Goal: Task Accomplishment & Management: Use online tool/utility

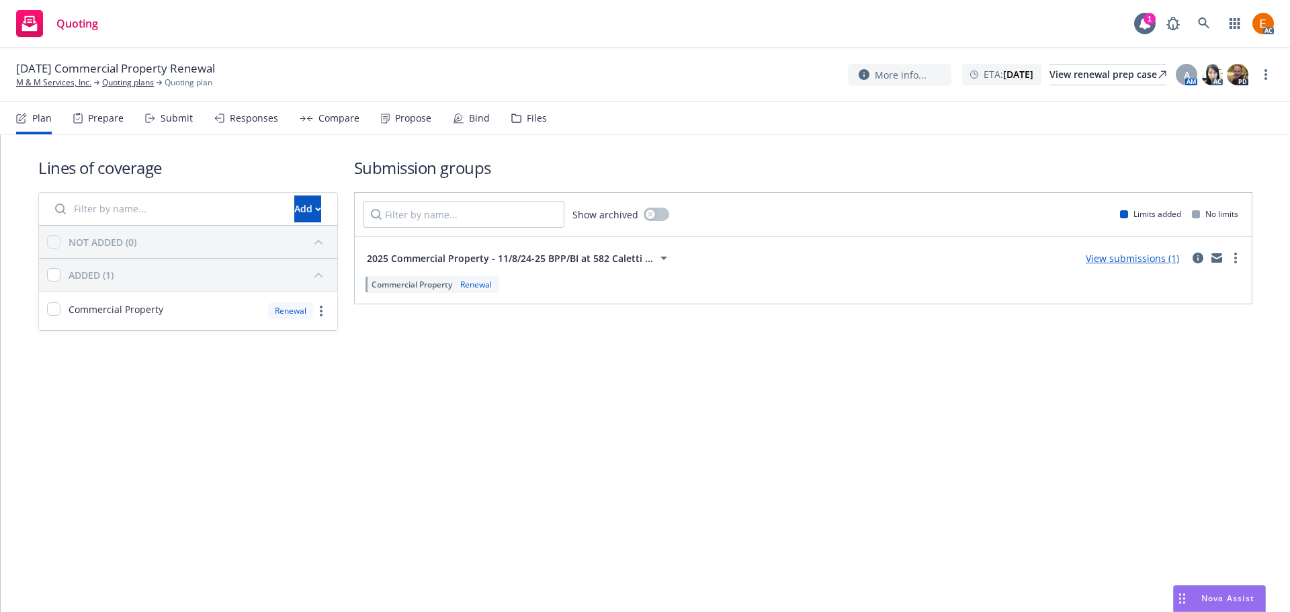
click at [531, 132] on div "Files" at bounding box center [529, 118] width 36 height 32
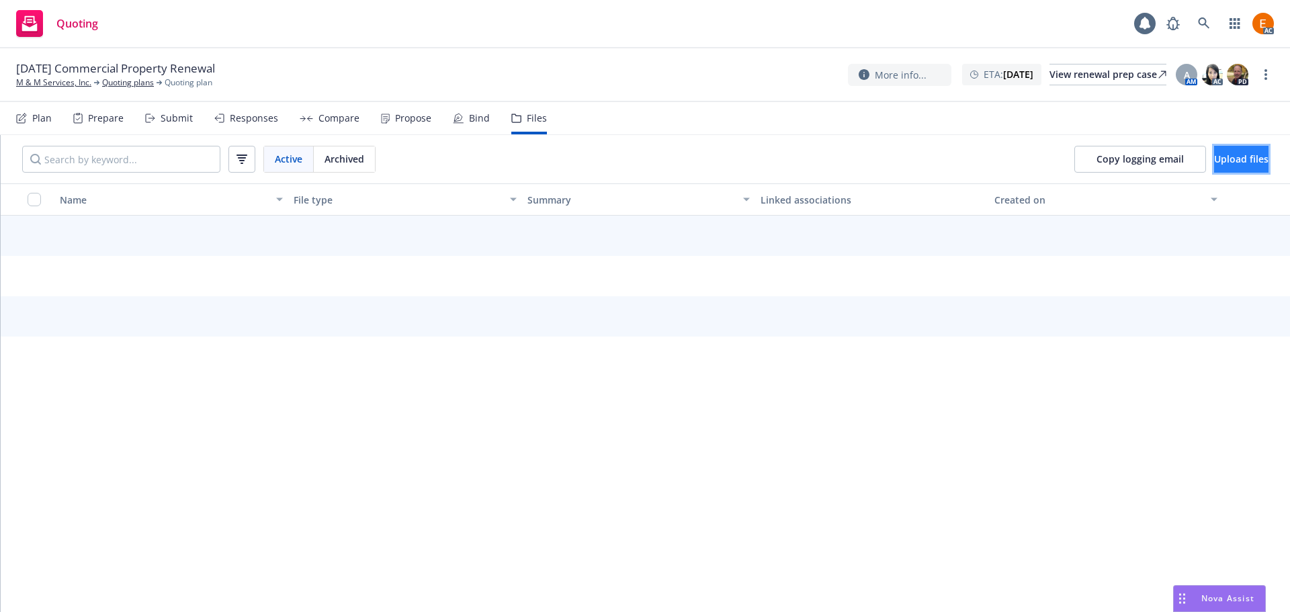
click at [1216, 150] on button "Upload files" at bounding box center [1241, 159] width 54 height 27
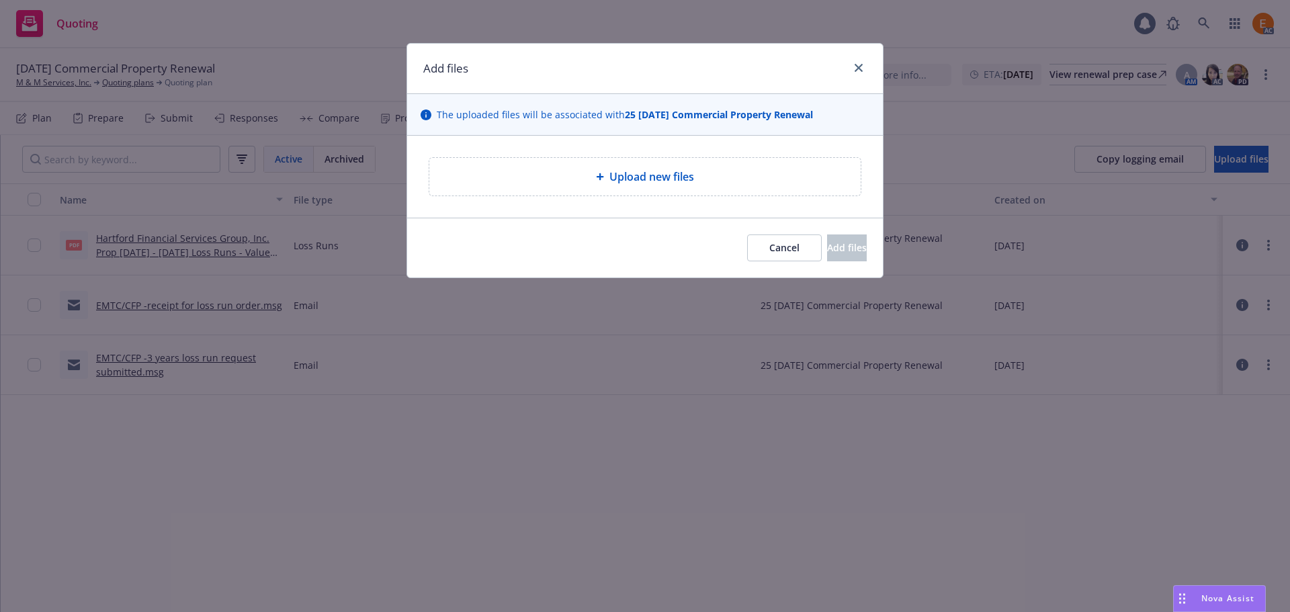
click at [664, 173] on span "Upload new files" at bounding box center [652, 177] width 85 height 16
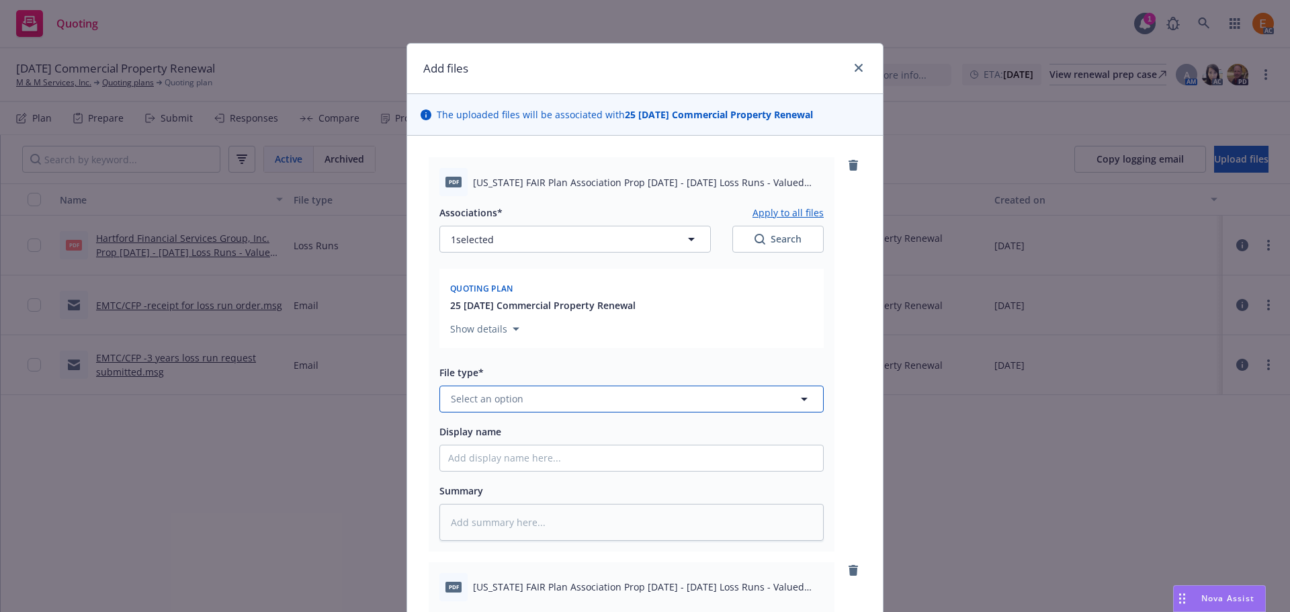
click at [493, 396] on span "Select an option" at bounding box center [487, 399] width 73 height 14
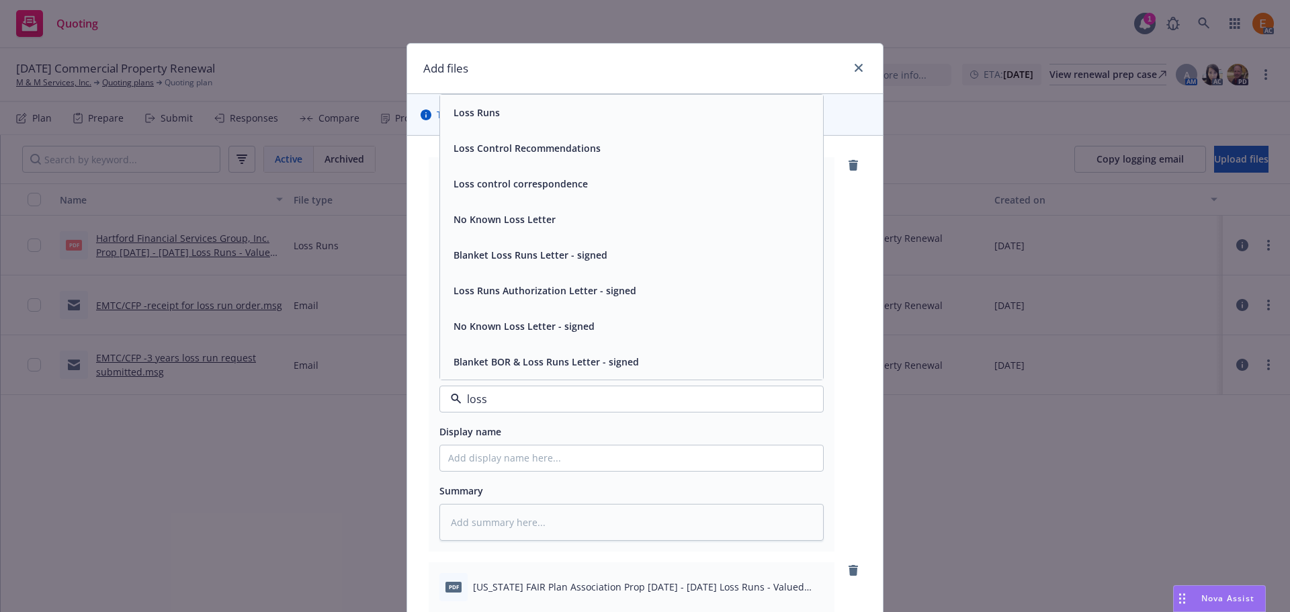
type input "loss r"
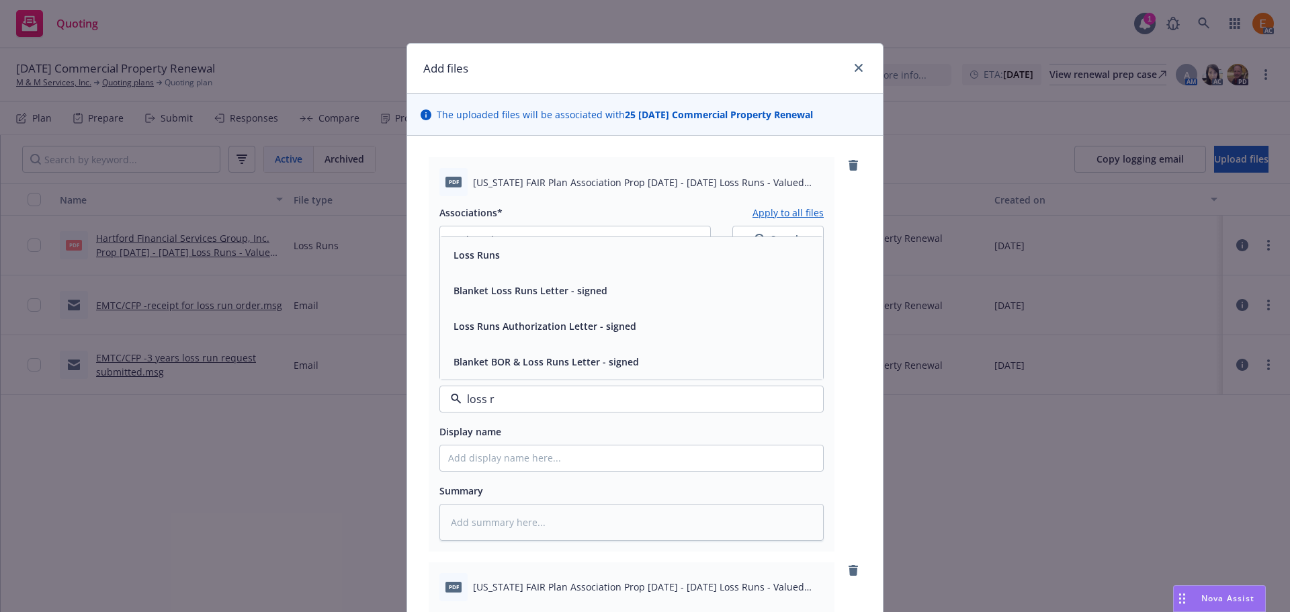
click at [547, 254] on div "Loss Runs" at bounding box center [631, 254] width 367 height 19
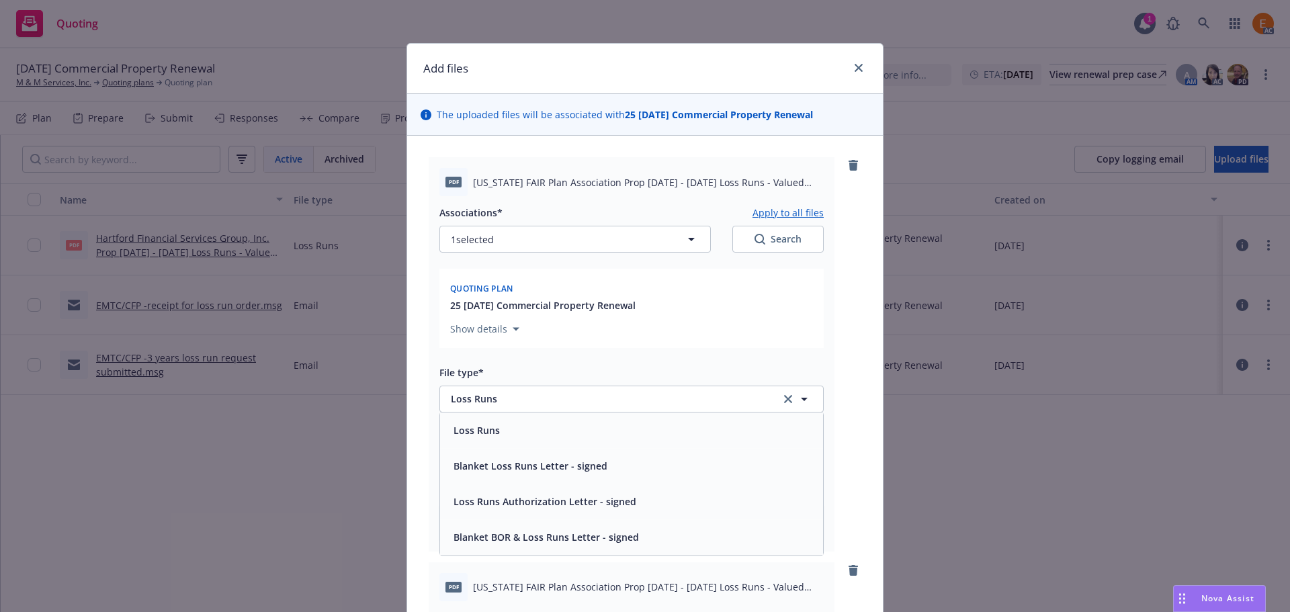
click at [724, 245] on div "1 selected Search" at bounding box center [632, 239] width 384 height 27
click at [742, 243] on button "Search" at bounding box center [778, 239] width 91 height 27
type textarea "x"
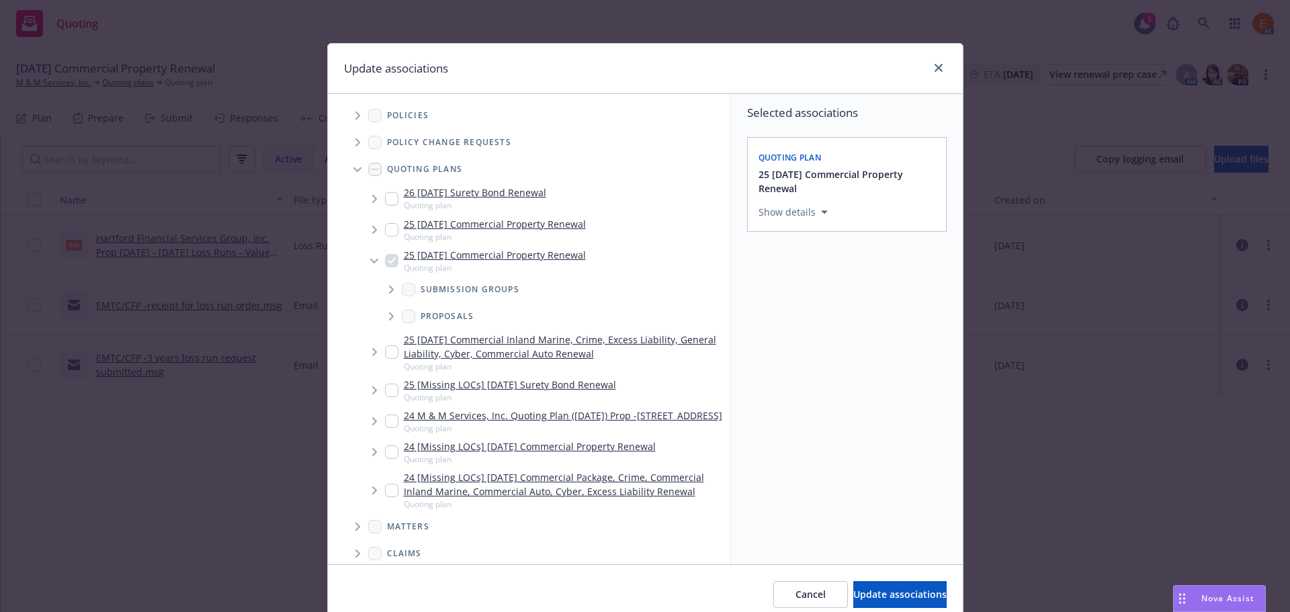
click at [353, 169] on icon "Tree Example" at bounding box center [357, 169] width 8 height 5
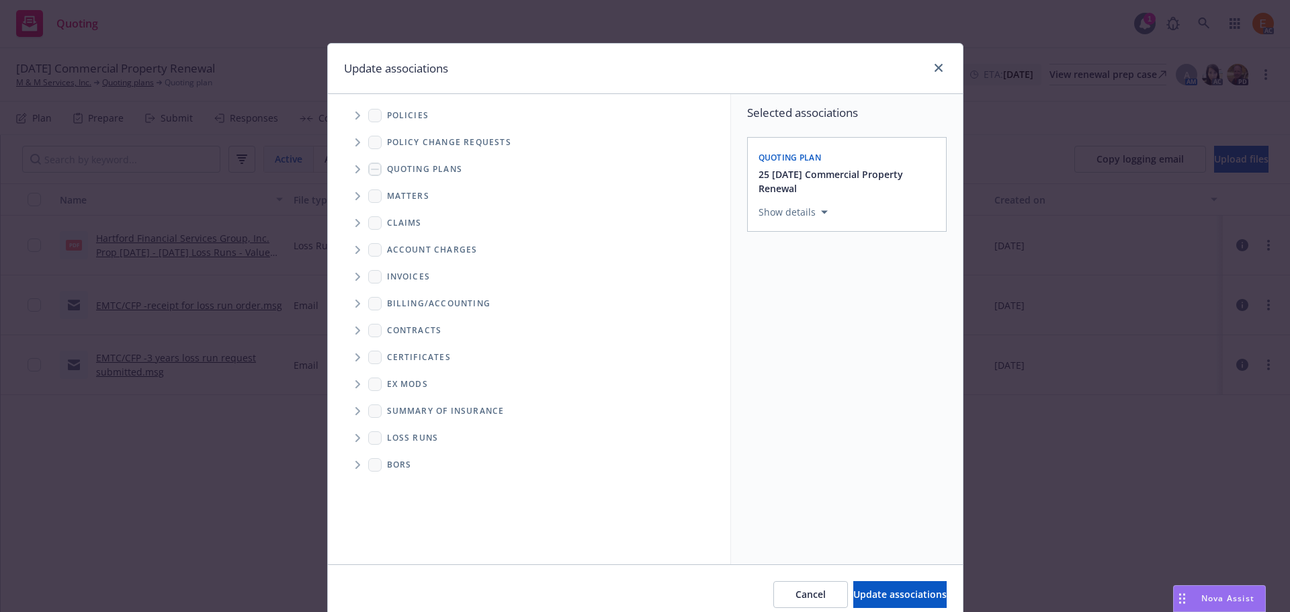
click at [351, 445] on span "Folder Tree Example" at bounding box center [358, 438] width 22 height 22
click at [400, 480] on div "2025" at bounding box center [408, 485] width 43 height 19
checkbox input "true"
click at [872, 593] on span "Update associations" at bounding box center [899, 594] width 93 height 13
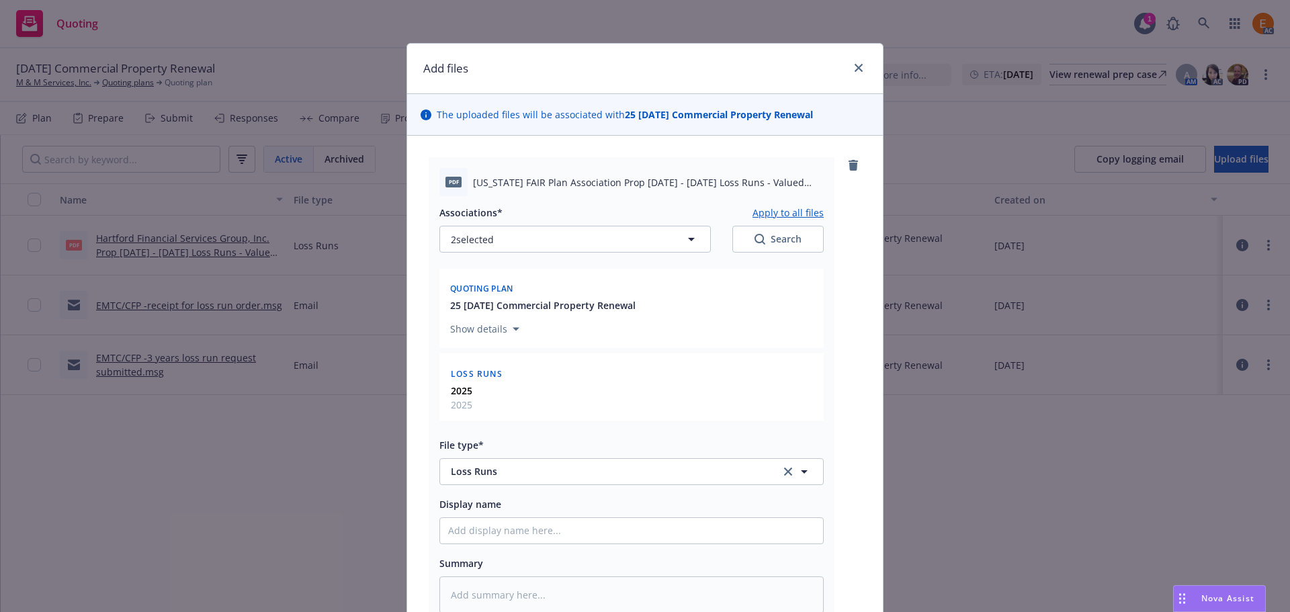
click at [766, 206] on button "Apply to all files" at bounding box center [788, 212] width 71 height 16
type textarea "x"
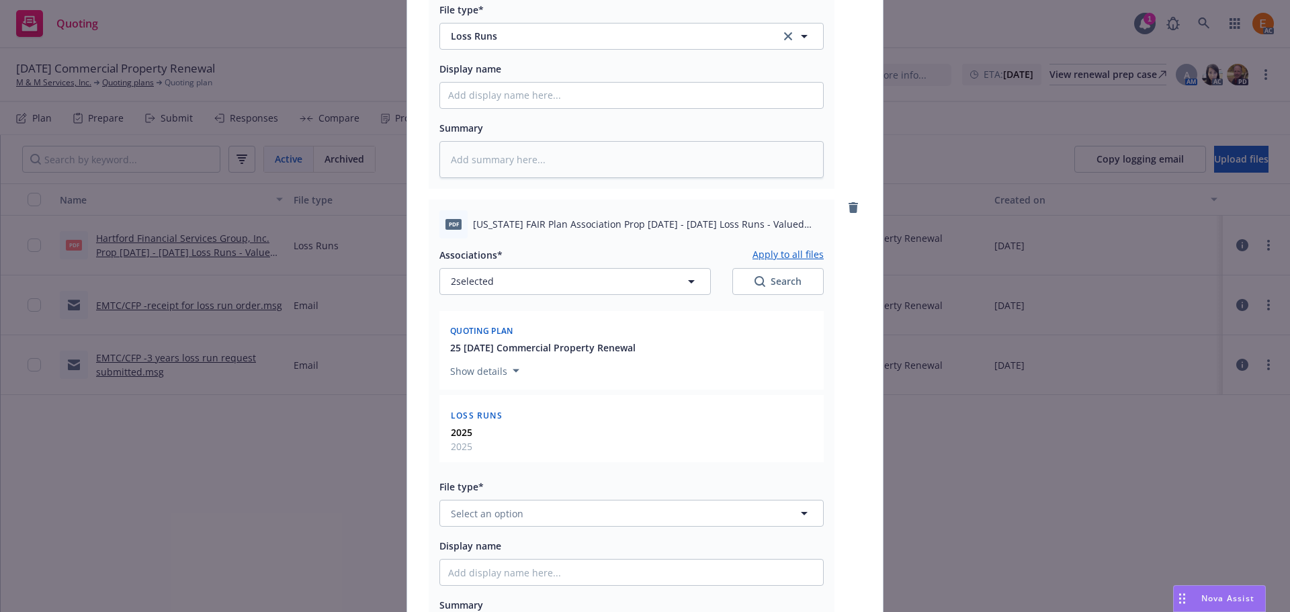
scroll to position [664, 0]
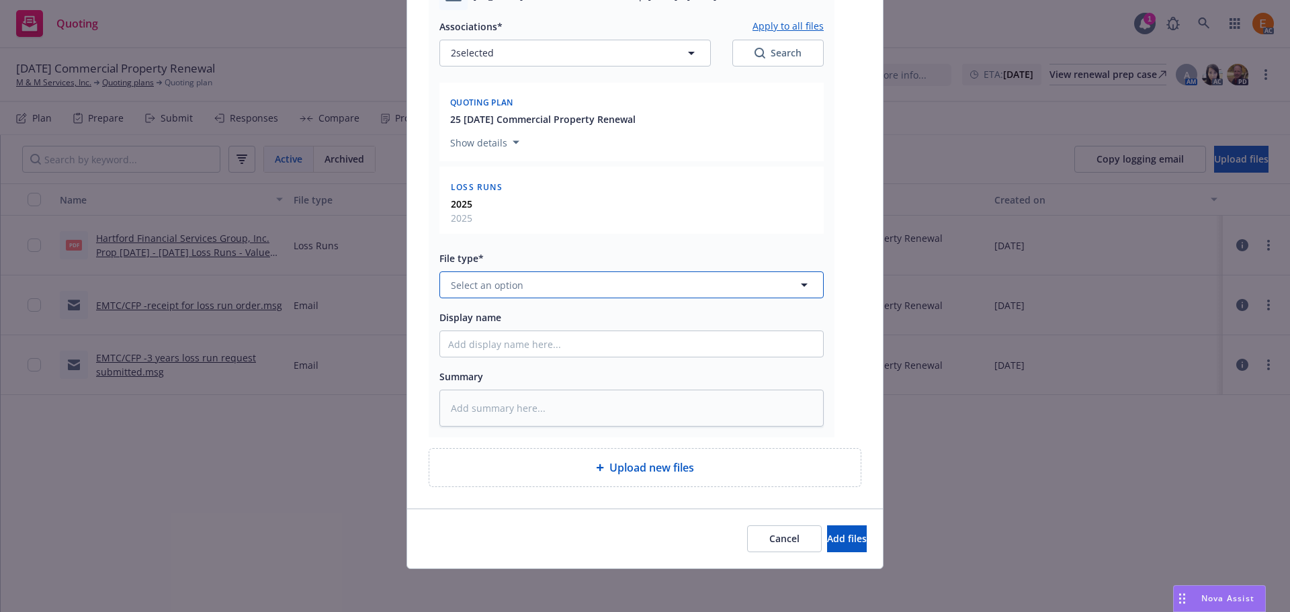
drag, startPoint x: 524, startPoint y: 279, endPoint x: 517, endPoint y: 289, distance: 12.5
click at [524, 280] on button "Select an option" at bounding box center [632, 284] width 384 height 27
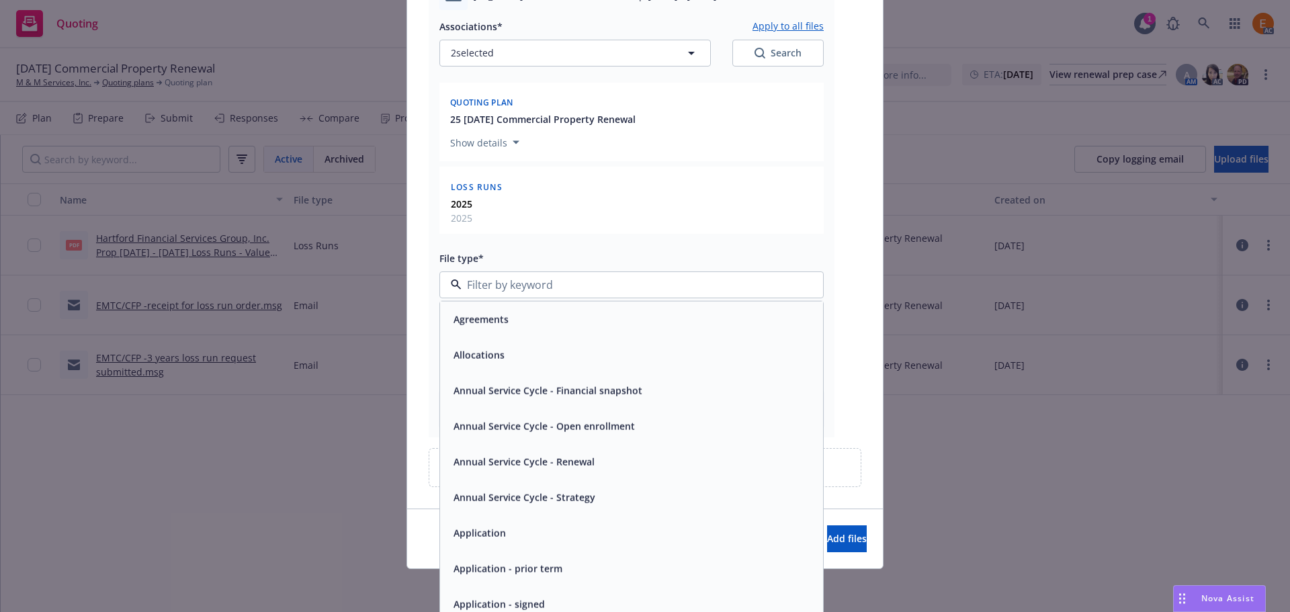
paste input "loss r"
type input "loss r"
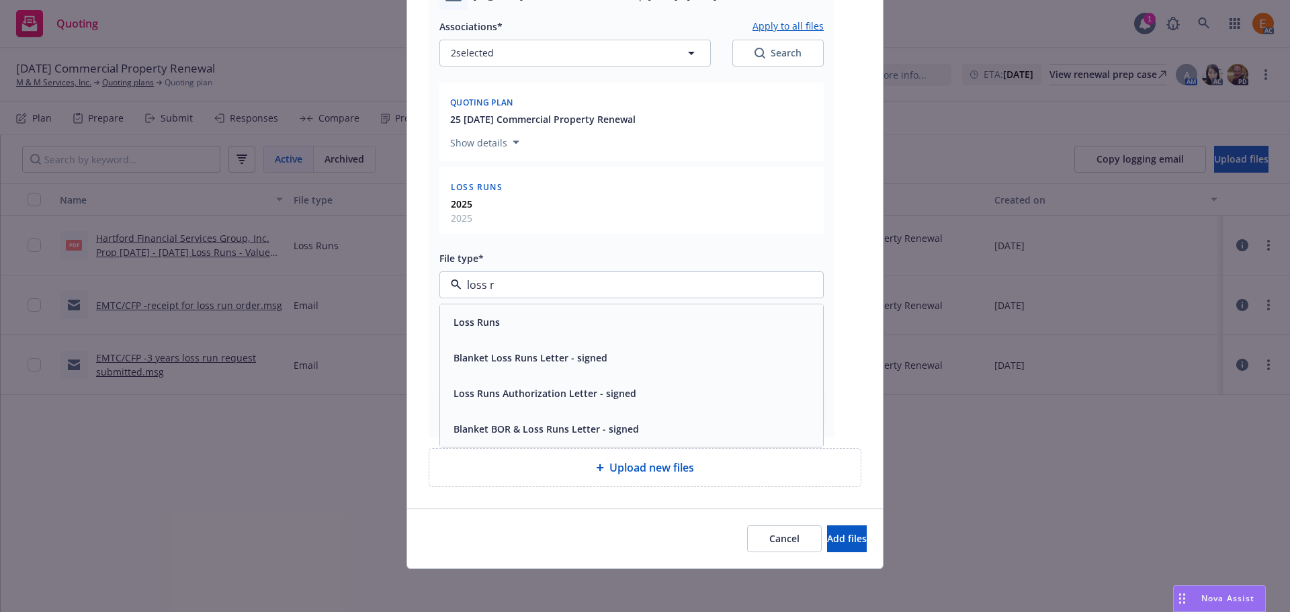
click at [509, 317] on div "Loss Runs" at bounding box center [631, 322] width 367 height 19
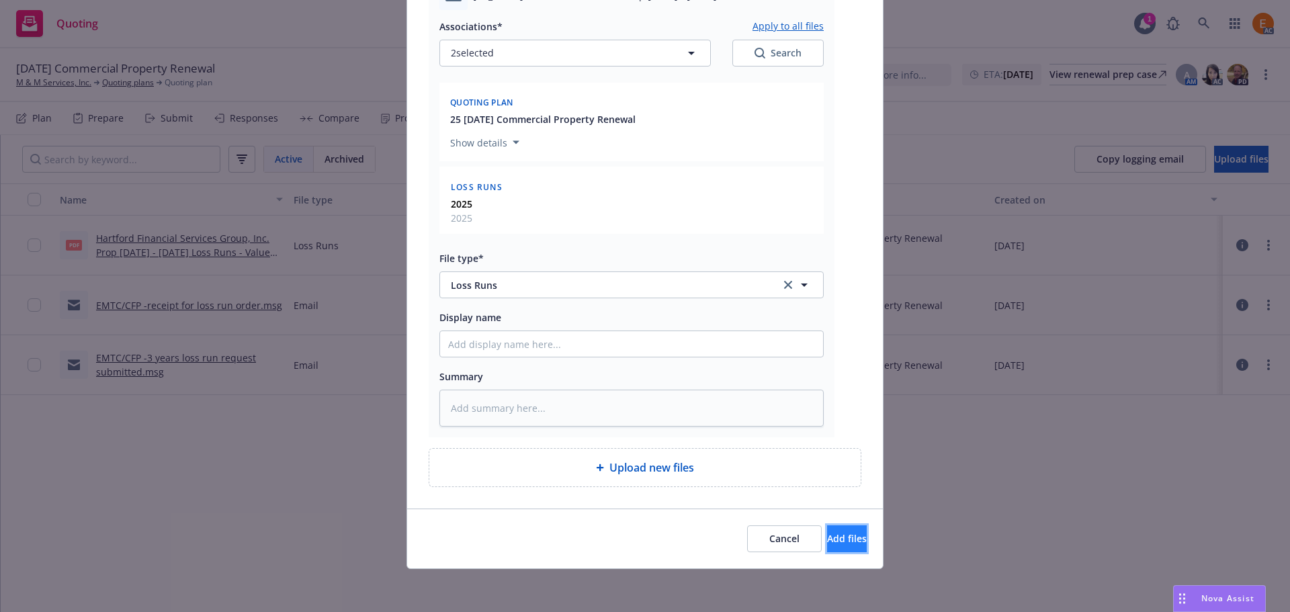
click at [843, 540] on button "Add files" at bounding box center [847, 539] width 40 height 27
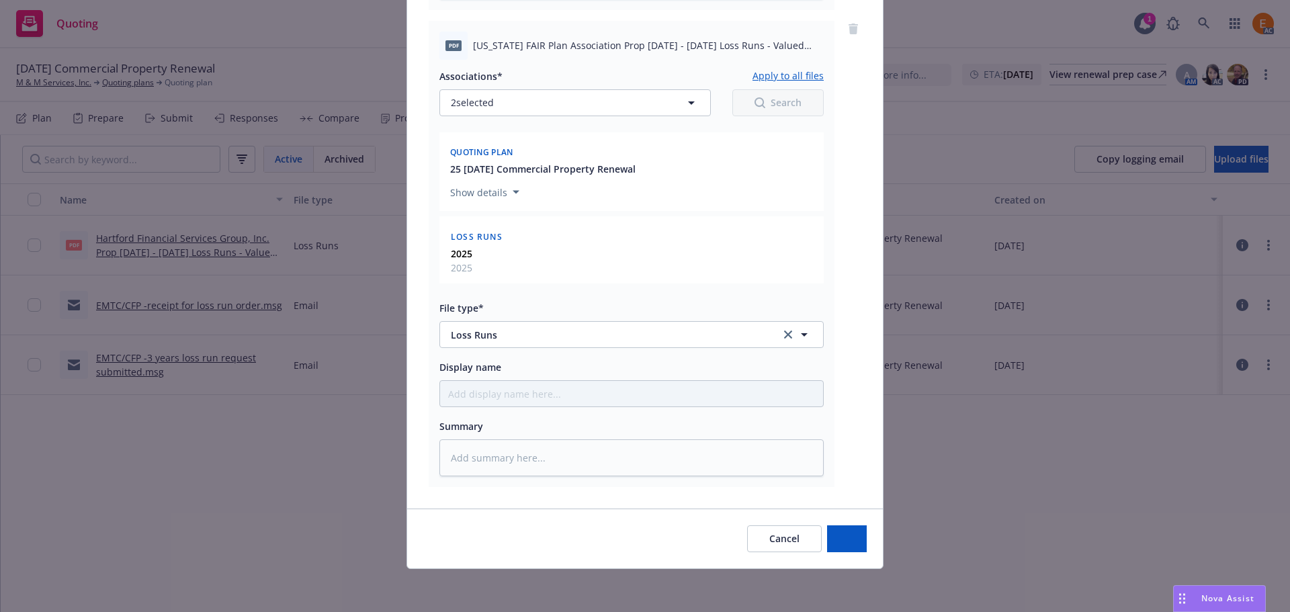
scroll to position [614, 0]
type textarea "x"
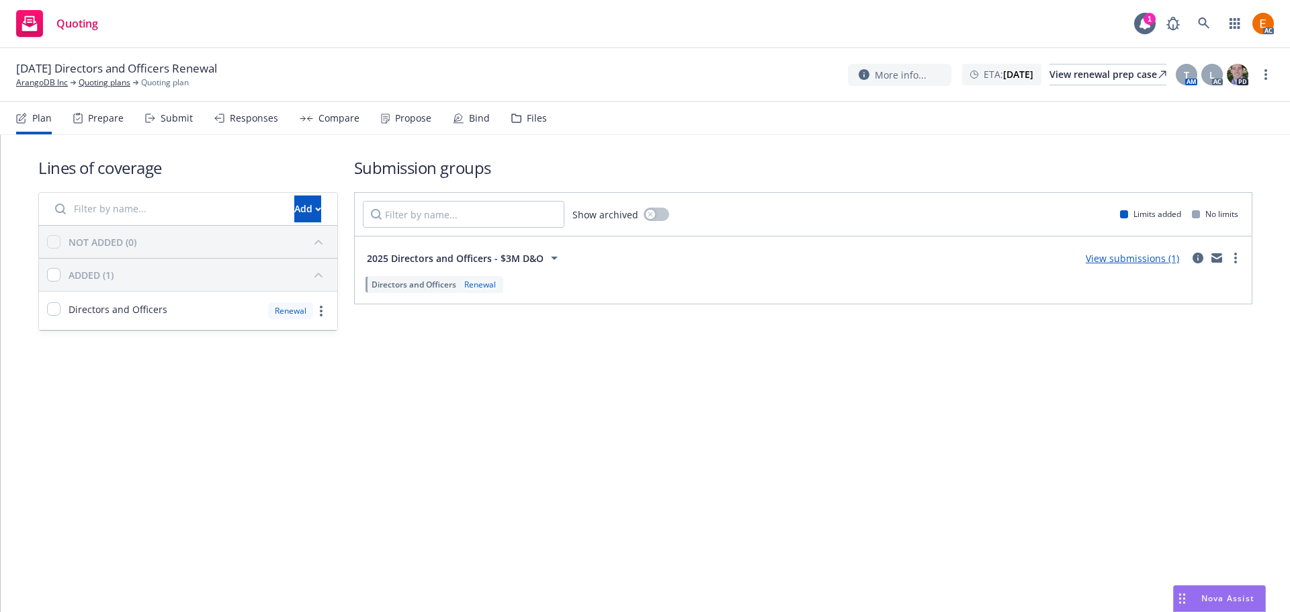
click at [534, 123] on div "Files" at bounding box center [537, 118] width 20 height 11
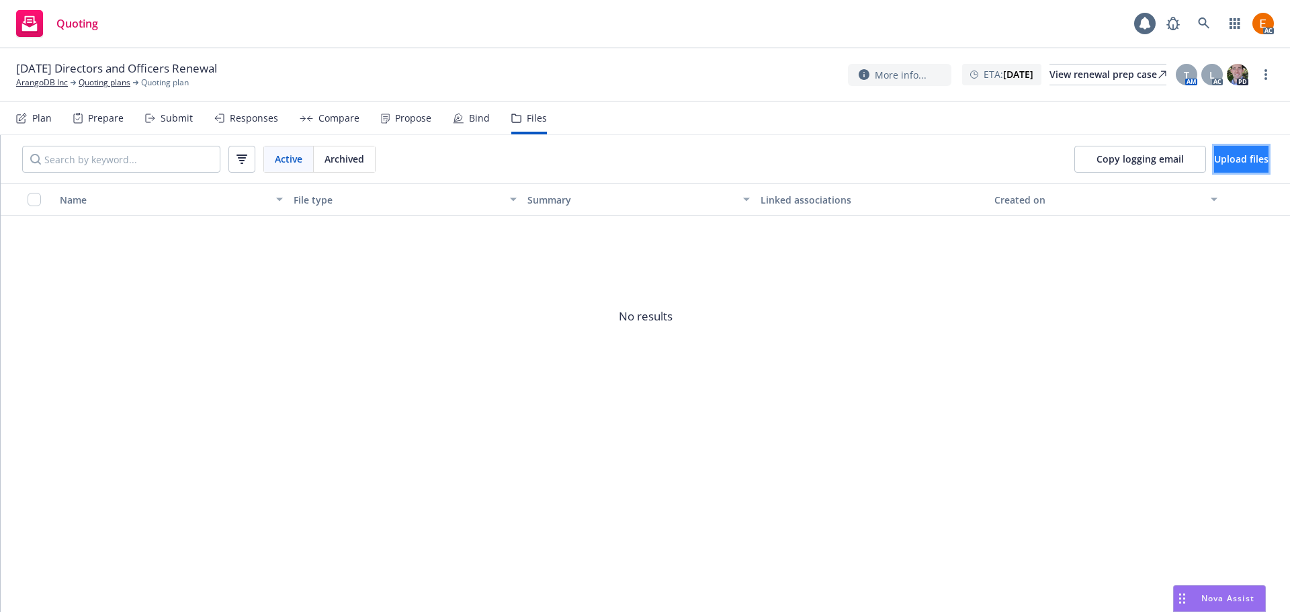
click at [1214, 157] on span "Upload files" at bounding box center [1241, 159] width 54 height 13
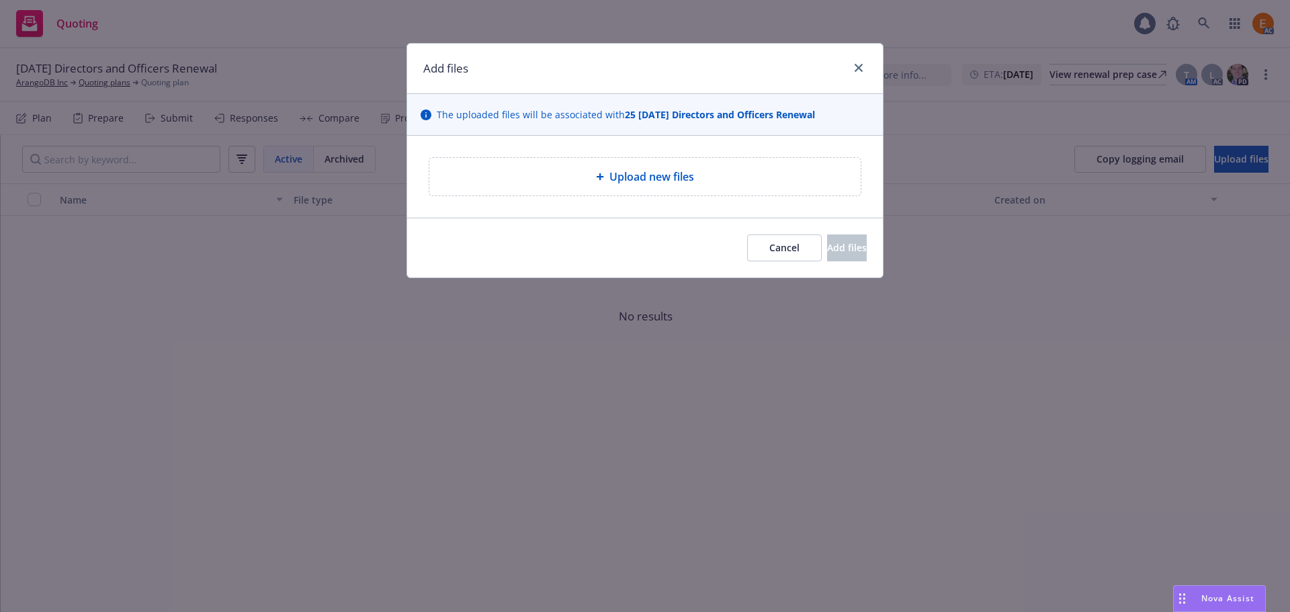
click at [575, 160] on div "Upload new files" at bounding box center [644, 177] width 431 height 38
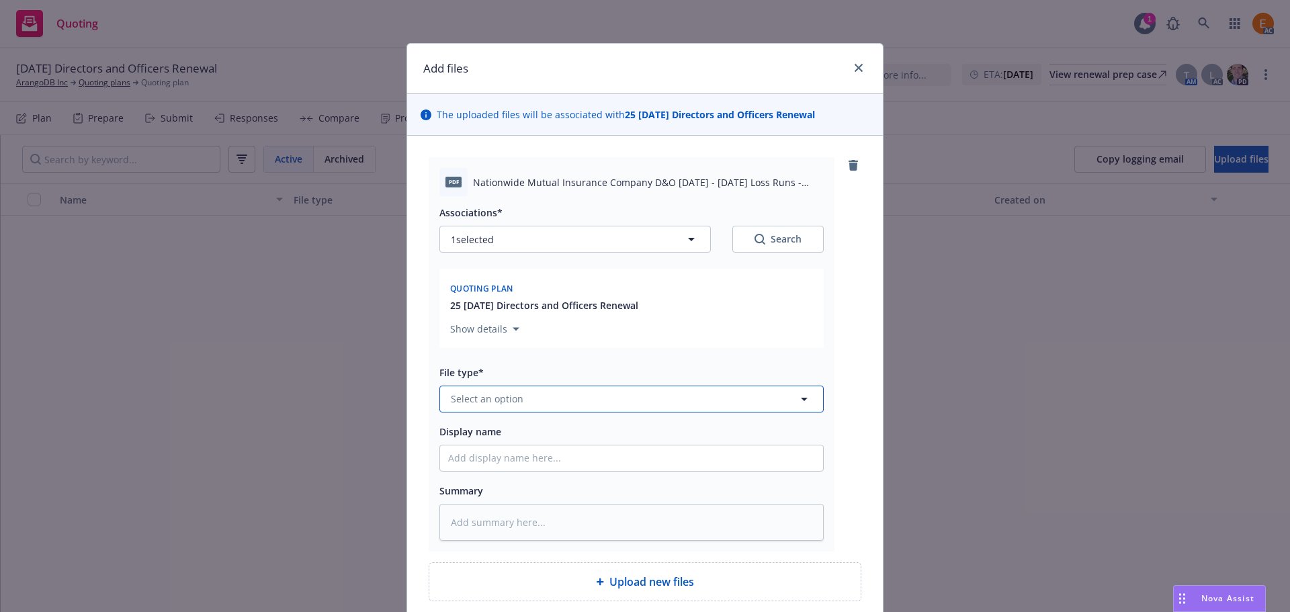
click at [564, 401] on button "Select an option" at bounding box center [632, 399] width 384 height 27
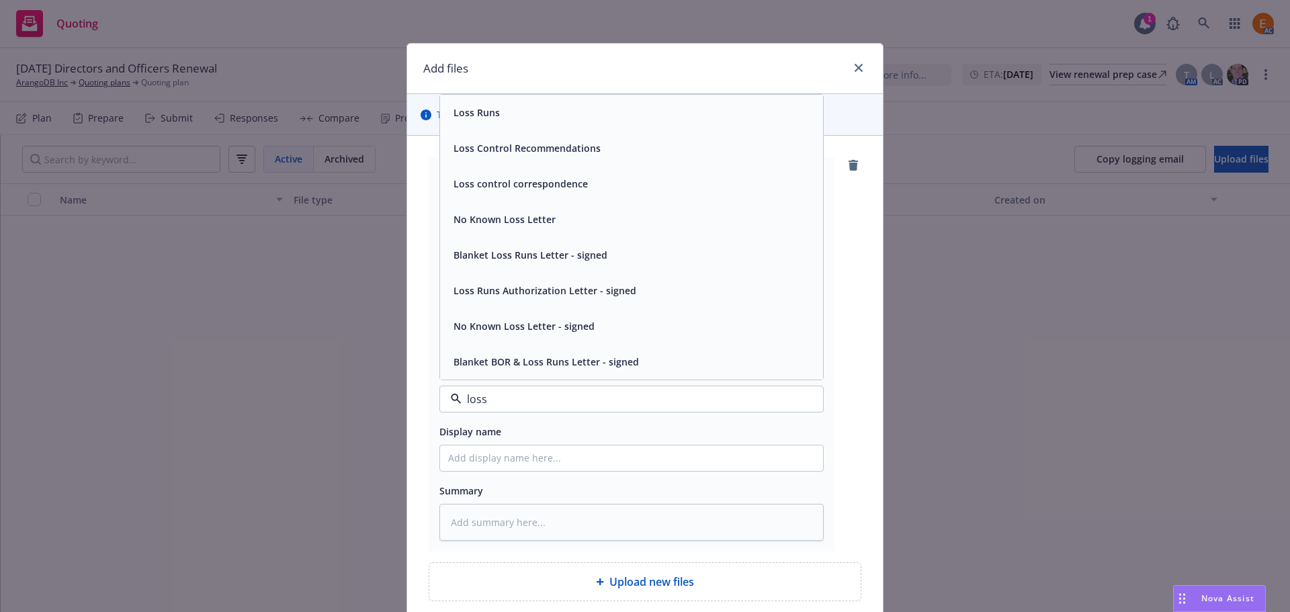
type input "loss r"
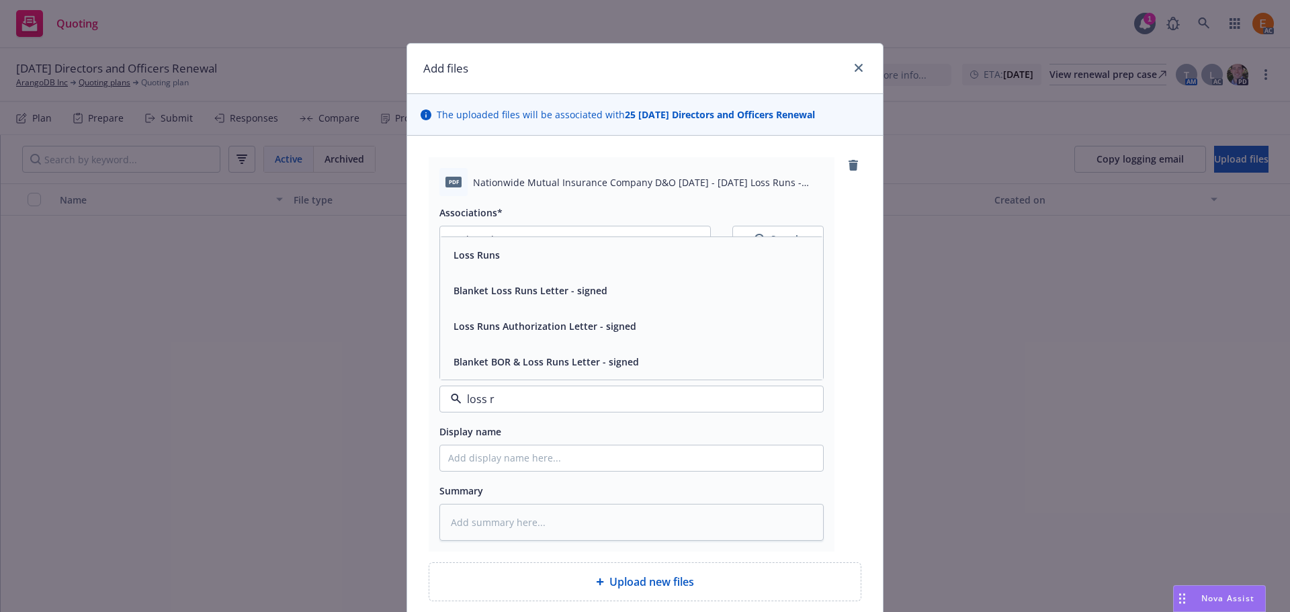
click at [546, 255] on div "Loss Runs" at bounding box center [631, 254] width 367 height 19
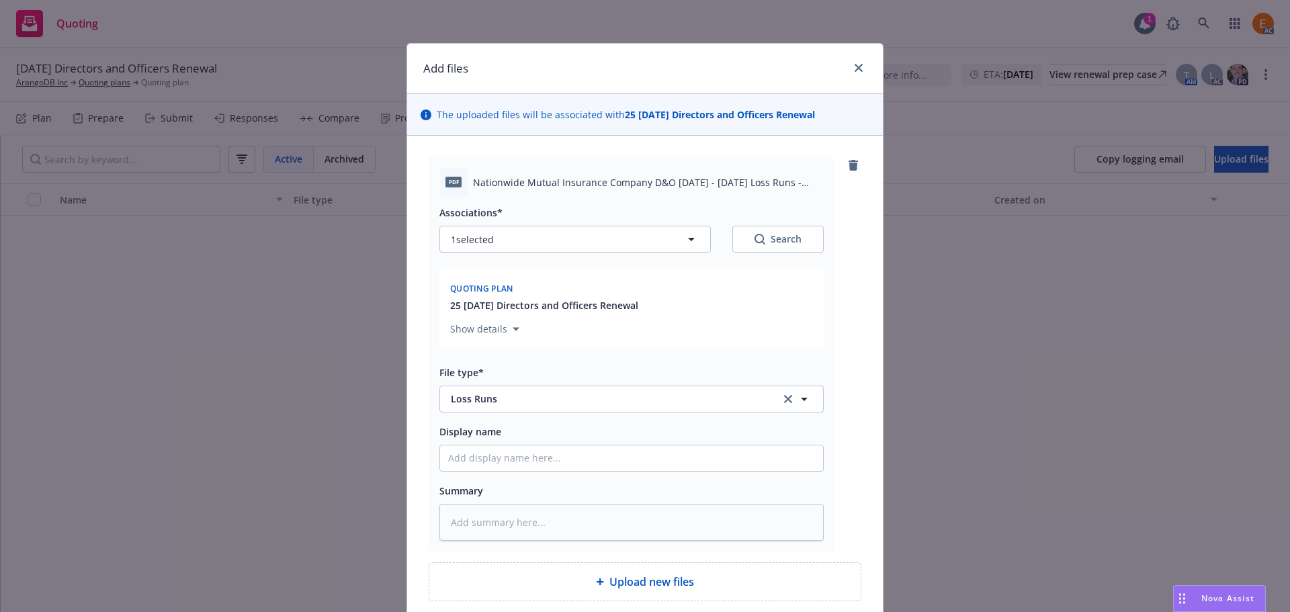
click at [790, 248] on button "Search" at bounding box center [778, 239] width 91 height 27
type textarea "x"
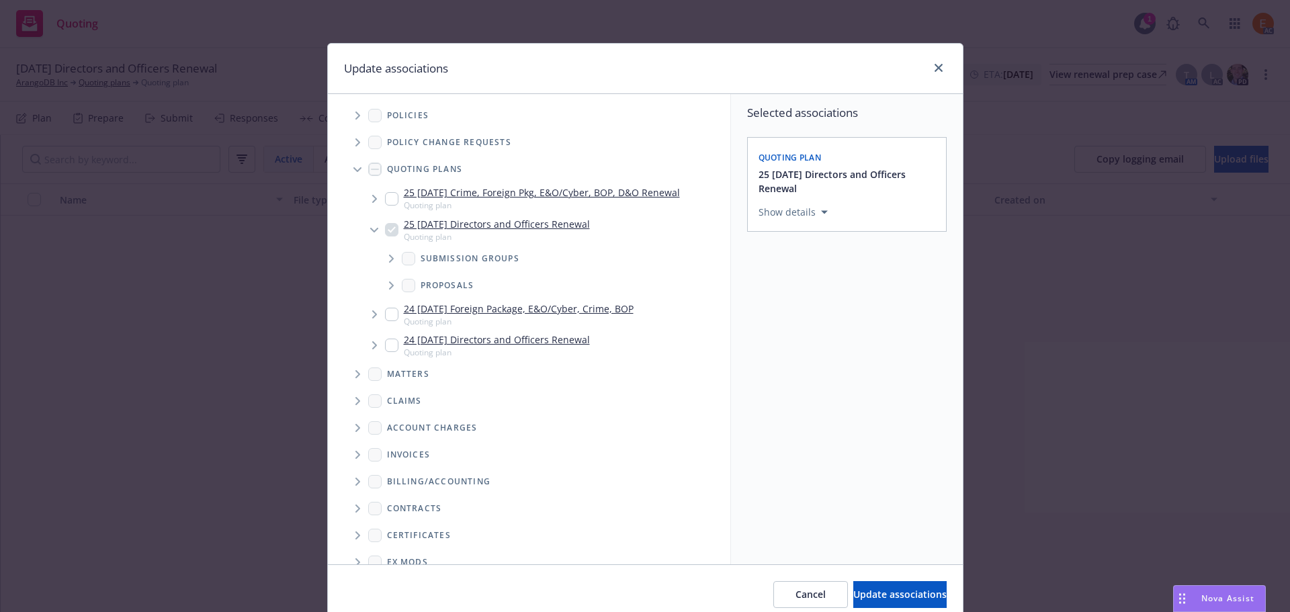
click at [352, 165] on span "Tree Example" at bounding box center [358, 170] width 22 height 22
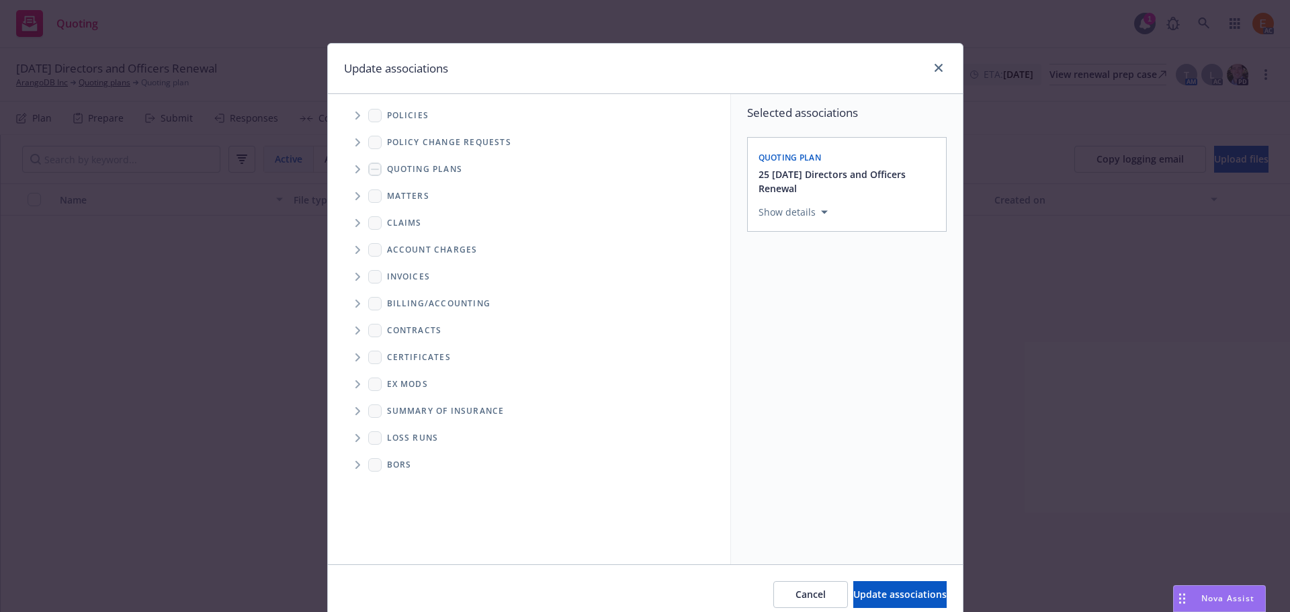
click at [349, 437] on span "Folder Tree Example" at bounding box center [358, 438] width 22 height 22
click at [409, 464] on link "New Loss Runs folder" at bounding box center [457, 461] width 97 height 14
checkbox input "true"
click at [872, 290] on div "Associated years* Select an option Associated years is required" at bounding box center [847, 302] width 177 height 65
click at [870, 298] on div "Select an option" at bounding box center [841, 304] width 143 height 13
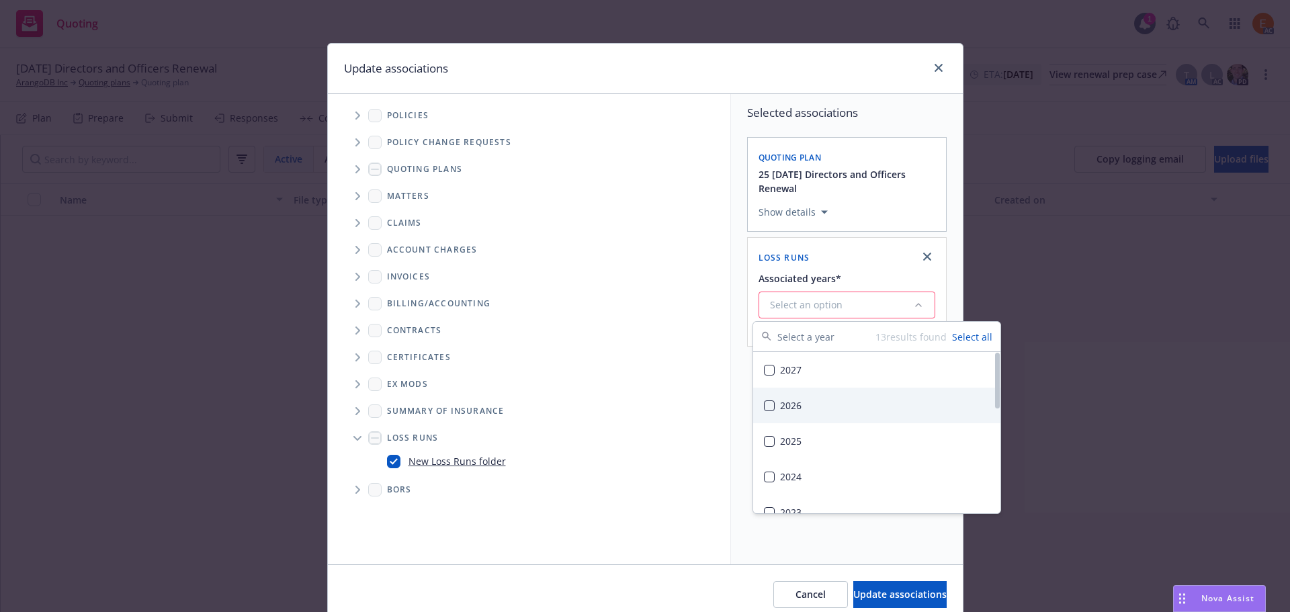
click at [833, 430] on div "2025" at bounding box center [876, 441] width 247 height 36
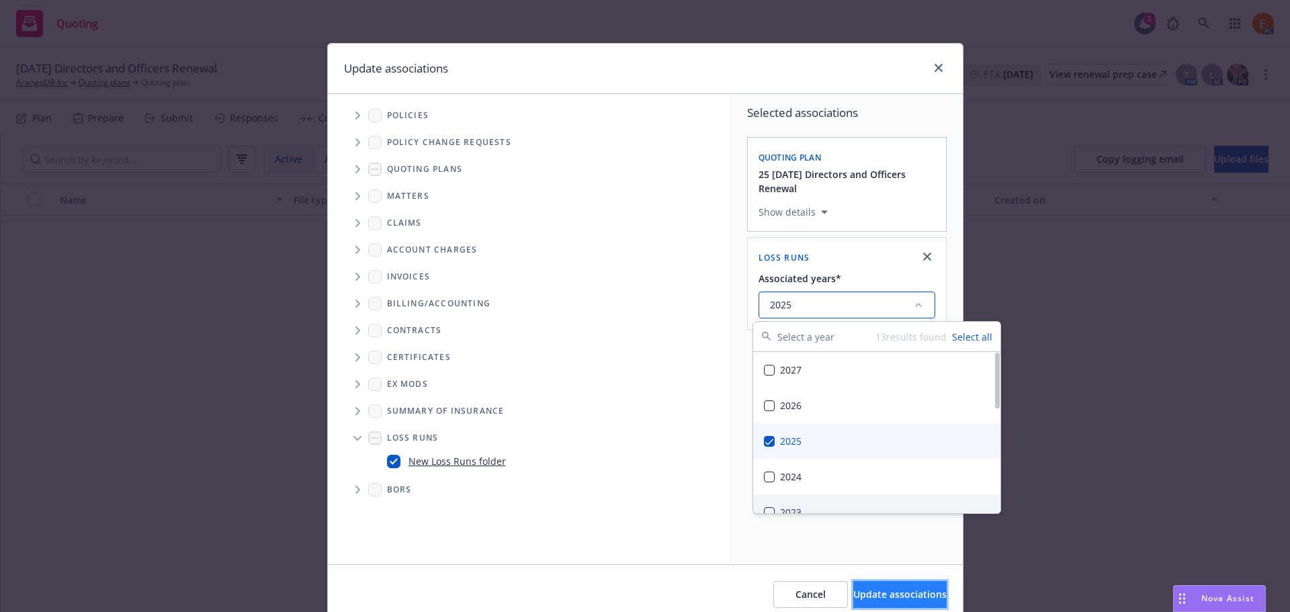
click at [870, 594] on span "Update associations" at bounding box center [899, 594] width 93 height 13
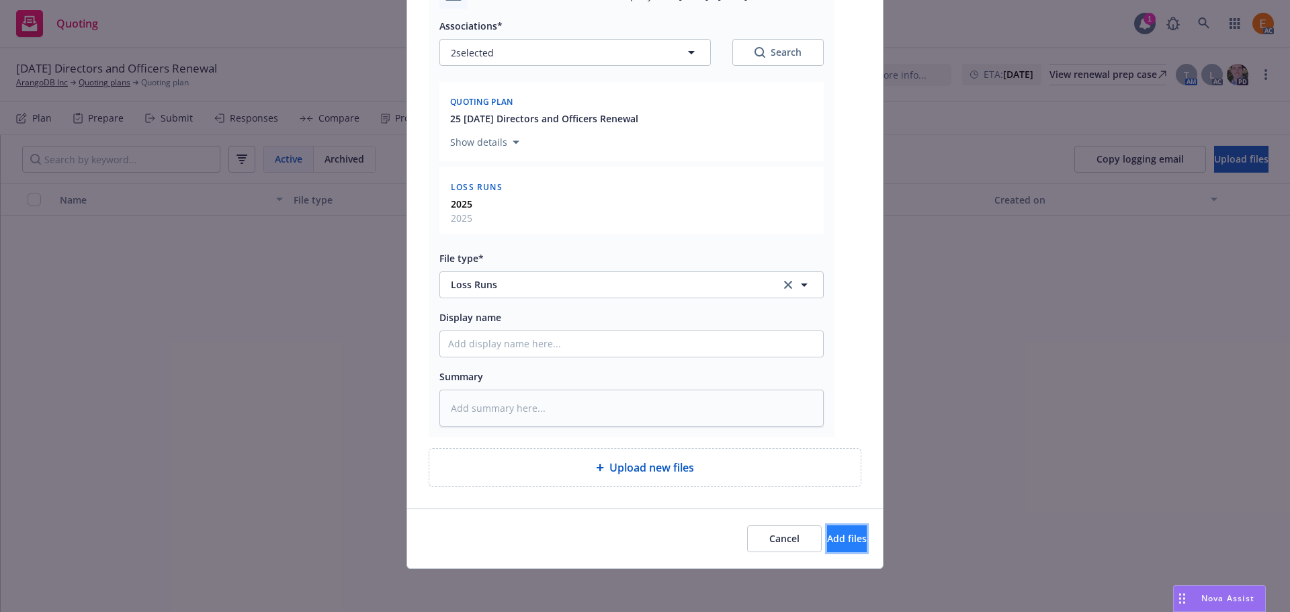
click at [835, 539] on span "Add files" at bounding box center [847, 538] width 40 height 13
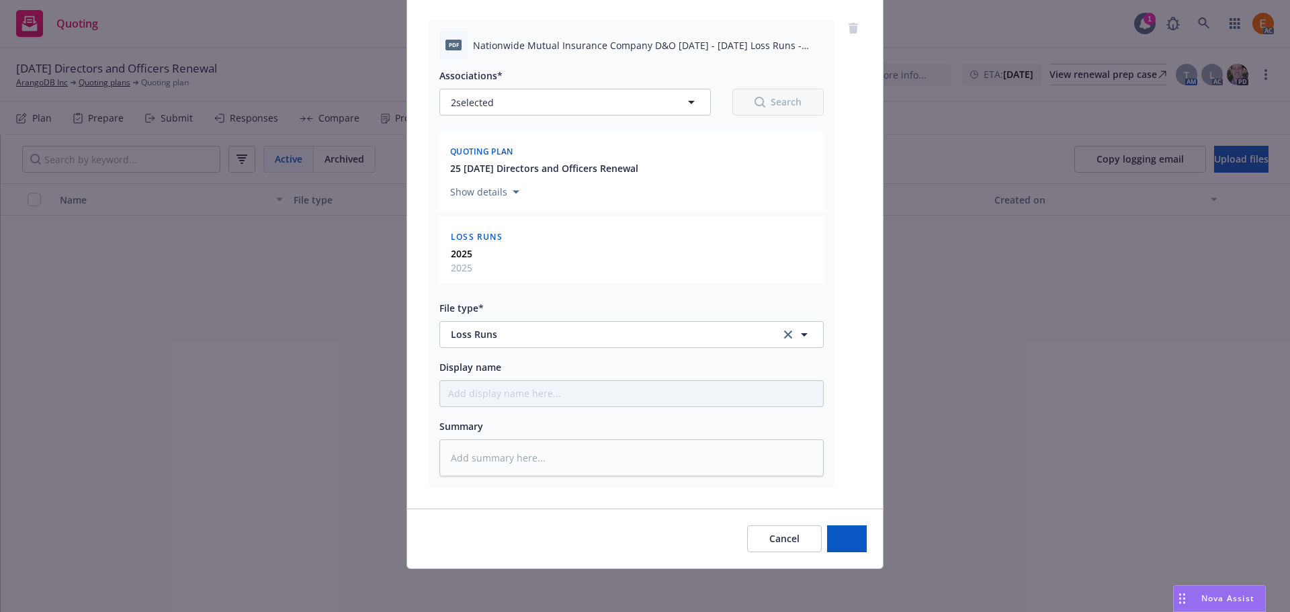
type textarea "x"
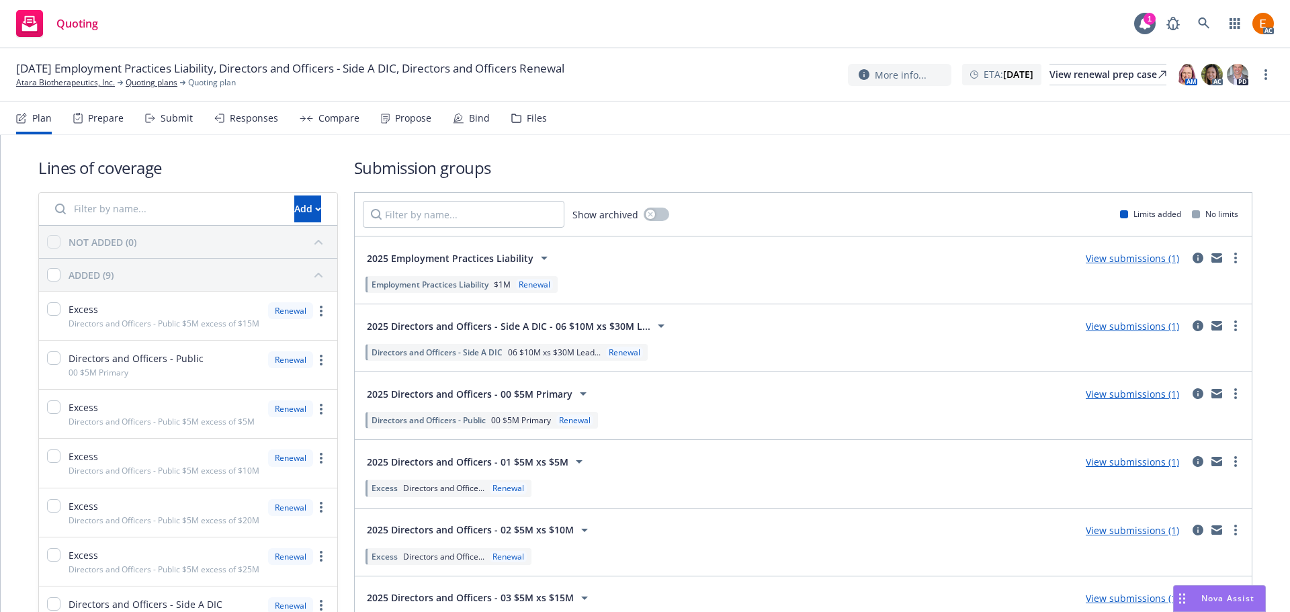
click at [502, 118] on div "Plan Prepare Submit Responses Compare Propose Bind Files" at bounding box center [281, 118] width 531 height 32
click at [527, 118] on div "Files" at bounding box center [537, 118] width 20 height 11
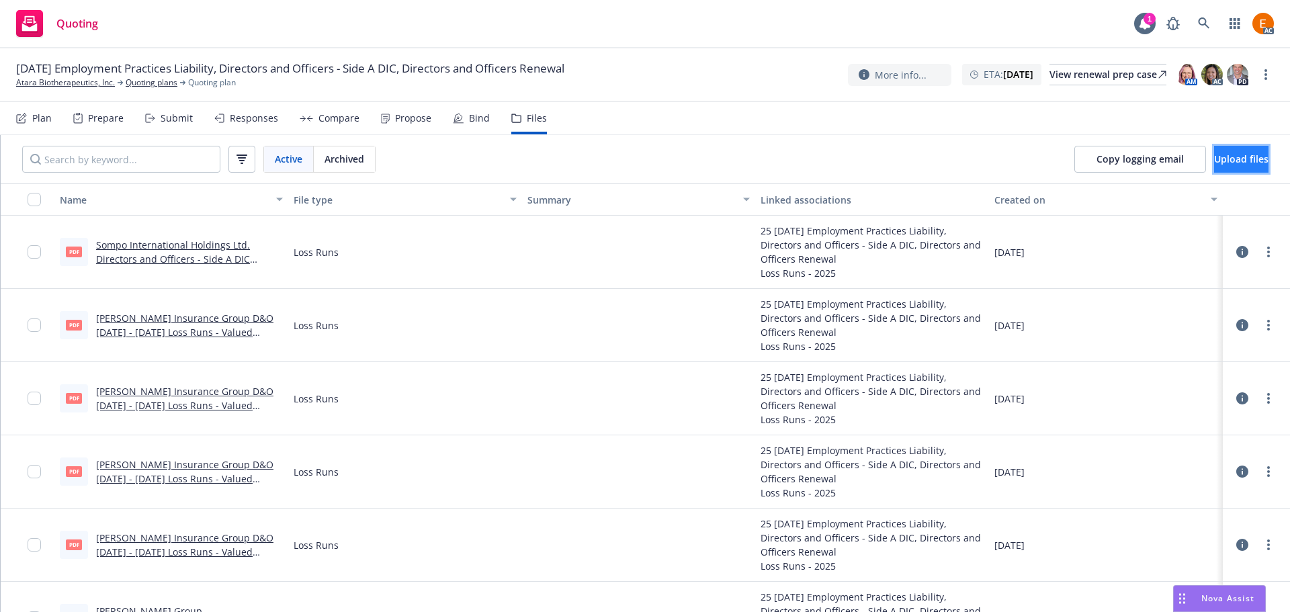
click at [1214, 165] on button "Upload files" at bounding box center [1241, 159] width 54 height 27
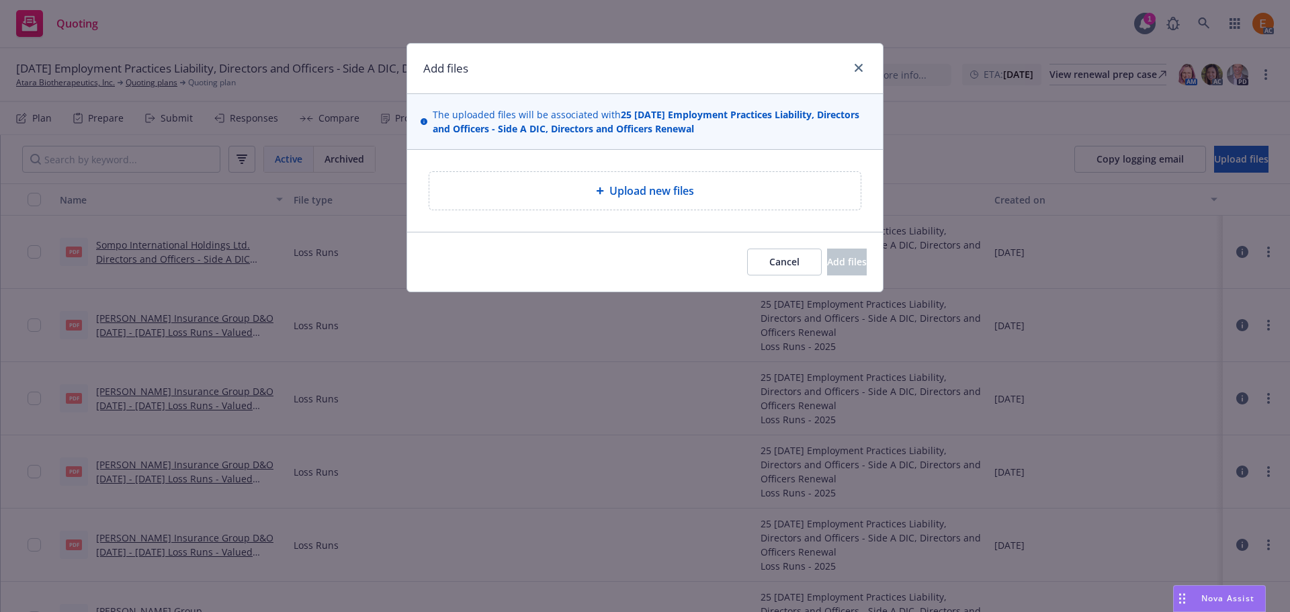
click at [632, 175] on div "Upload new files" at bounding box center [644, 191] width 431 height 38
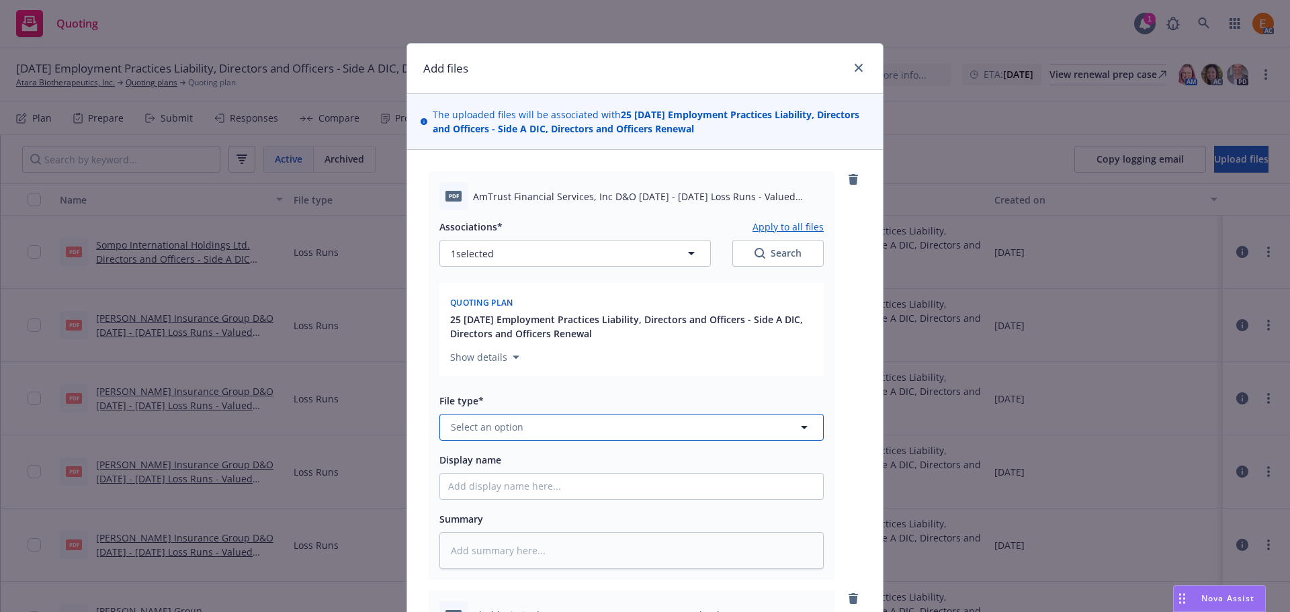
click at [581, 416] on button "Select an option" at bounding box center [632, 427] width 384 height 27
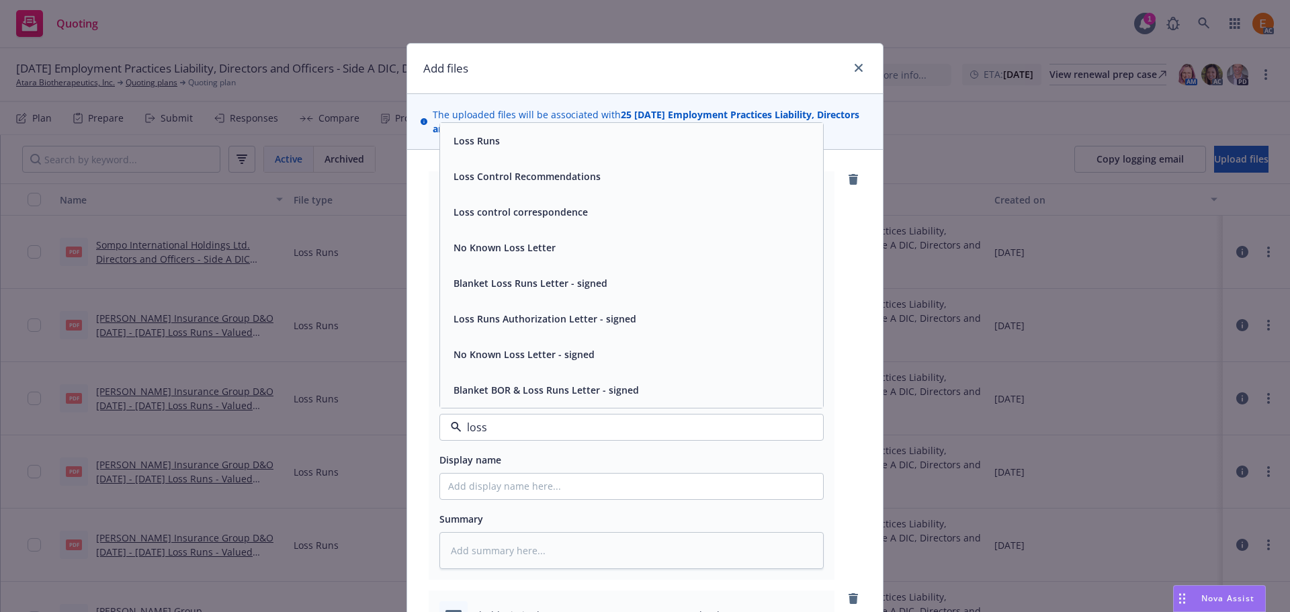
type input "loss r"
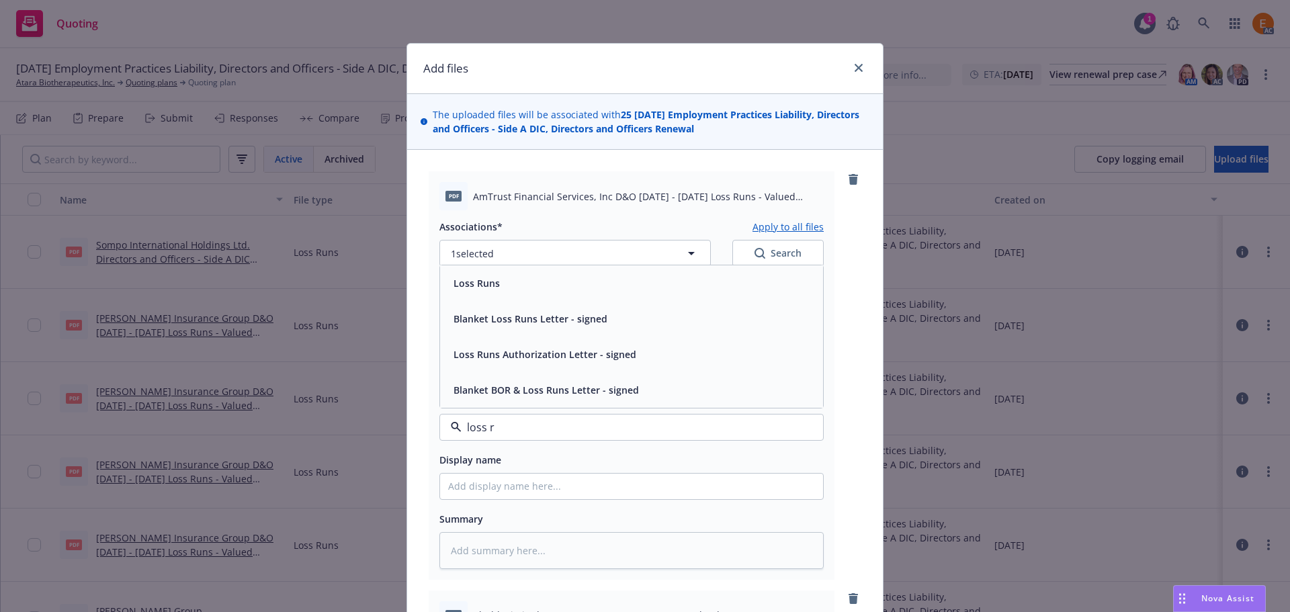
click at [517, 290] on div "Loss Runs" at bounding box center [631, 283] width 367 height 19
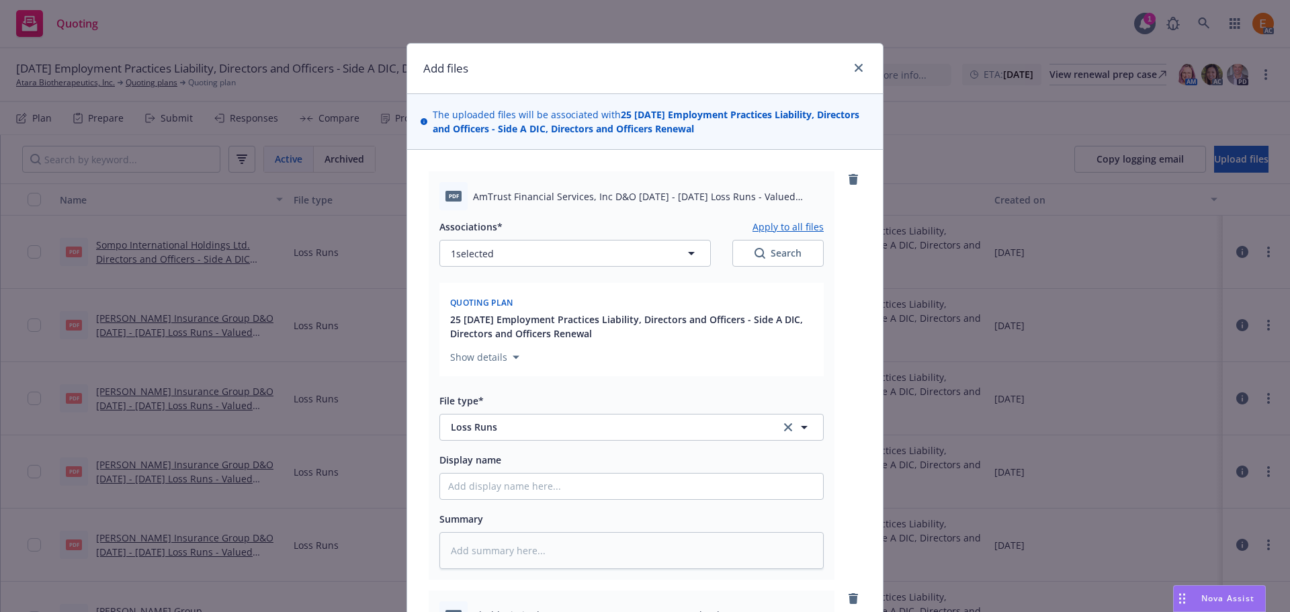
click at [742, 255] on button "Search" at bounding box center [778, 253] width 91 height 27
type textarea "x"
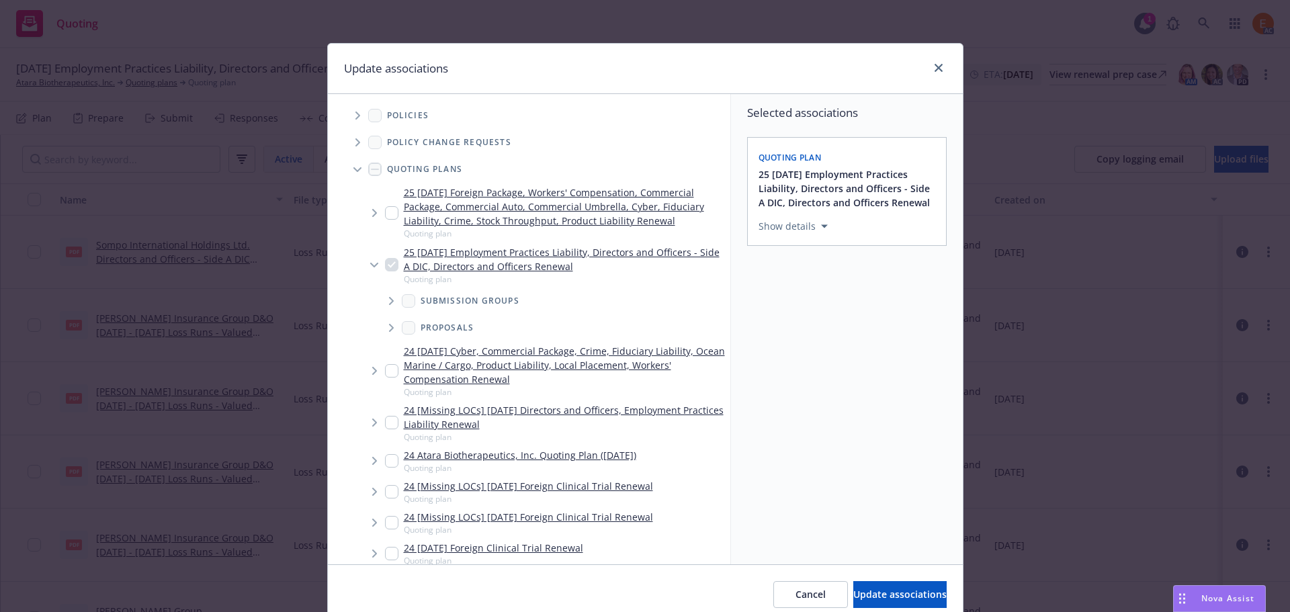
click at [356, 171] on span "Tree Example" at bounding box center [358, 170] width 22 height 22
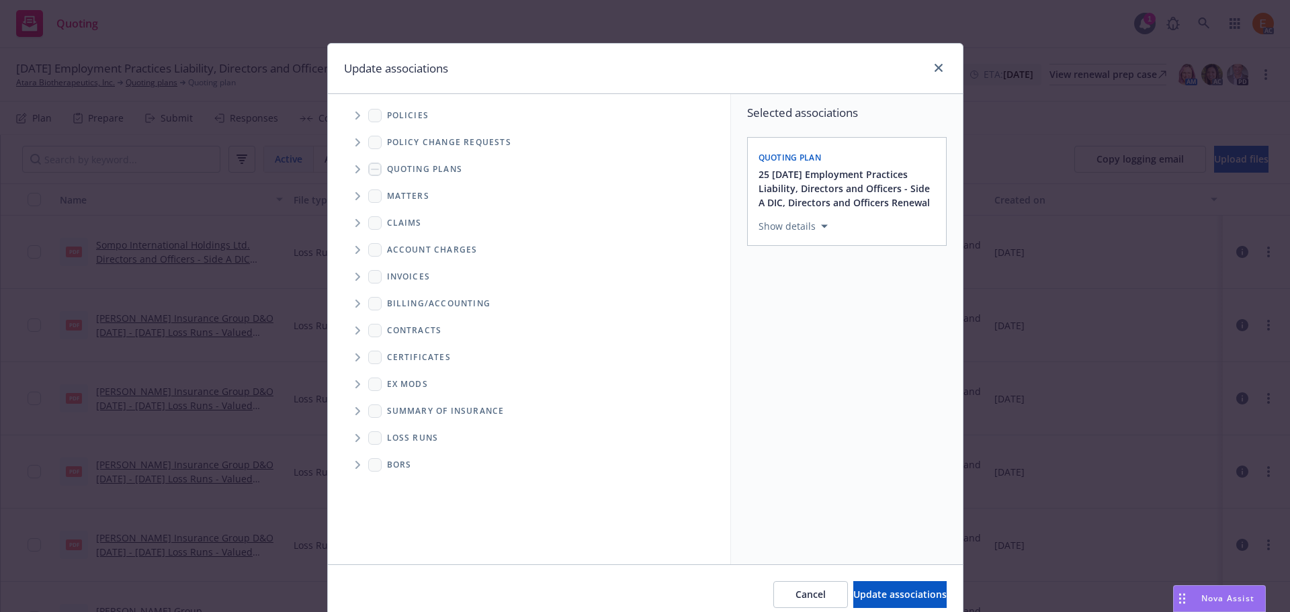
click at [356, 437] on span "Folder Tree Example" at bounding box center [358, 438] width 22 height 22
click at [415, 485] on link "2025" at bounding box center [420, 486] width 22 height 14
checkbox input "true"
click at [888, 591] on span "Update associations" at bounding box center [899, 594] width 93 height 13
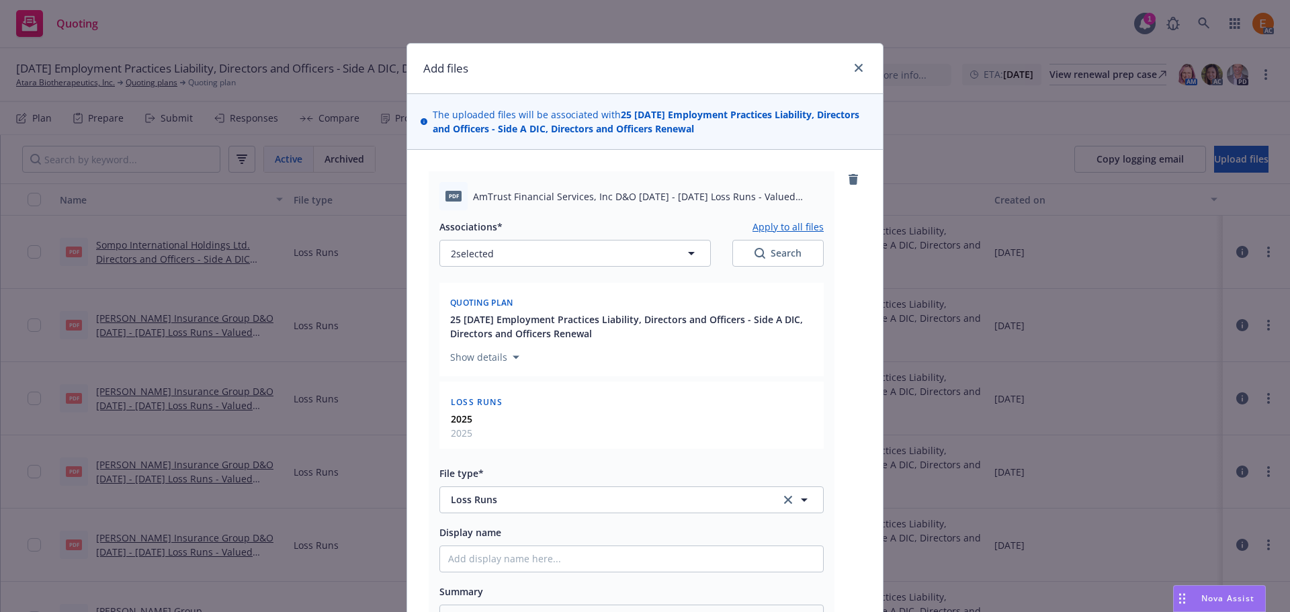
click at [796, 231] on button "Apply to all files" at bounding box center [788, 226] width 71 height 16
type textarea "x"
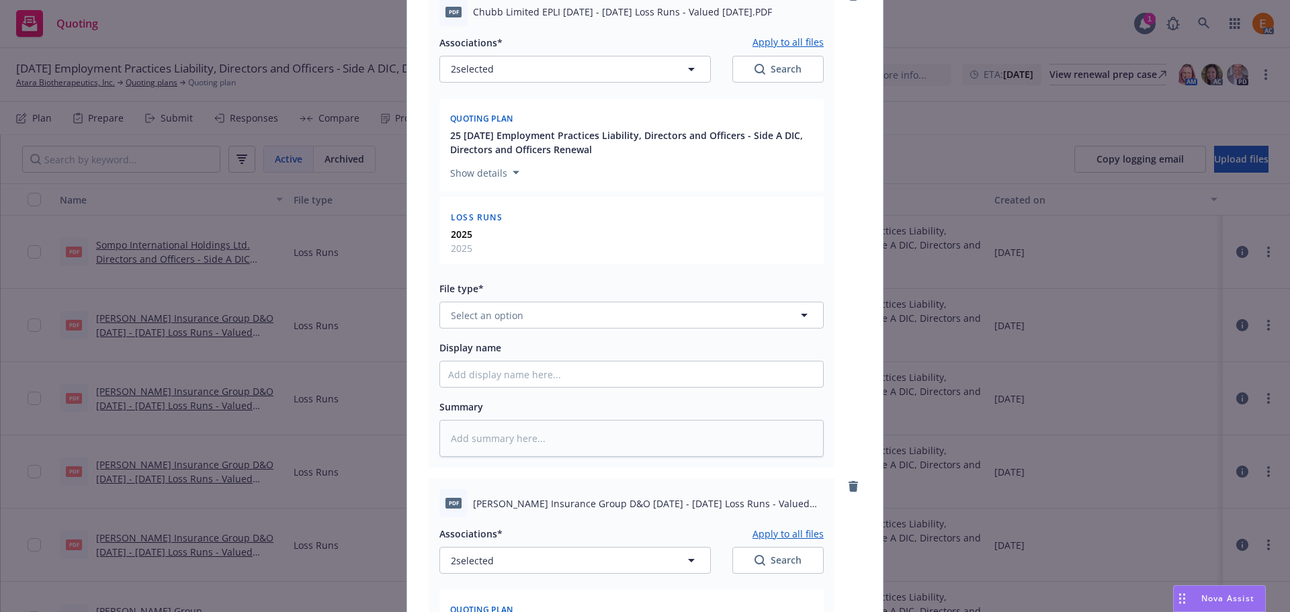
scroll to position [739, 0]
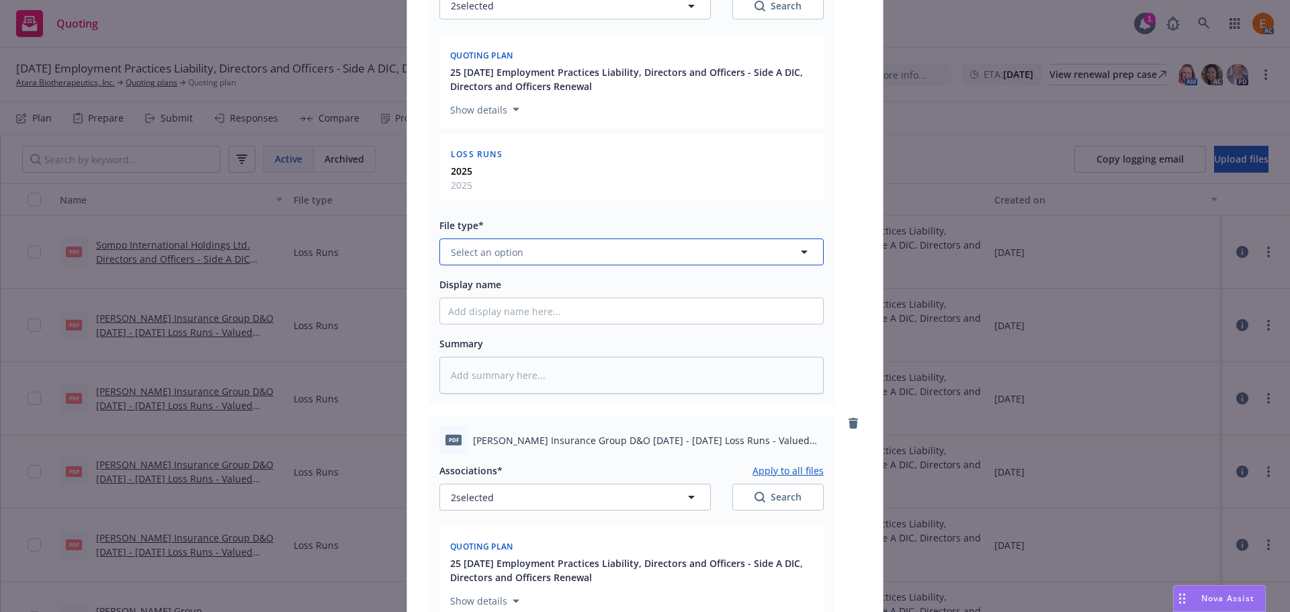
click at [521, 253] on button "Select an option" at bounding box center [632, 252] width 384 height 27
paste input "loss r"
type input "loss r"
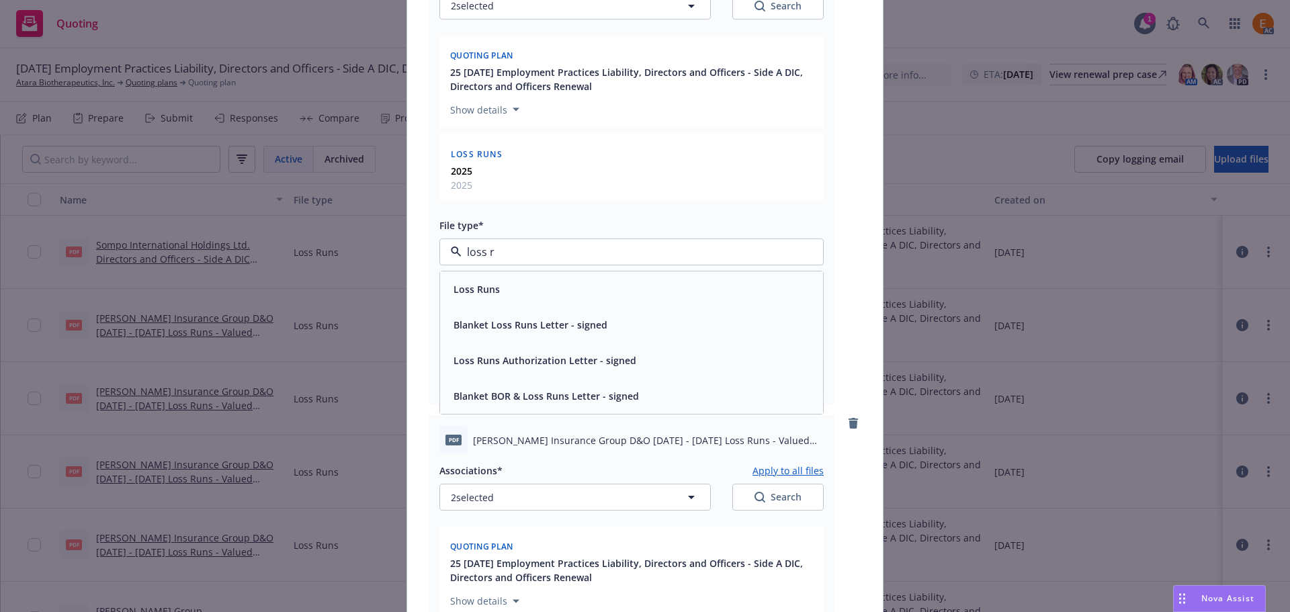
click at [517, 282] on div "Loss Runs" at bounding box center [631, 289] width 367 height 19
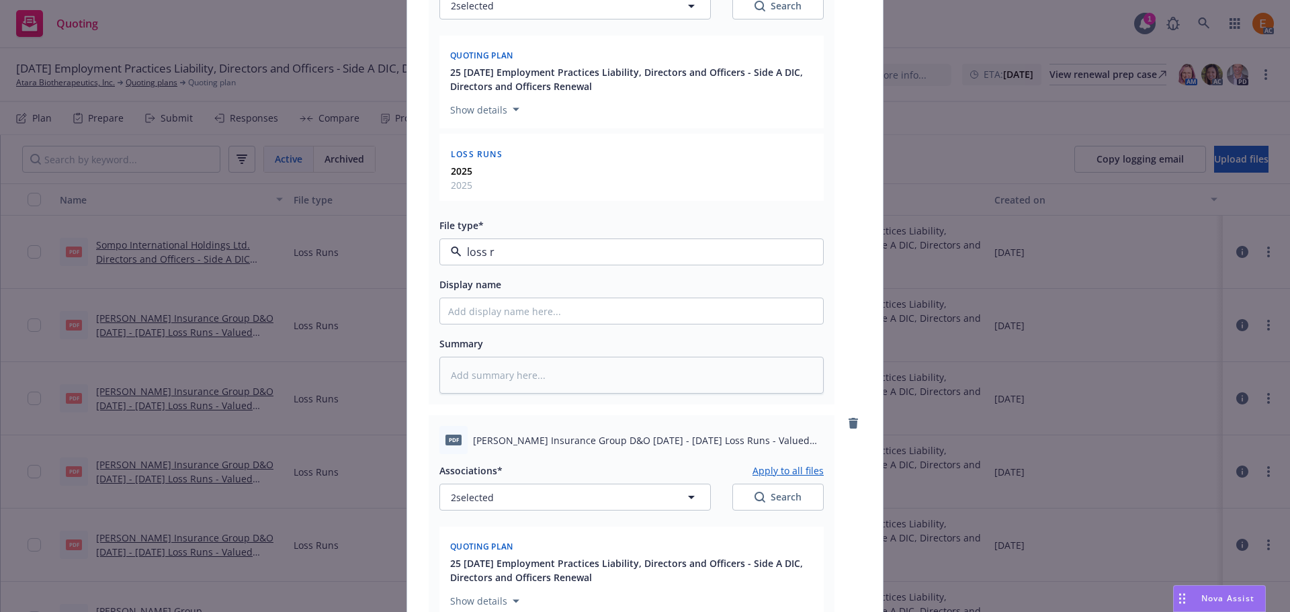
type textarea "x"
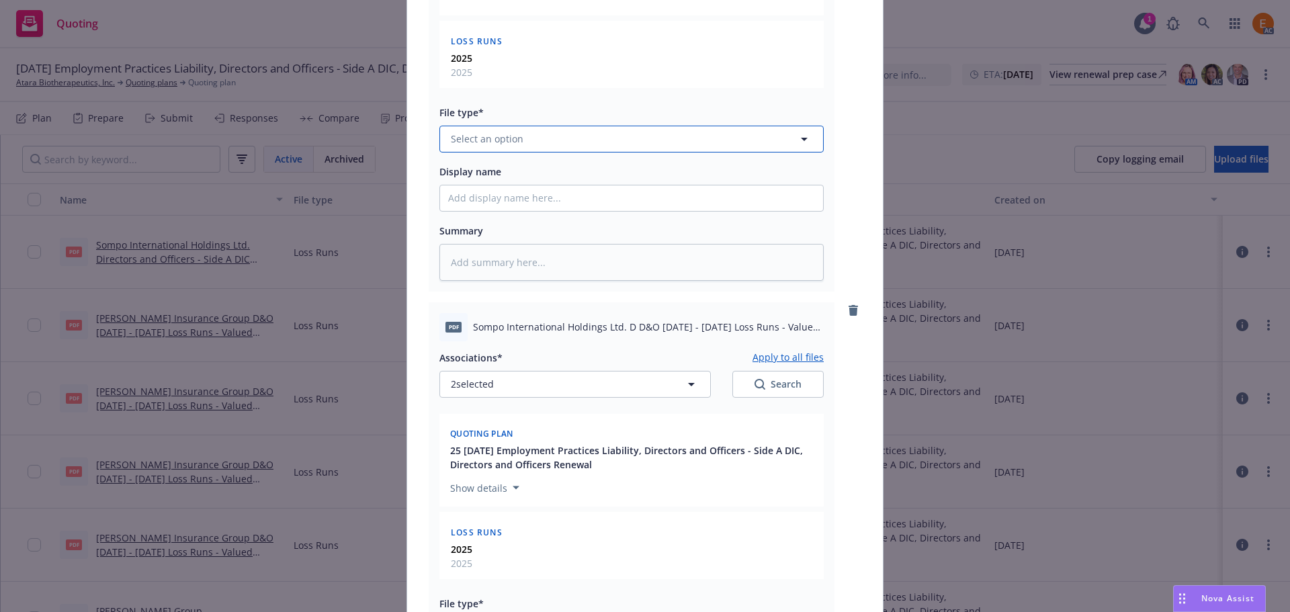
click at [531, 138] on button "Select an option" at bounding box center [632, 139] width 384 height 27
paste input "loss r"
type input "loss r"
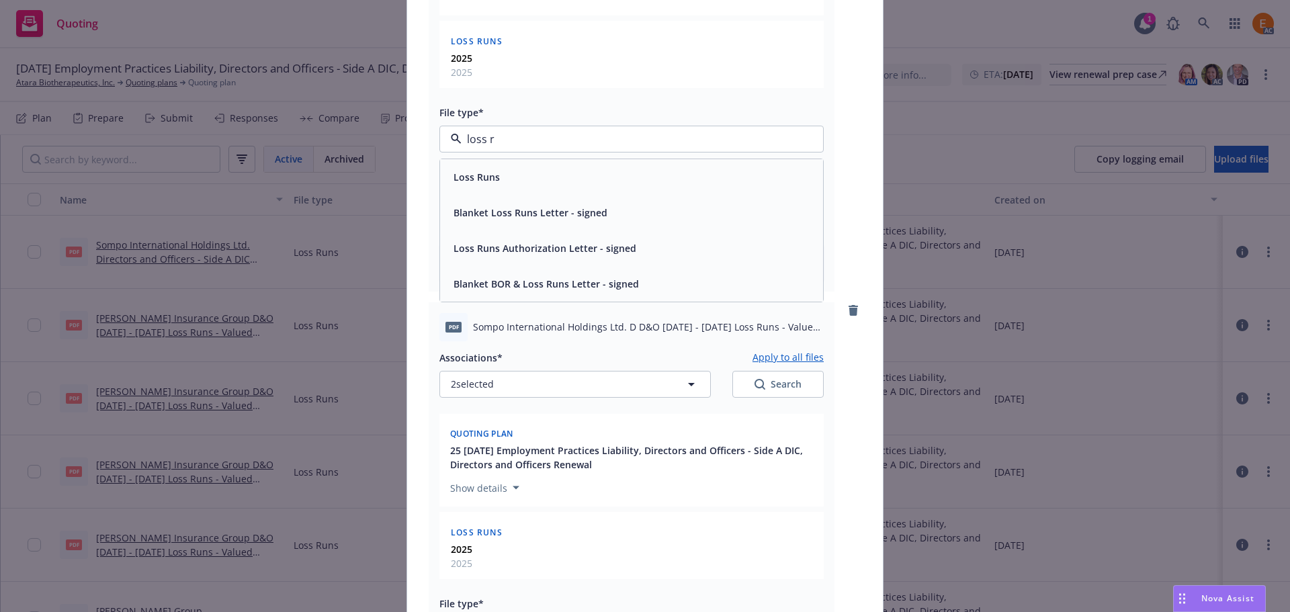
click at [514, 168] on div "Loss Runs" at bounding box center [631, 176] width 367 height 19
type textarea "x"
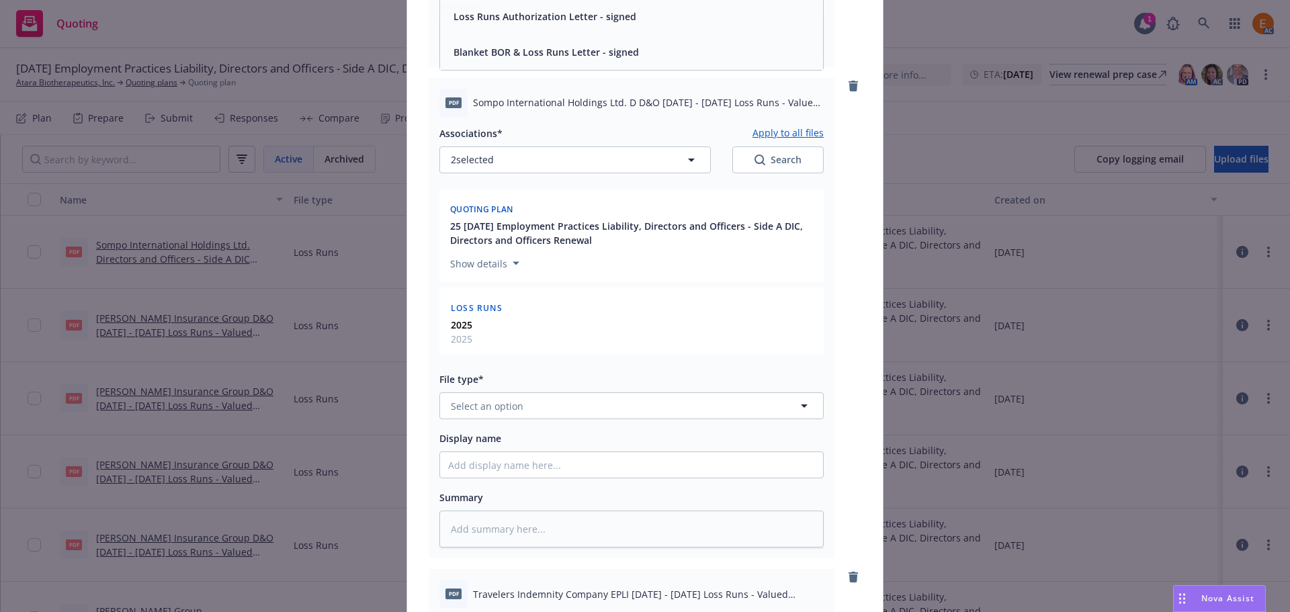
scroll to position [1814, 0]
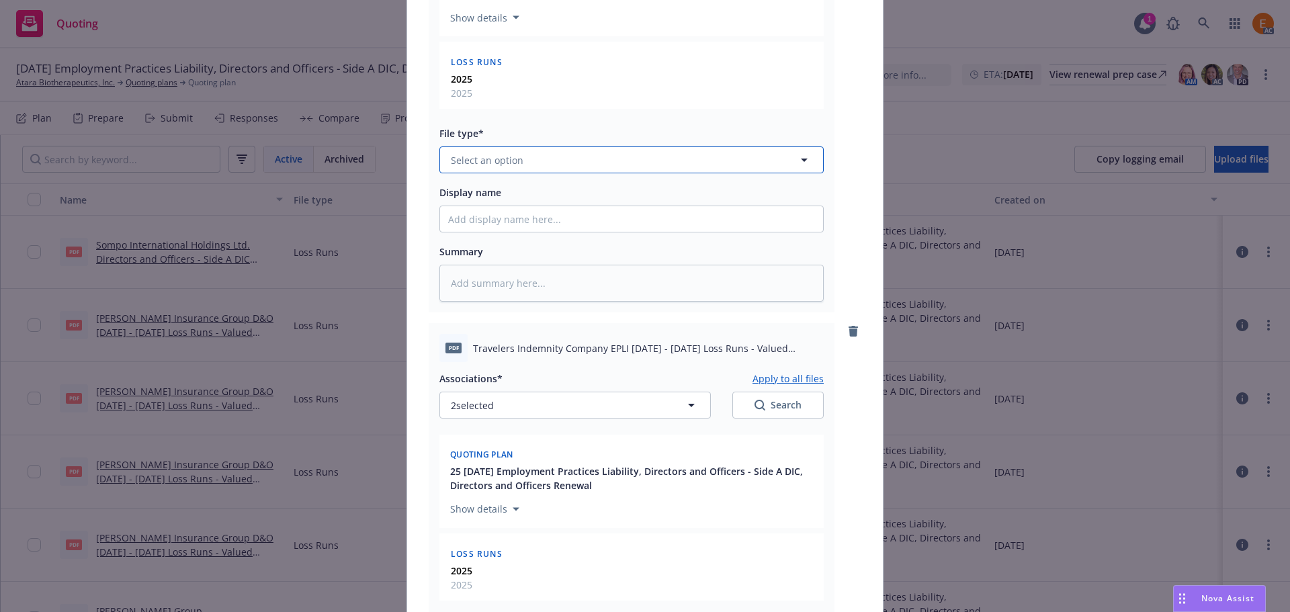
click at [528, 169] on button "Select an option" at bounding box center [632, 160] width 384 height 27
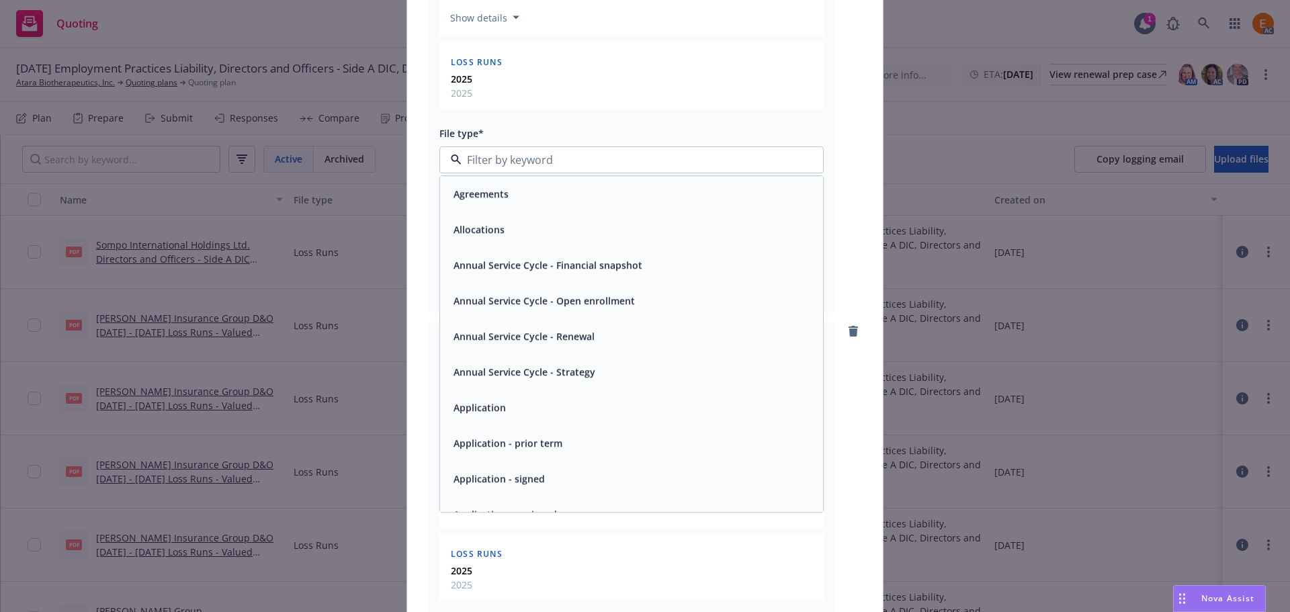
paste input "loss r"
type input "loss r"
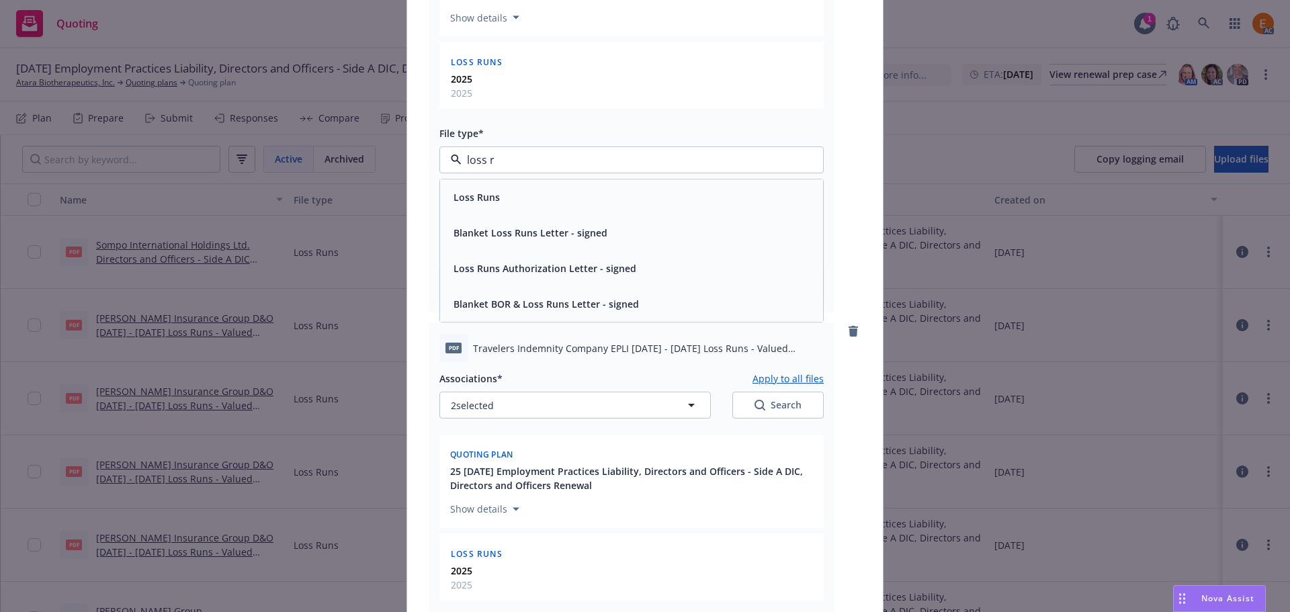
click at [523, 193] on div "Loss Runs" at bounding box center [631, 197] width 367 height 19
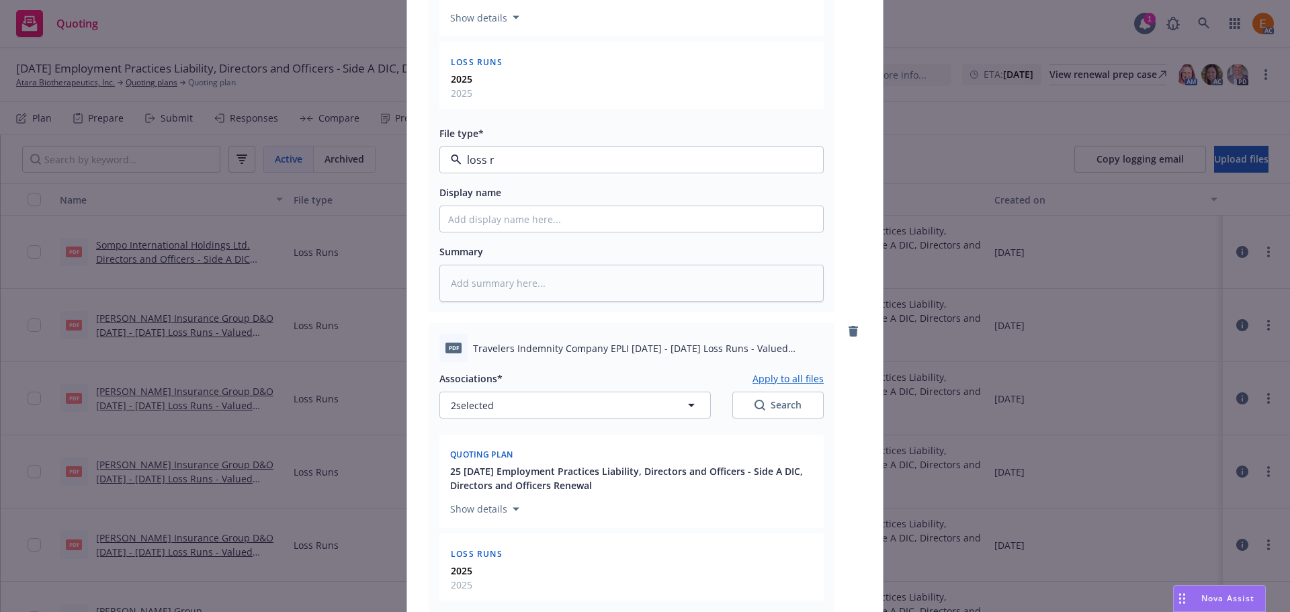
type textarea "x"
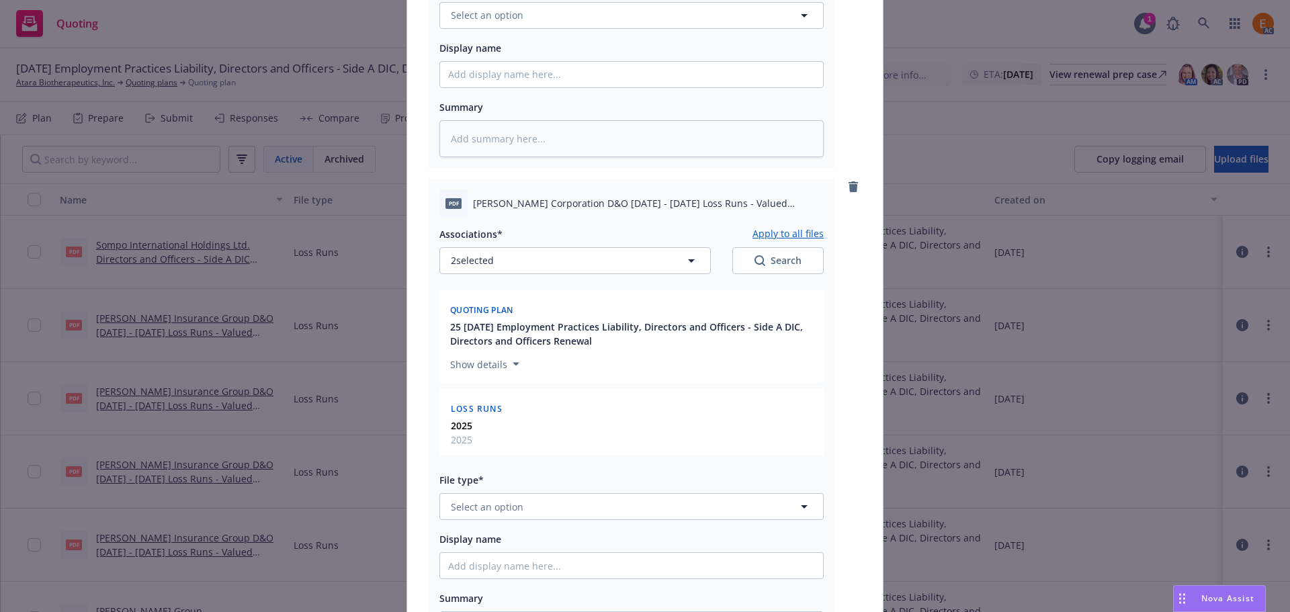
scroll to position [2352, 0]
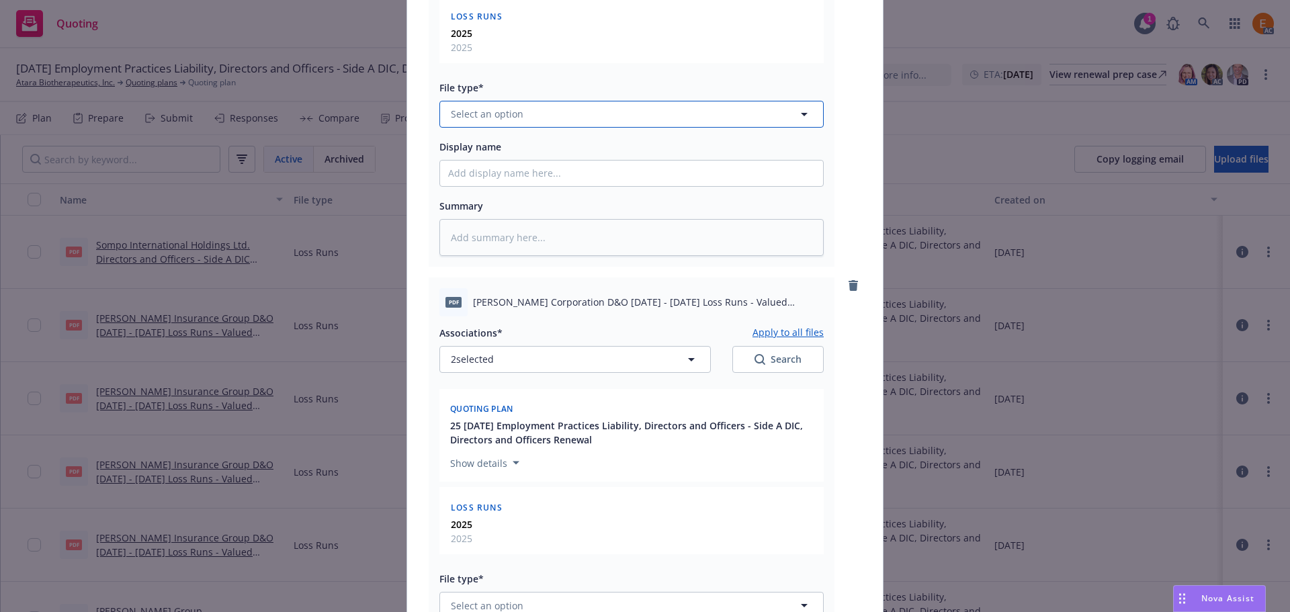
click at [525, 116] on button "Select an option" at bounding box center [632, 114] width 384 height 27
paste input "loss r"
type input "loss r"
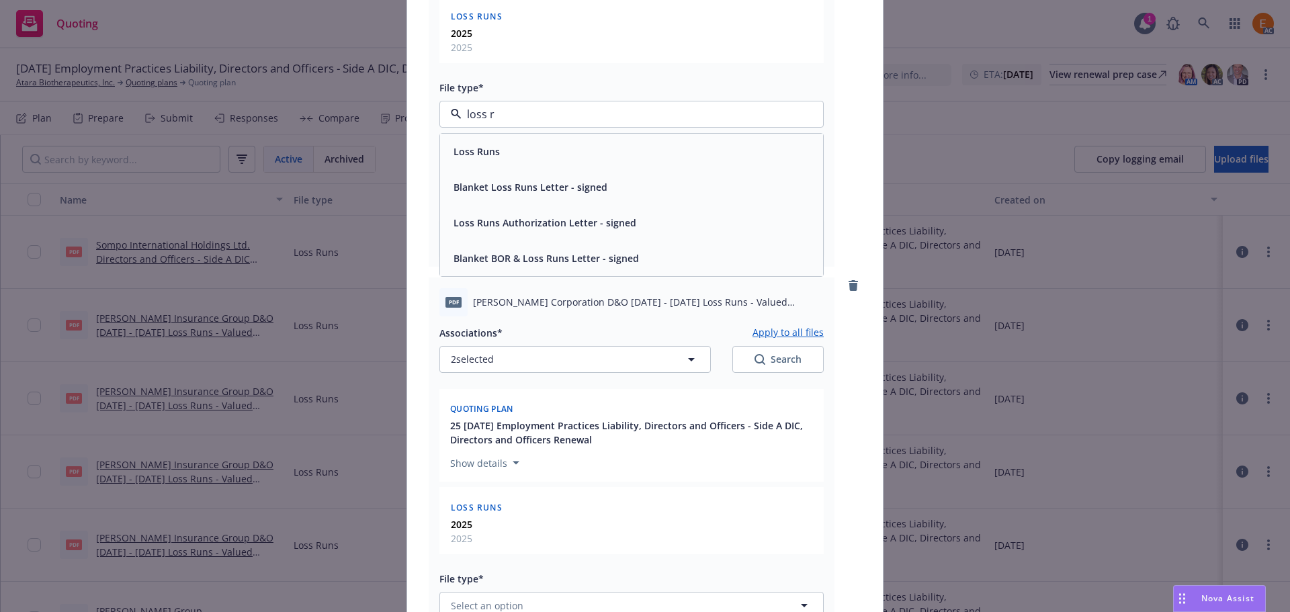
click at [515, 134] on div "Loss Runs" at bounding box center [631, 152] width 383 height 36
type textarea "x"
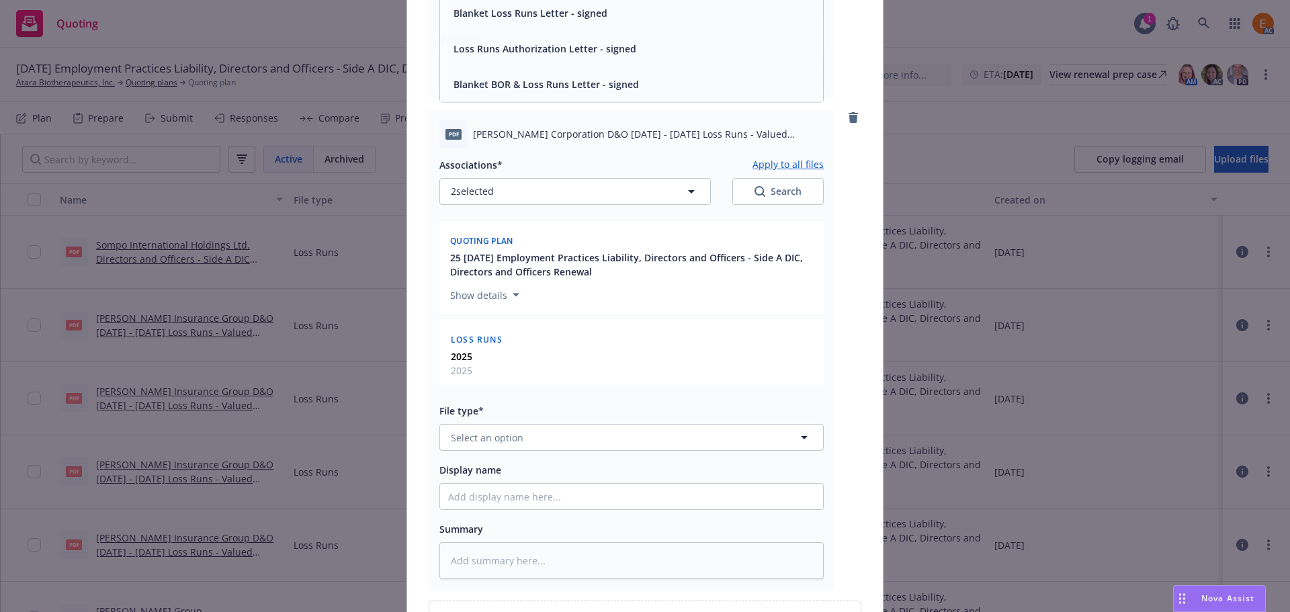
scroll to position [2673, 0]
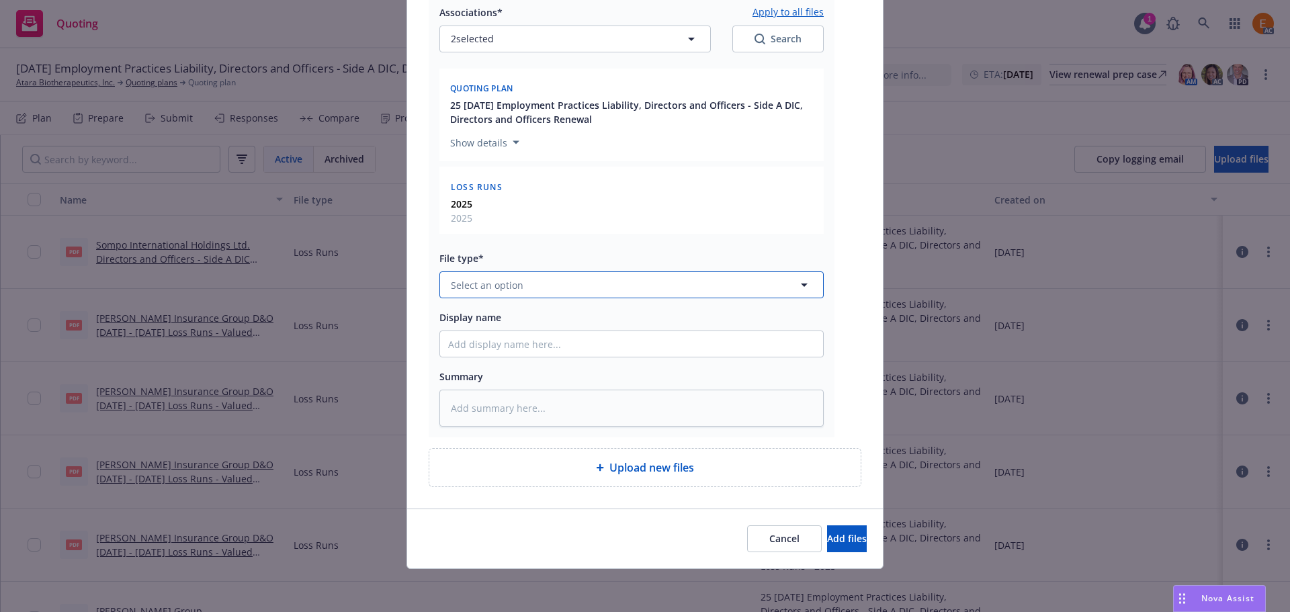
click at [537, 292] on button "Select an option" at bounding box center [632, 284] width 384 height 27
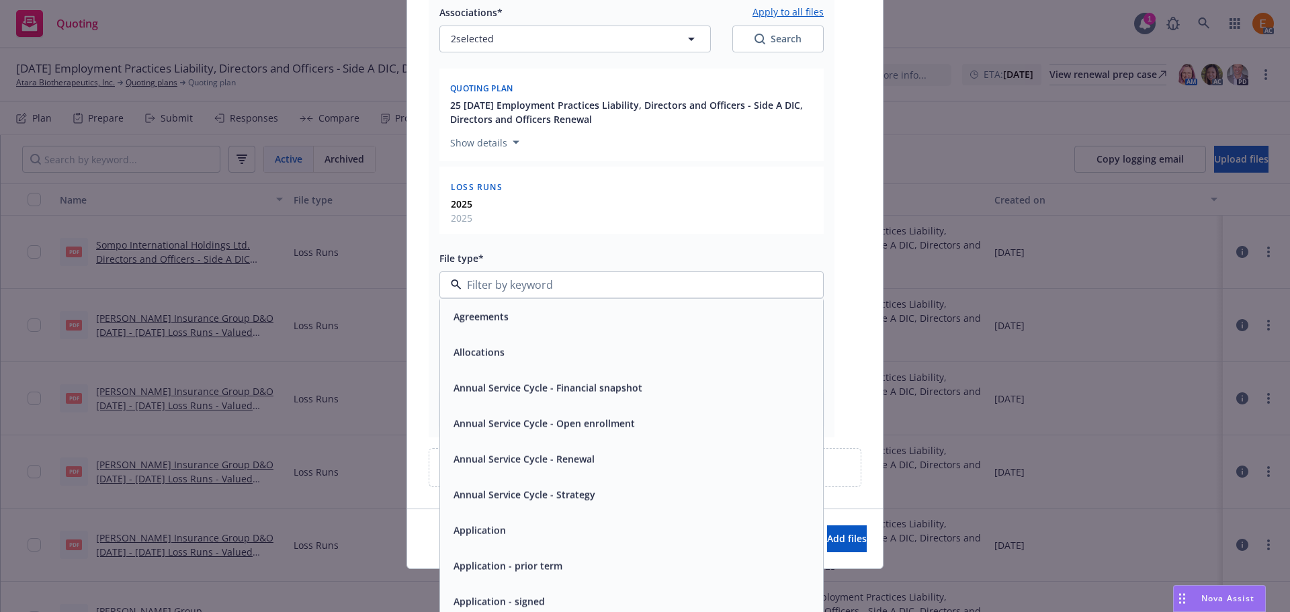
paste input "loss r"
type input "loss r"
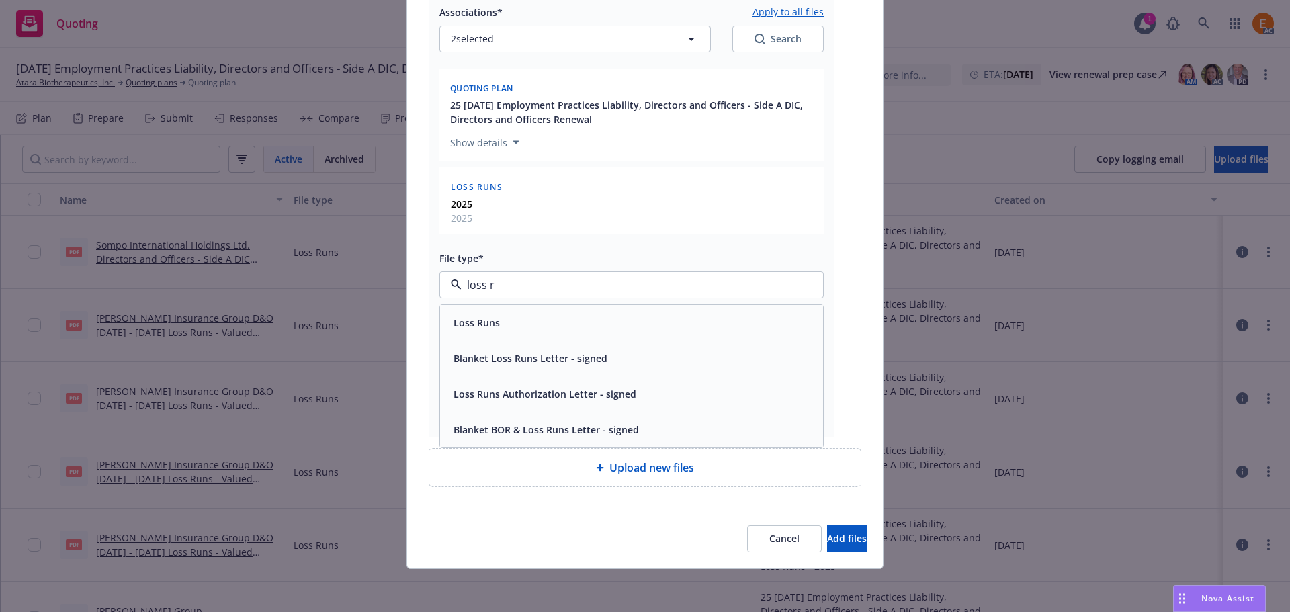
click at [526, 323] on div "Loss Runs" at bounding box center [631, 322] width 367 height 19
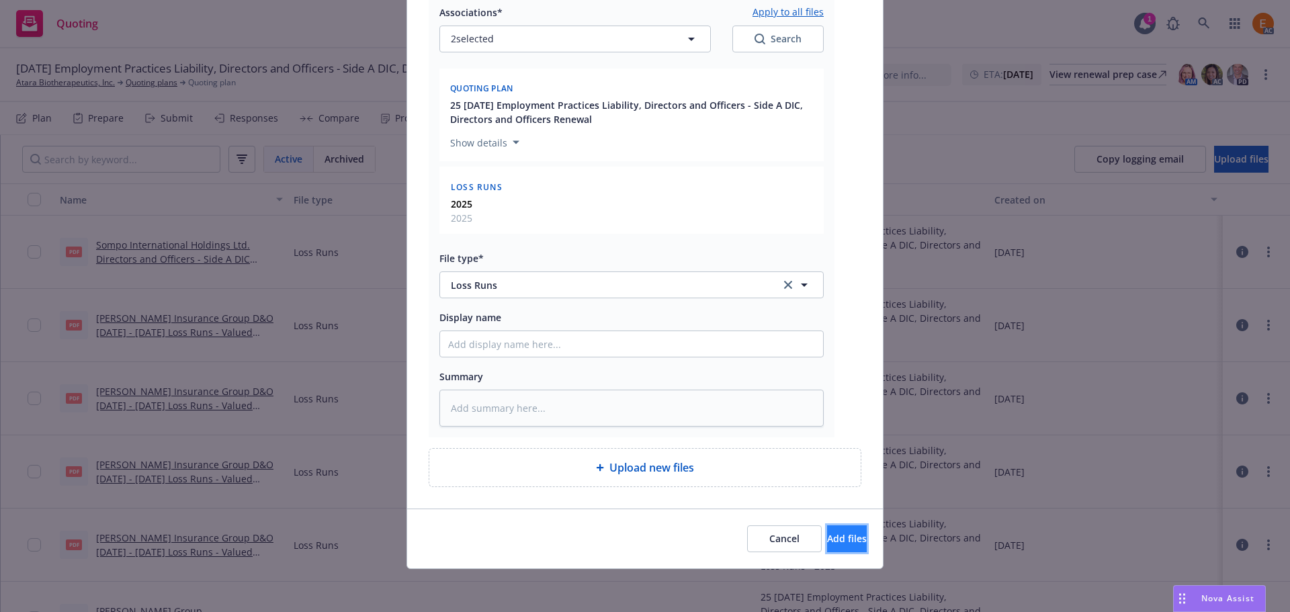
click at [827, 539] on span "Add files" at bounding box center [847, 538] width 40 height 13
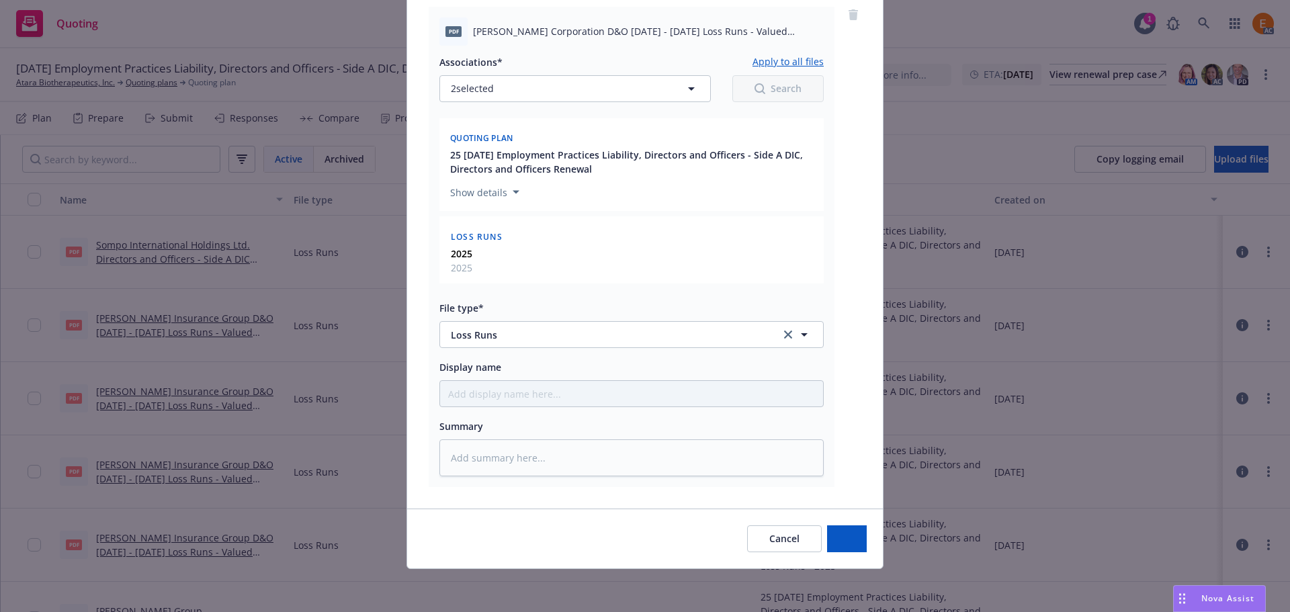
type textarea "x"
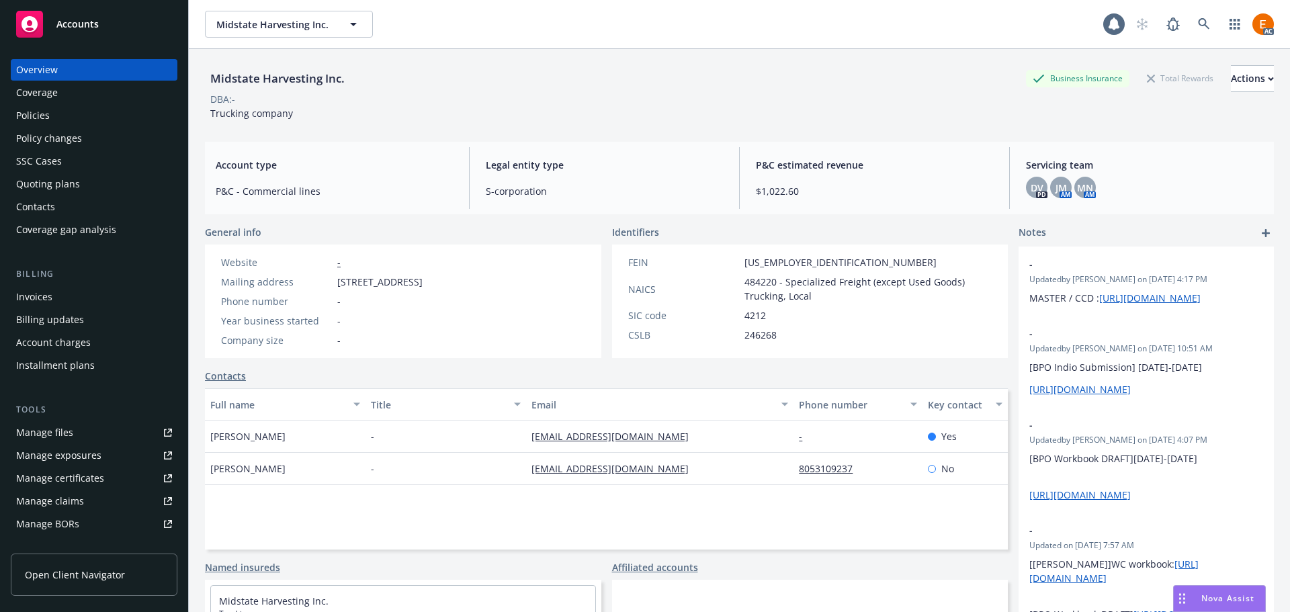
click at [108, 110] on div "Policies" at bounding box center [94, 116] width 156 height 22
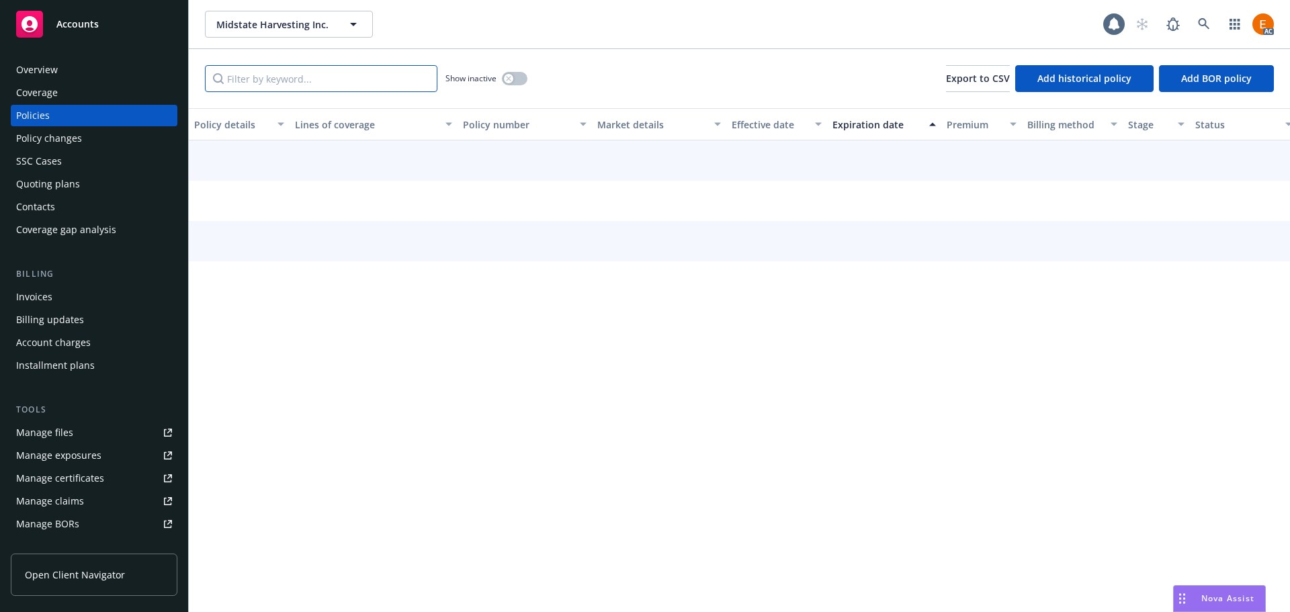
click at [339, 82] on input "Filter by keyword..." at bounding box center [321, 78] width 233 height 27
paste input "CPV0038786"
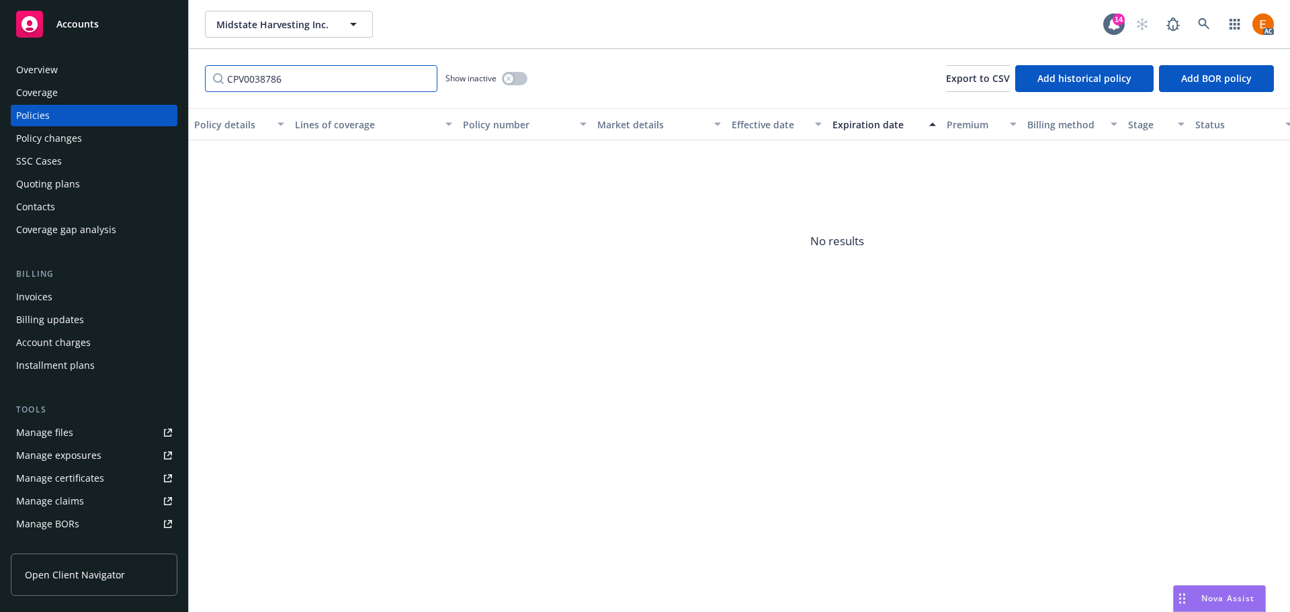
type input "CPV0038786"
click at [518, 81] on button "button" at bounding box center [515, 78] width 26 height 13
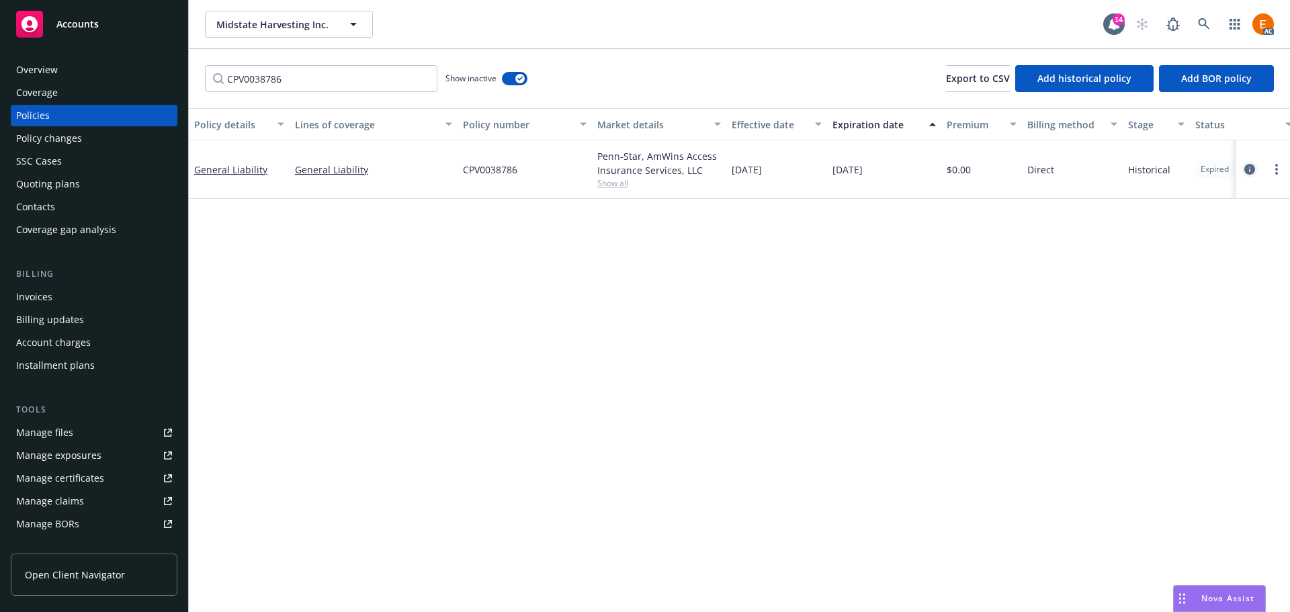
click at [1249, 171] on icon "circleInformation" at bounding box center [1250, 169] width 11 height 11
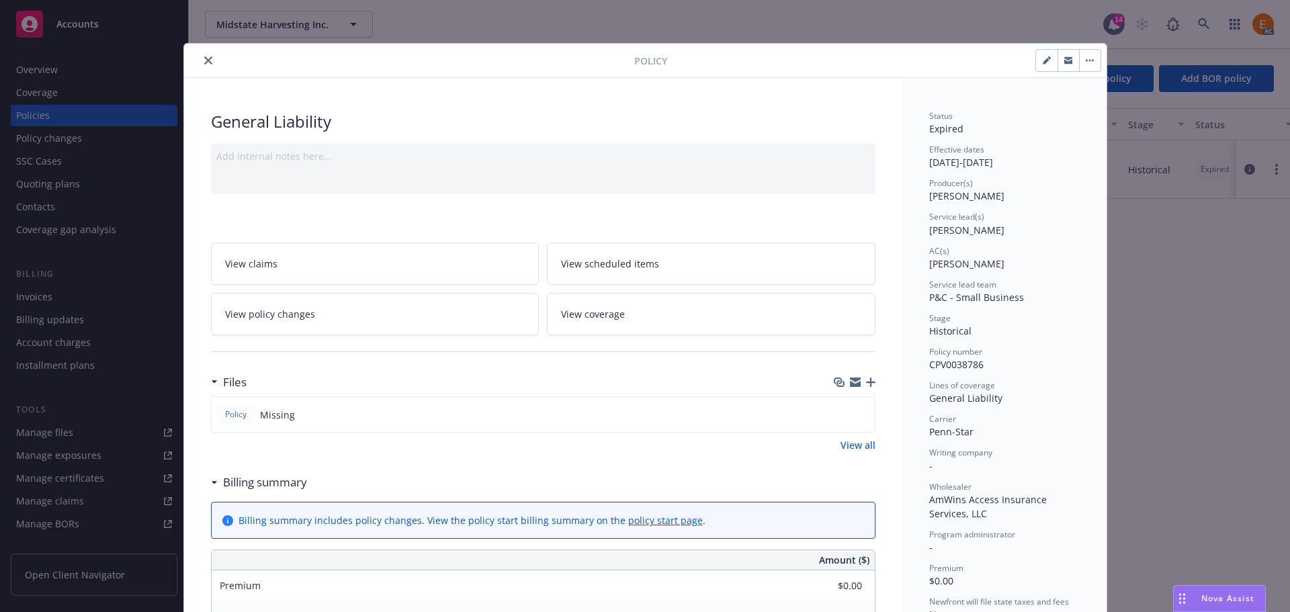
click at [204, 60] on icon "close" at bounding box center [208, 60] width 8 height 8
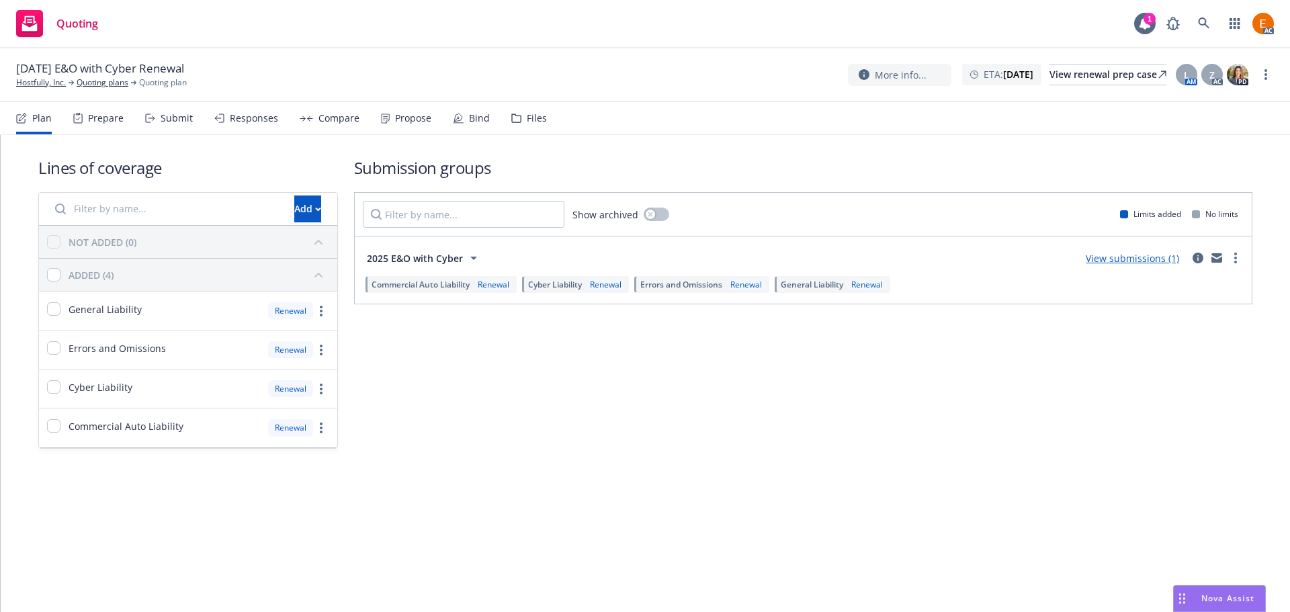
click at [511, 114] on icon at bounding box center [516, 118] width 10 height 9
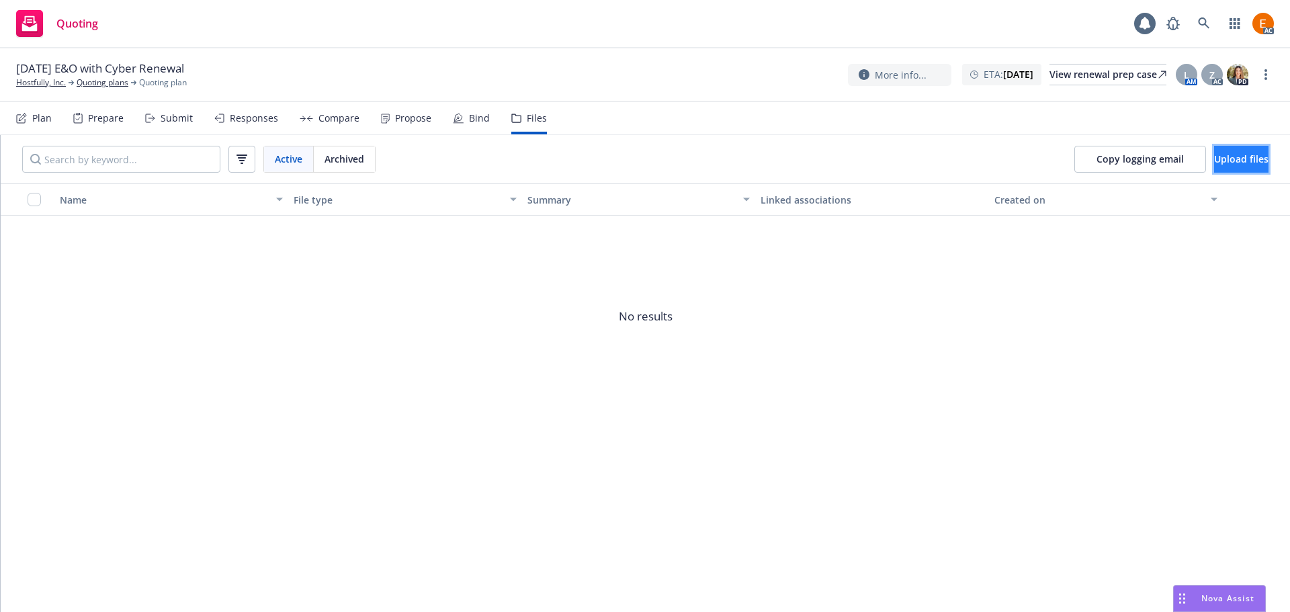
click at [1214, 163] on button "Upload files" at bounding box center [1241, 159] width 54 height 27
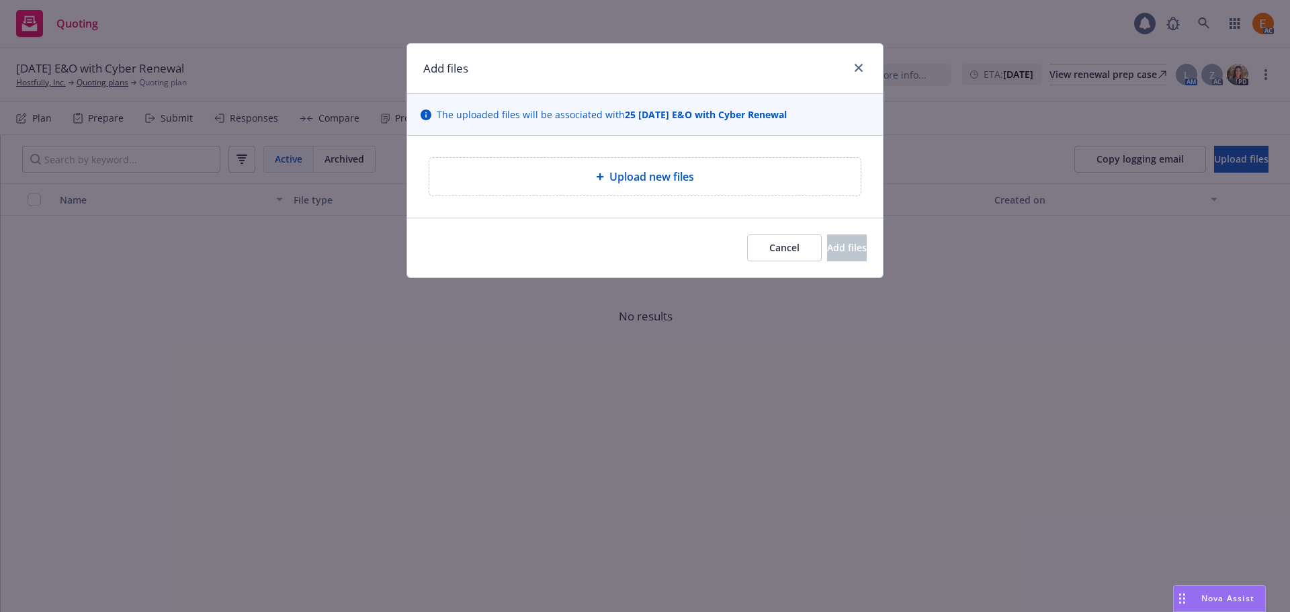
click at [648, 197] on div "Upload new files" at bounding box center [645, 177] width 476 height 82
click at [635, 179] on span "Upload new files" at bounding box center [652, 177] width 85 height 16
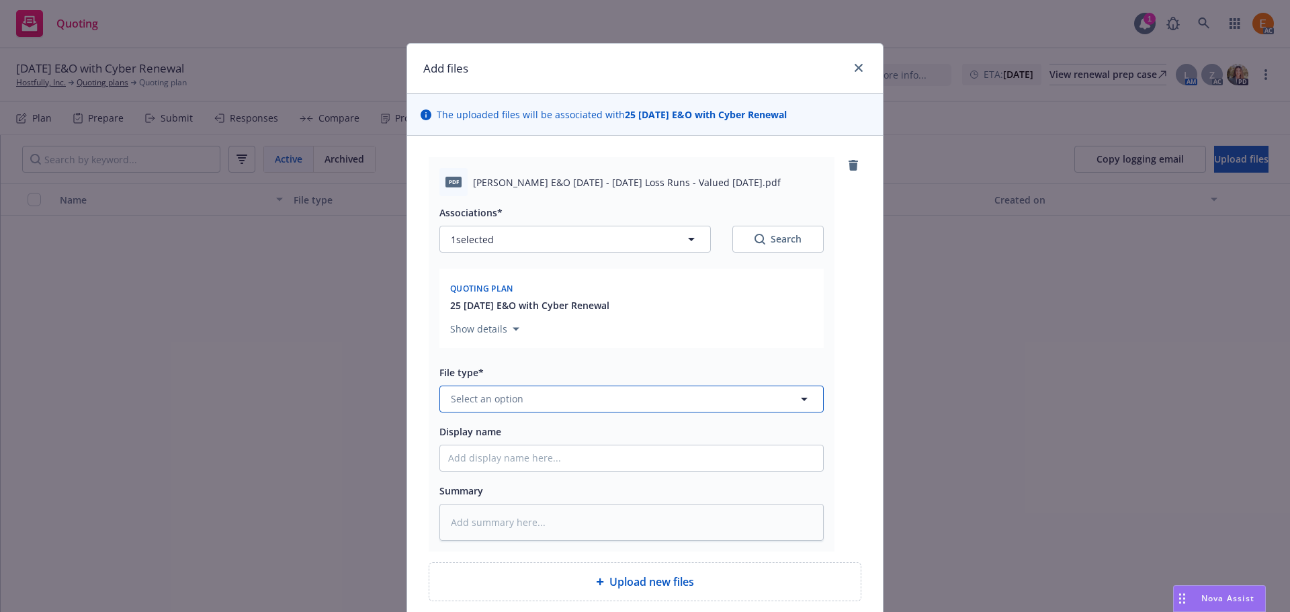
click at [581, 401] on button "Select an option" at bounding box center [632, 399] width 384 height 27
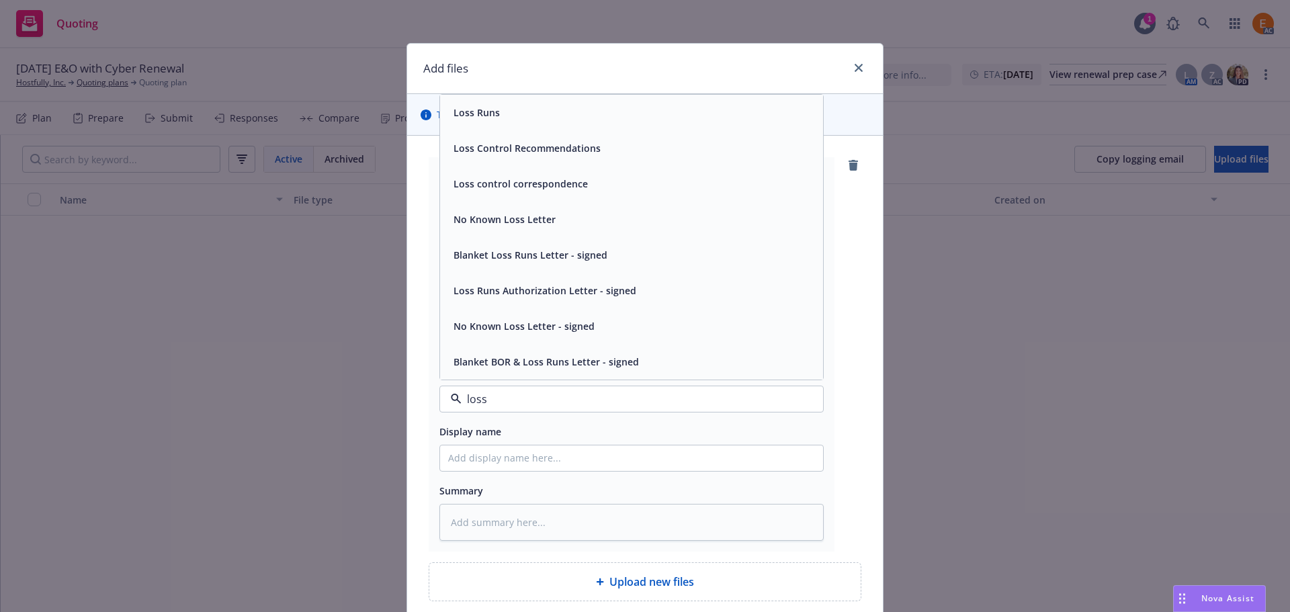
type input "loss r"
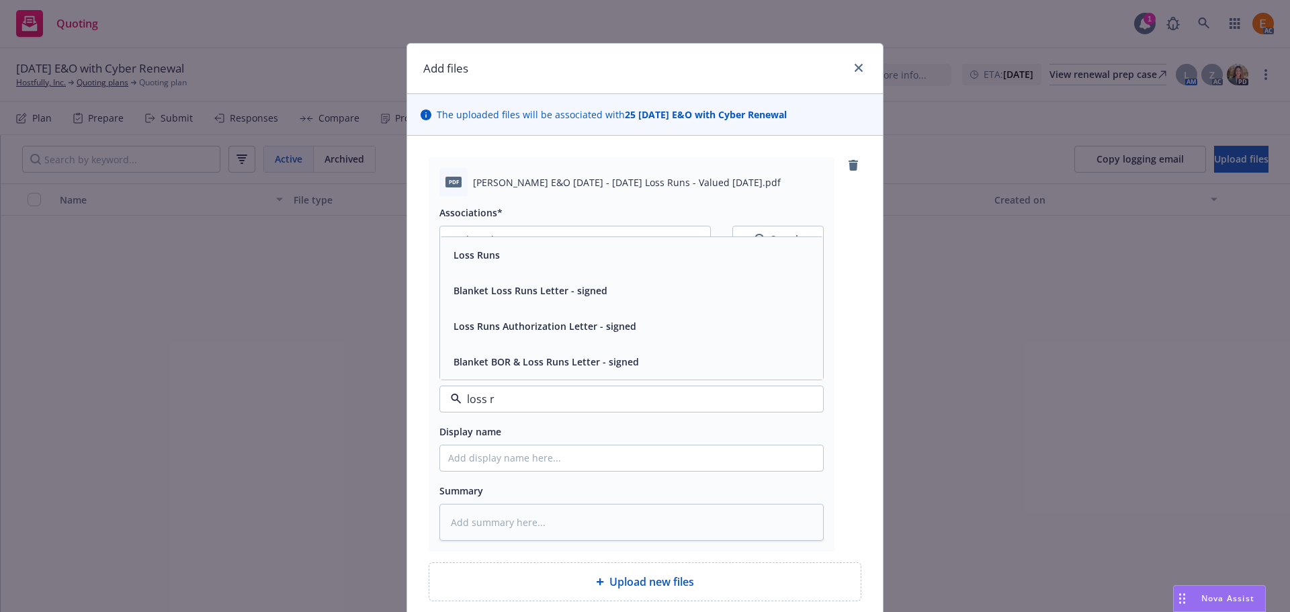
click at [526, 257] on div "Loss Runs" at bounding box center [631, 254] width 367 height 19
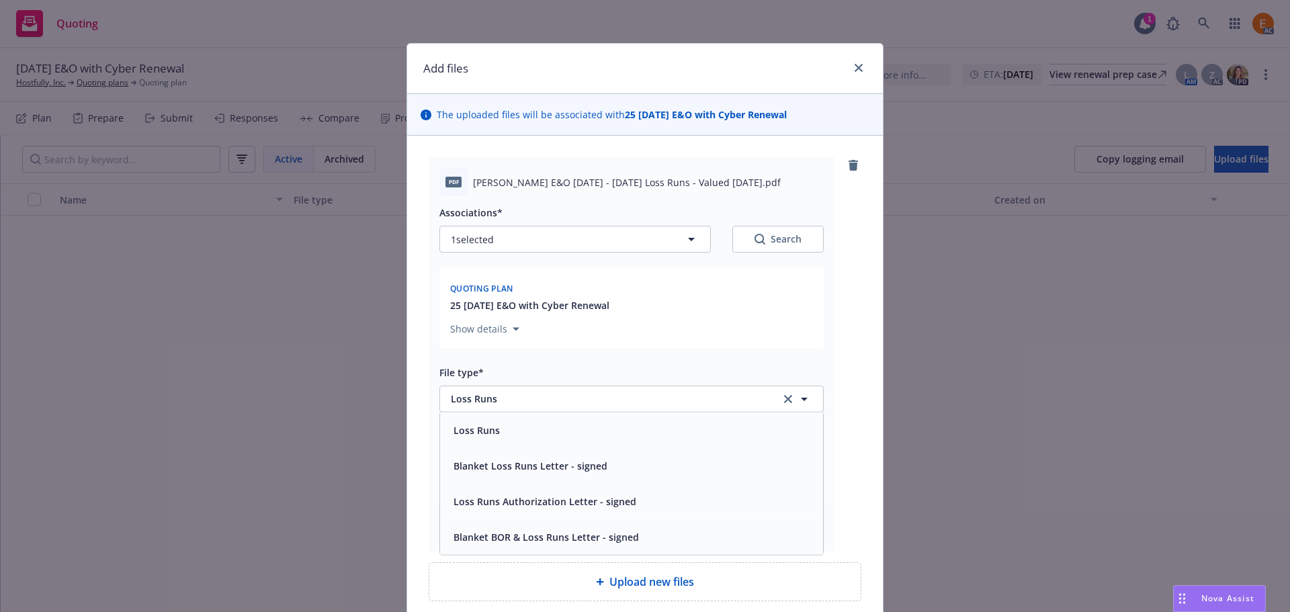
click at [790, 232] on button "Search" at bounding box center [778, 239] width 91 height 27
type textarea "x"
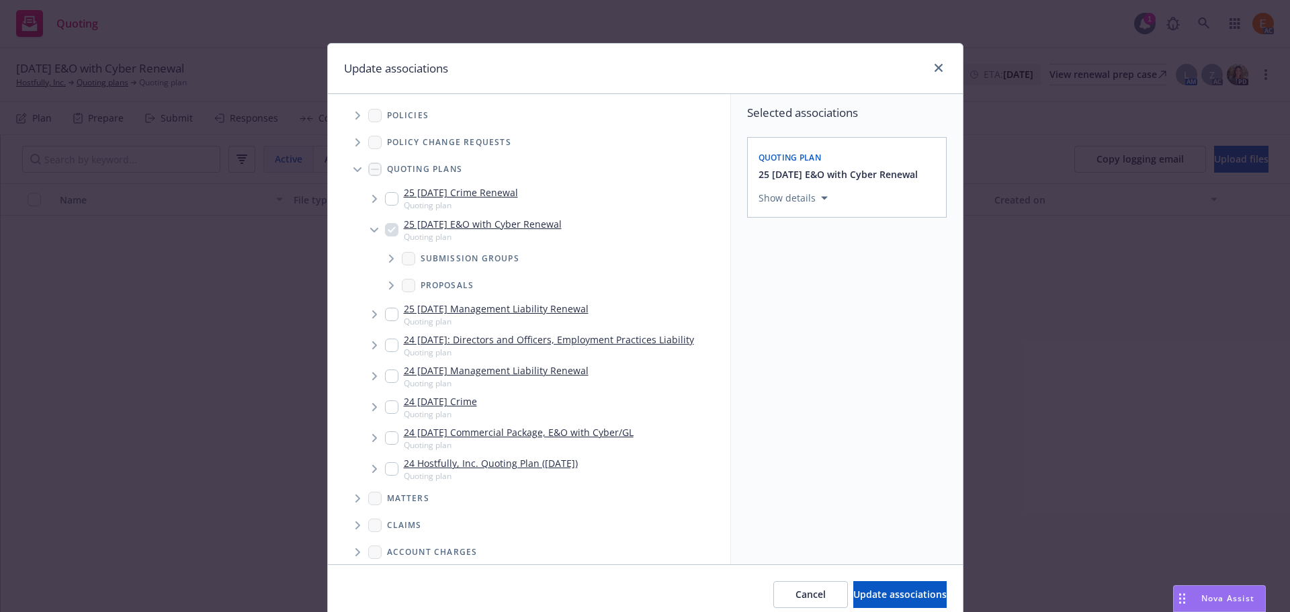
click at [353, 169] on icon "Tree Example" at bounding box center [357, 169] width 8 height 5
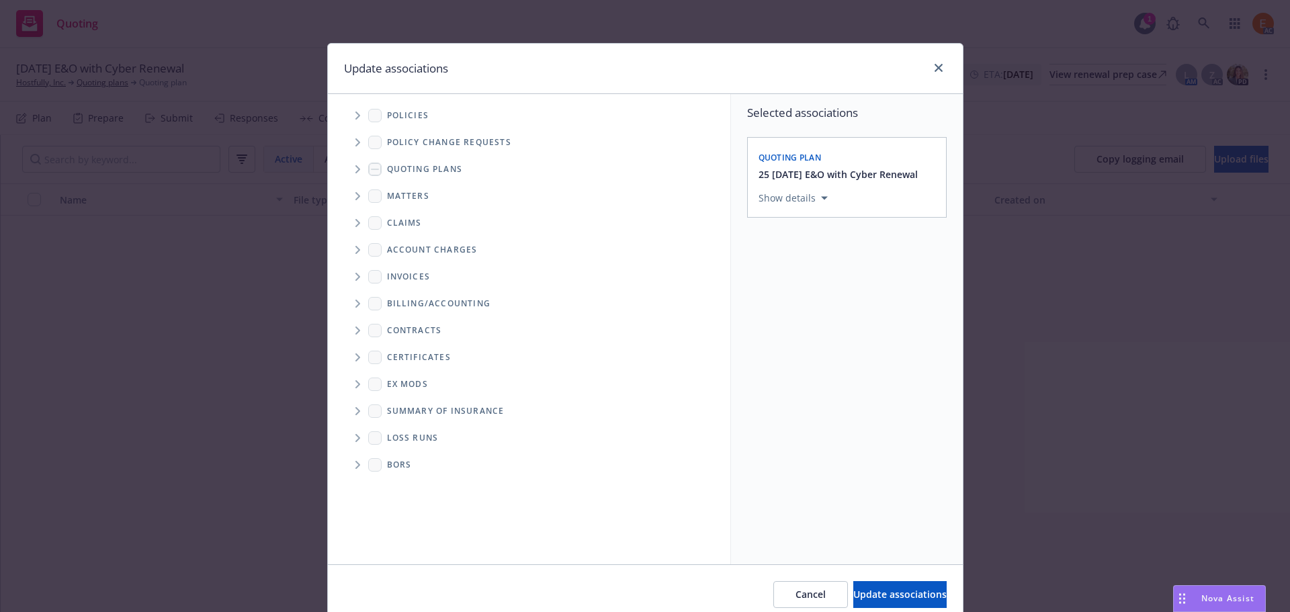
click at [356, 440] on span "Folder Tree Example" at bounding box center [358, 438] width 22 height 22
click at [442, 464] on link "New Loss Runs folder" at bounding box center [457, 461] width 97 height 14
checkbox input "true"
click at [860, 276] on div "Associated years* Select an option Associated years is required" at bounding box center [847, 288] width 177 height 65
click at [857, 285] on div "Select an option" at bounding box center [841, 290] width 143 height 13
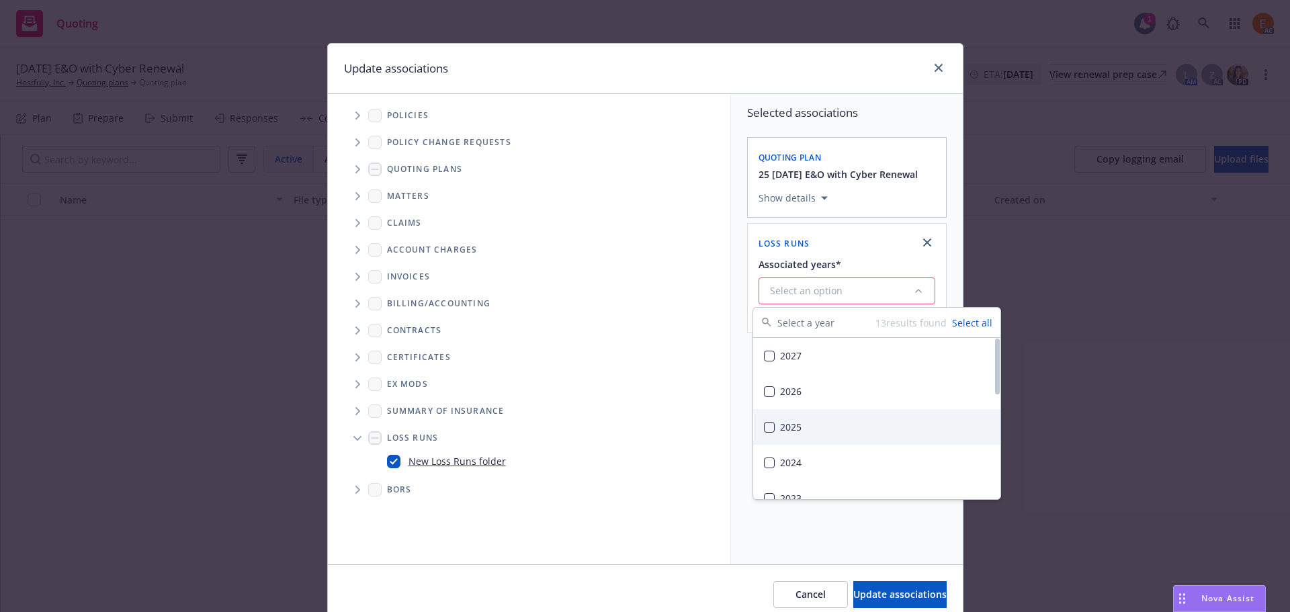
click at [806, 437] on div "2025" at bounding box center [876, 427] width 247 height 36
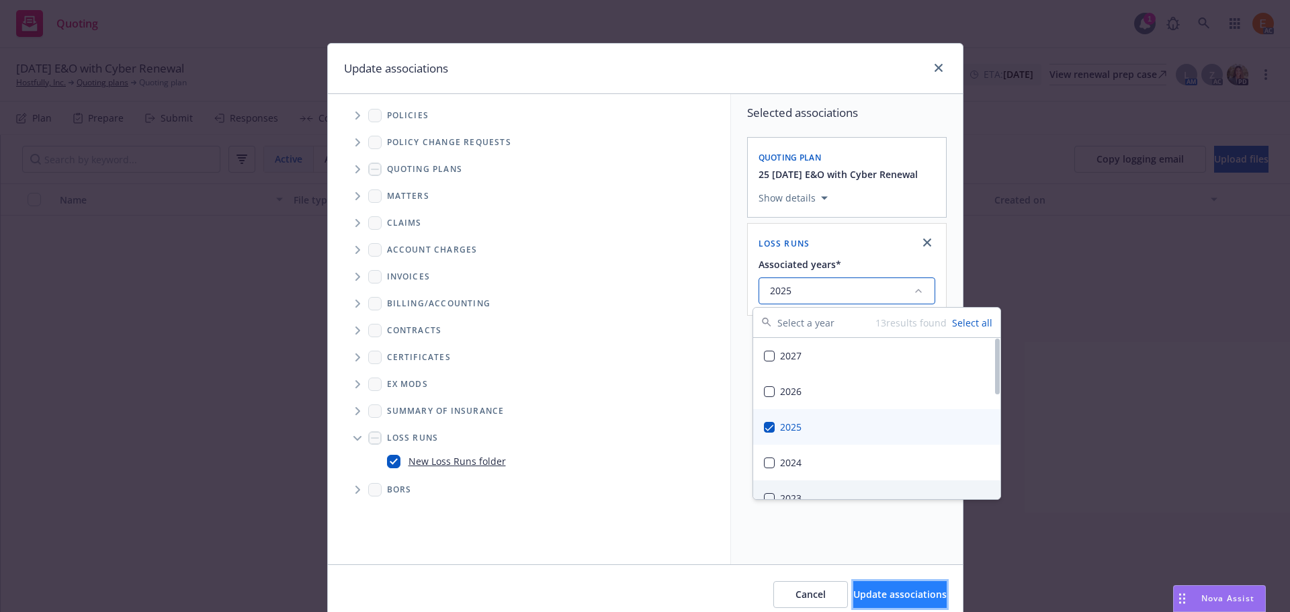
click at [866, 599] on span "Update associations" at bounding box center [899, 594] width 93 height 13
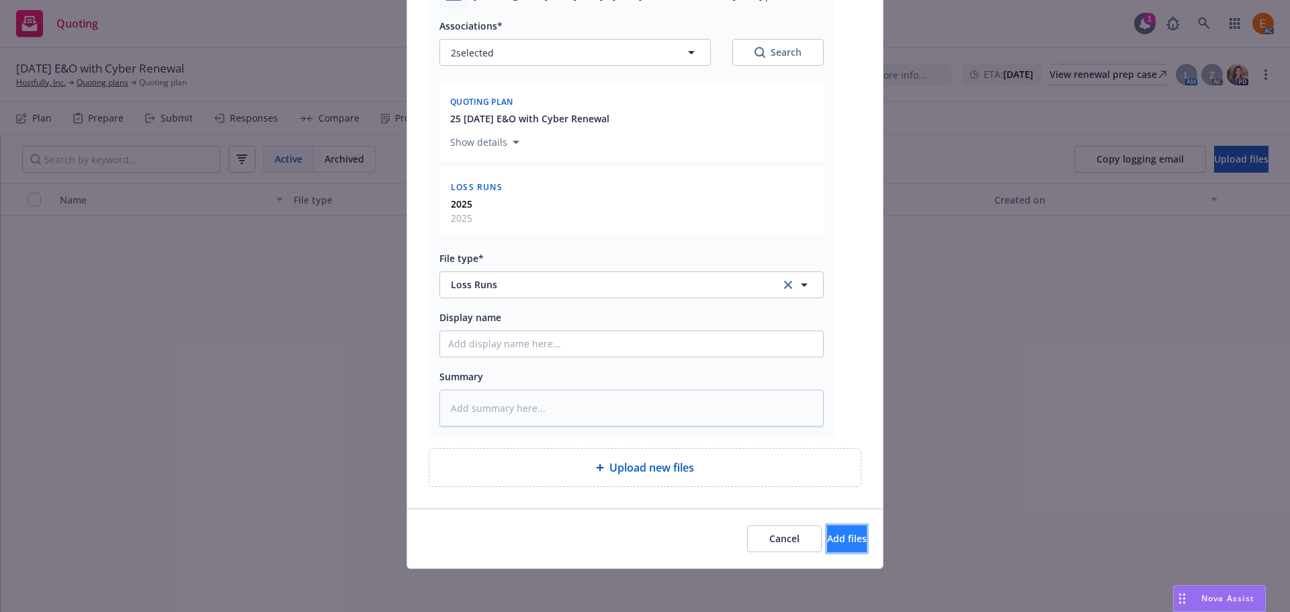
click at [836, 542] on span "Add files" at bounding box center [847, 538] width 40 height 13
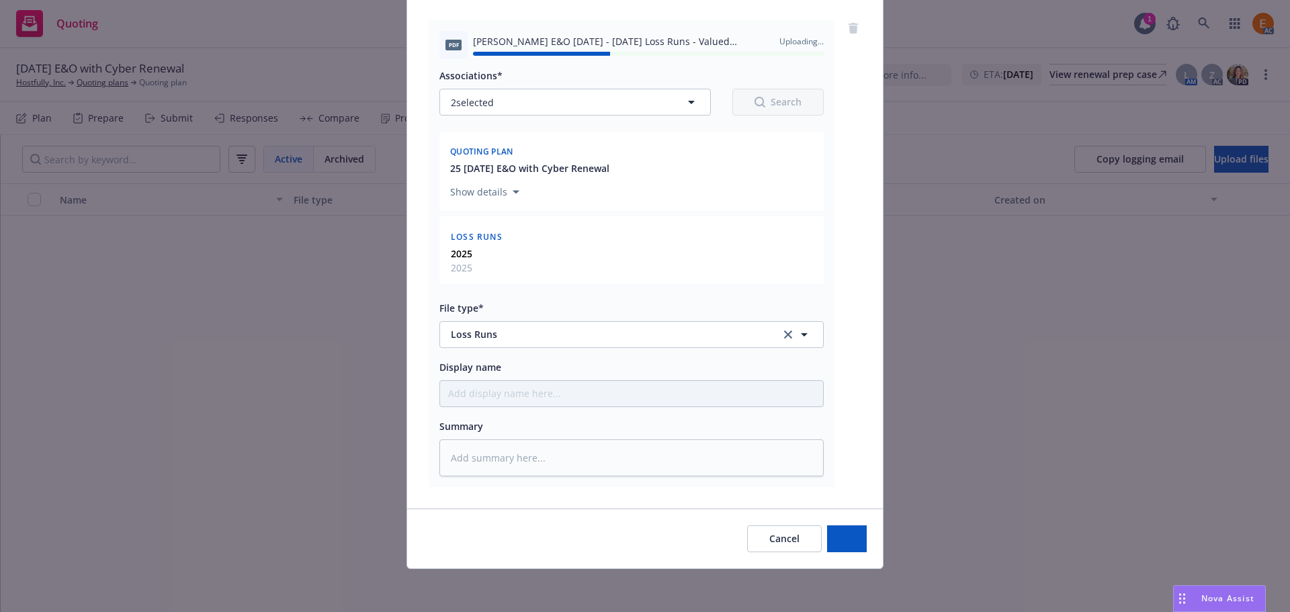
type textarea "x"
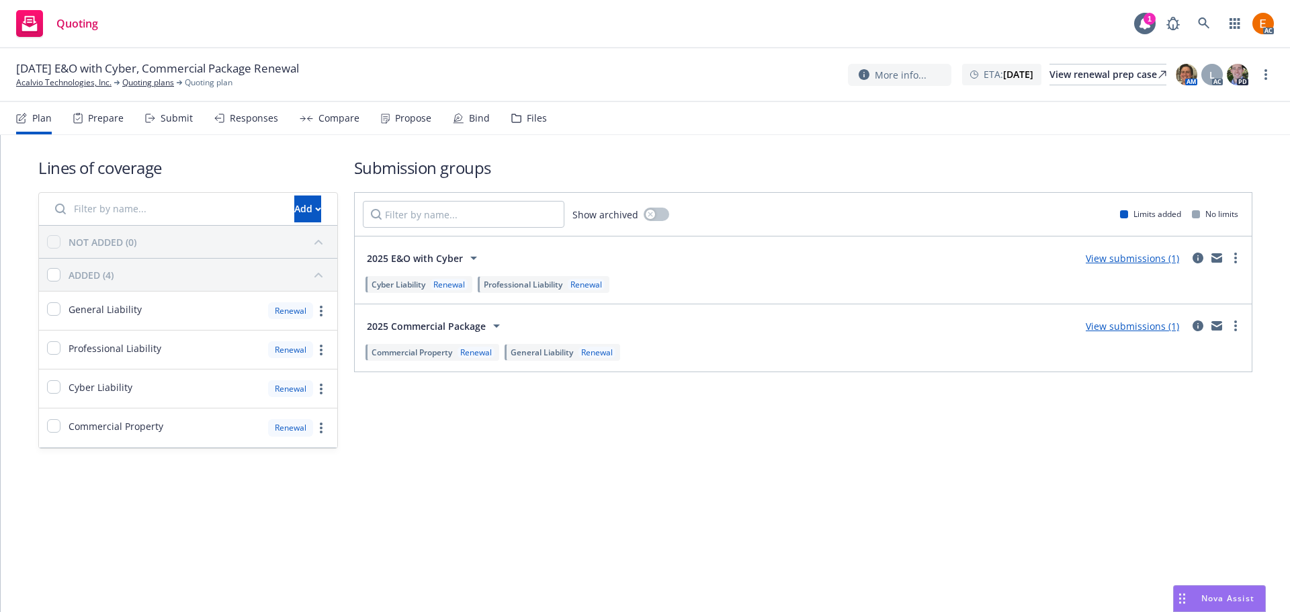
click at [527, 116] on div "Files" at bounding box center [537, 118] width 20 height 11
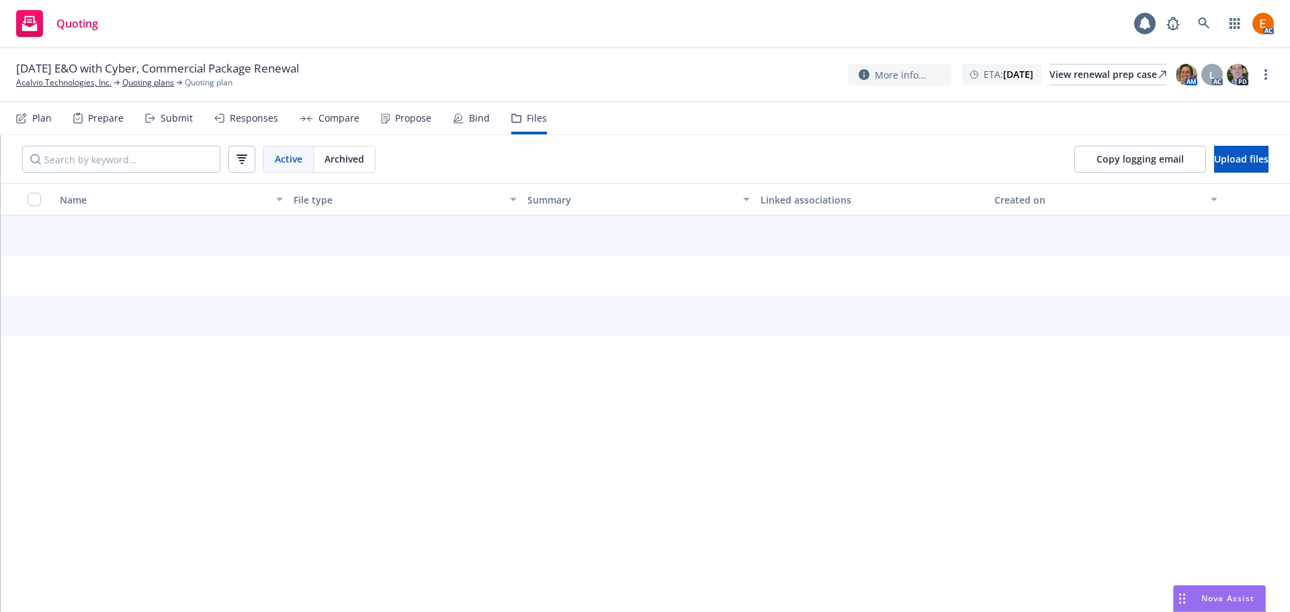
click at [1241, 158] on span "Upload files" at bounding box center [1241, 159] width 54 height 13
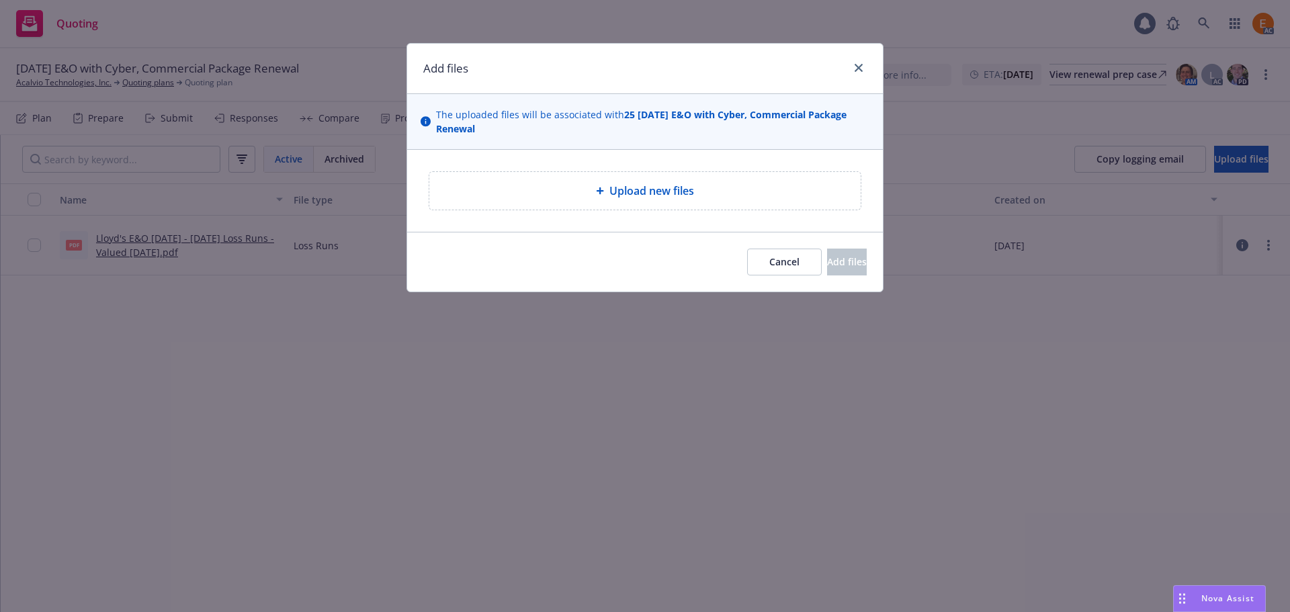
click at [652, 187] on span "Upload new files" at bounding box center [652, 191] width 85 height 16
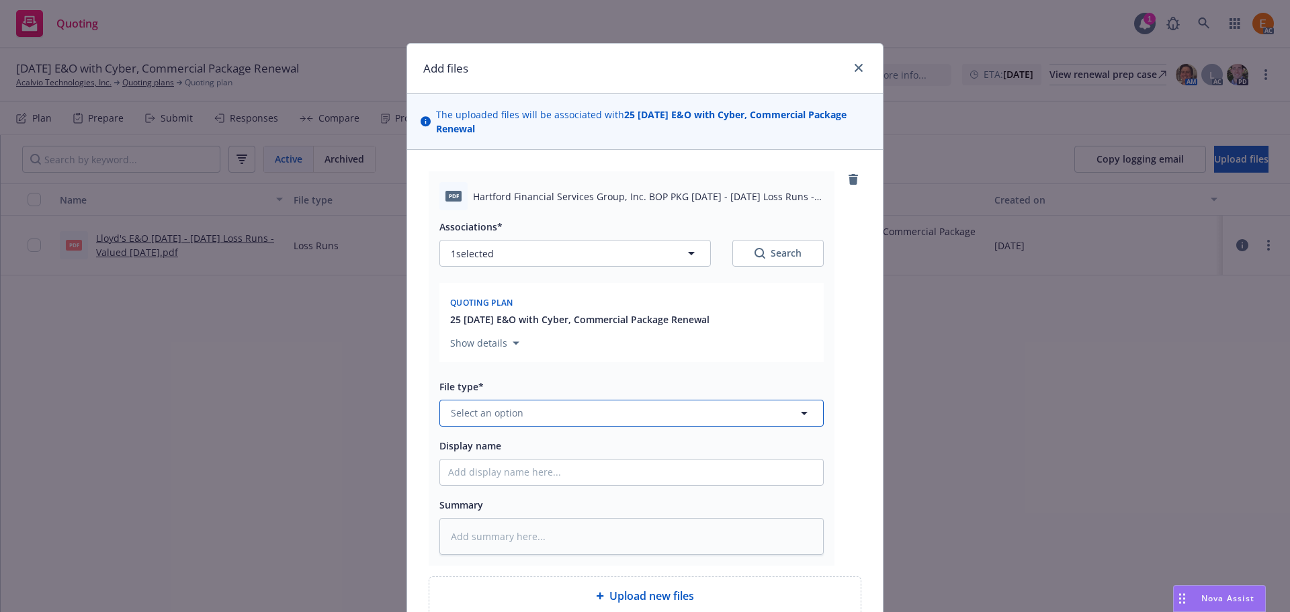
click at [655, 411] on button "Select an option" at bounding box center [632, 413] width 384 height 27
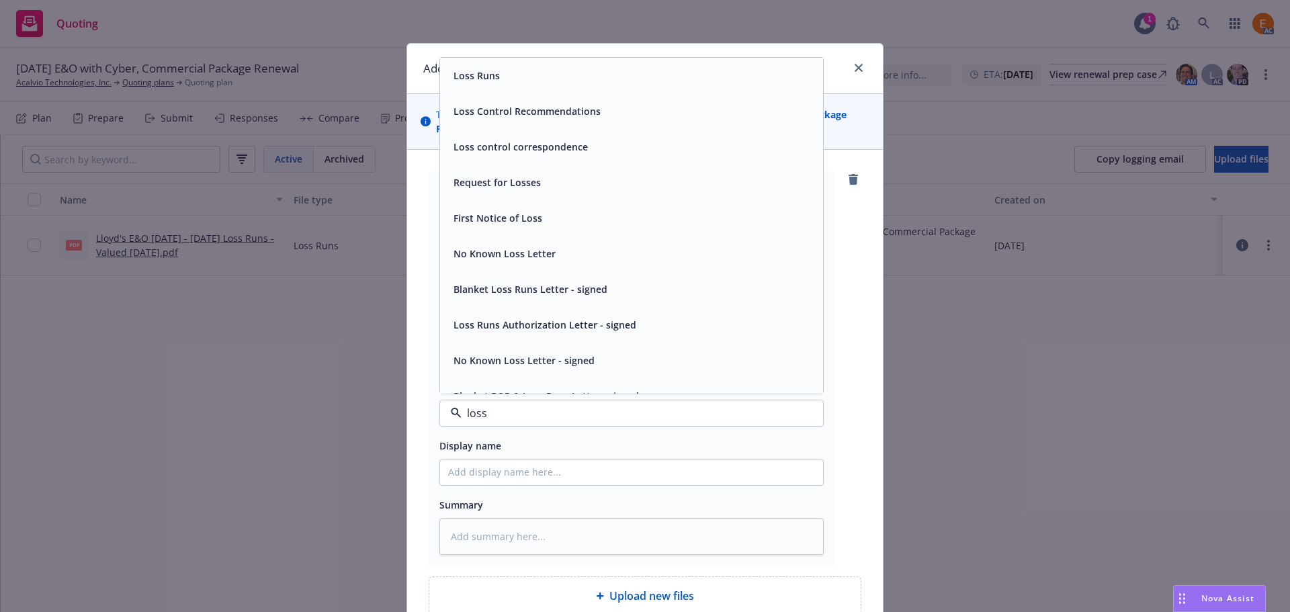
type input "loss r"
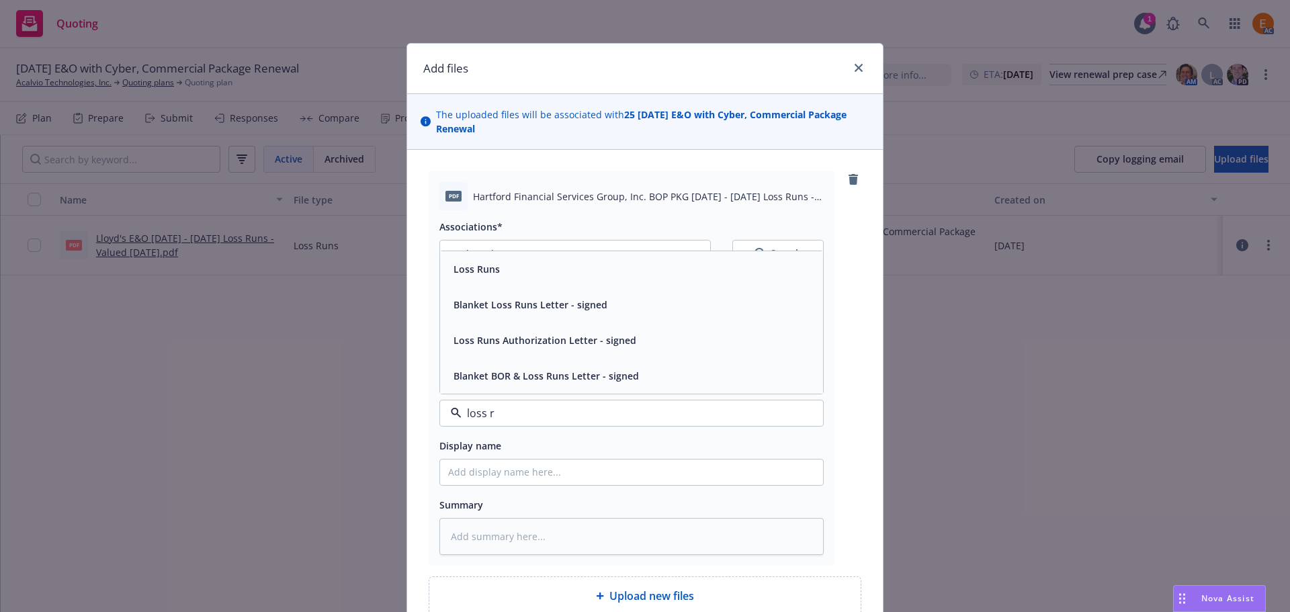
click at [493, 260] on div "Loss Runs" at bounding box center [475, 268] width 54 height 19
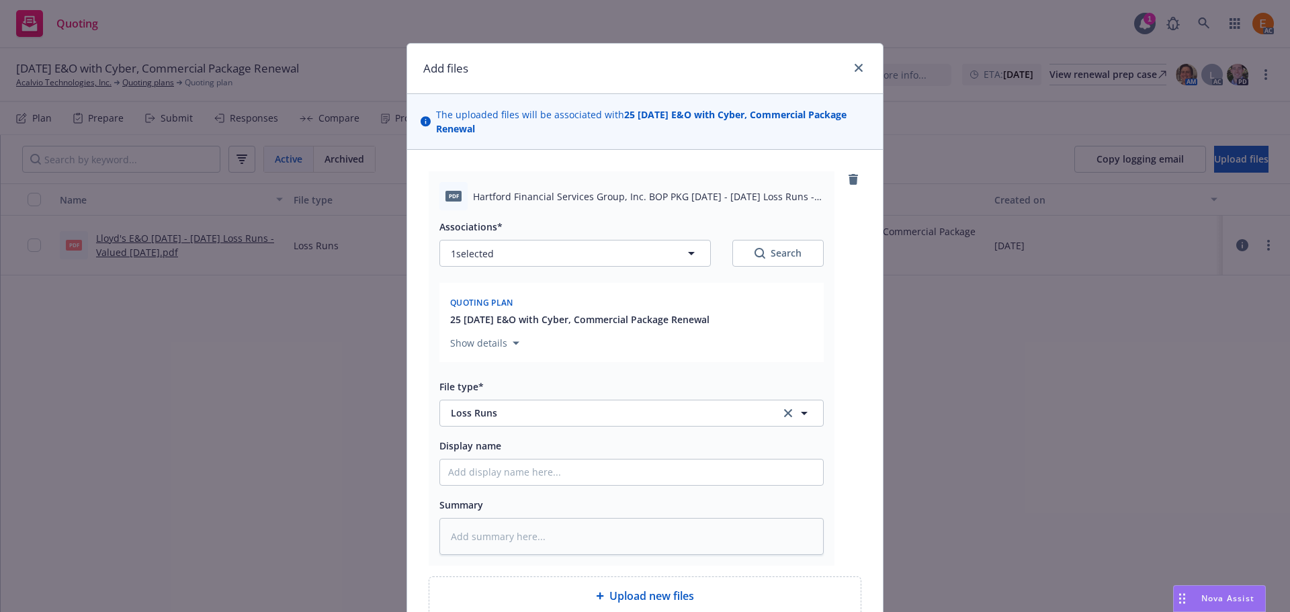
click at [769, 252] on div "Search" at bounding box center [778, 253] width 47 height 13
type textarea "x"
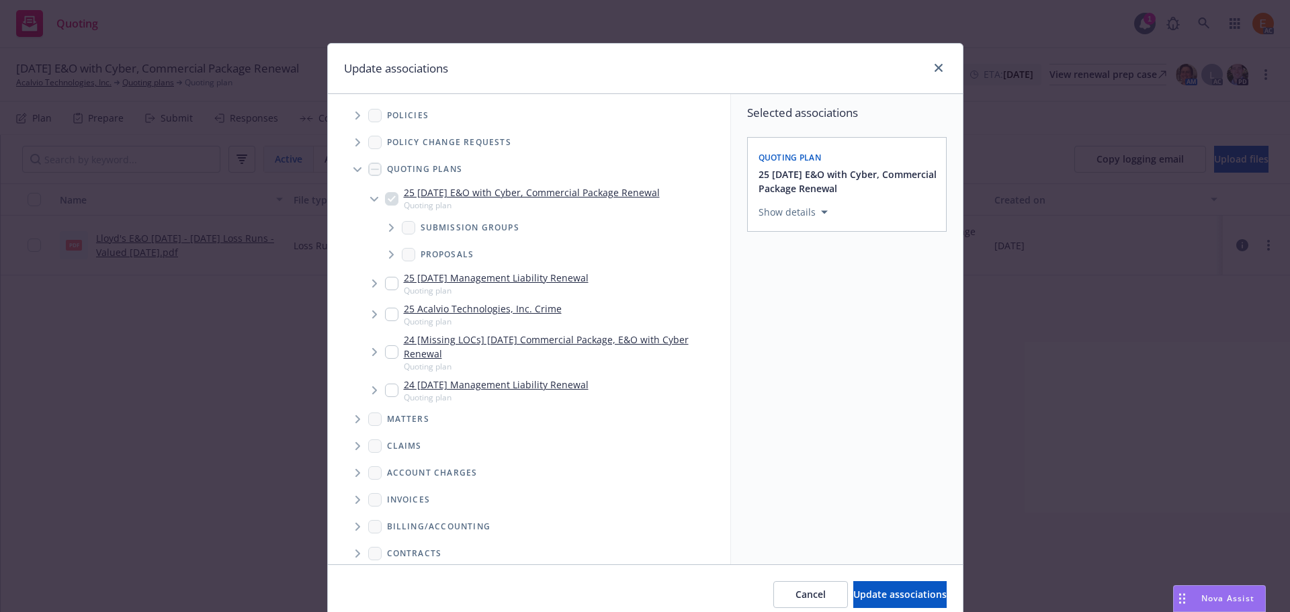
click at [356, 171] on span "Tree Example" at bounding box center [358, 170] width 22 height 22
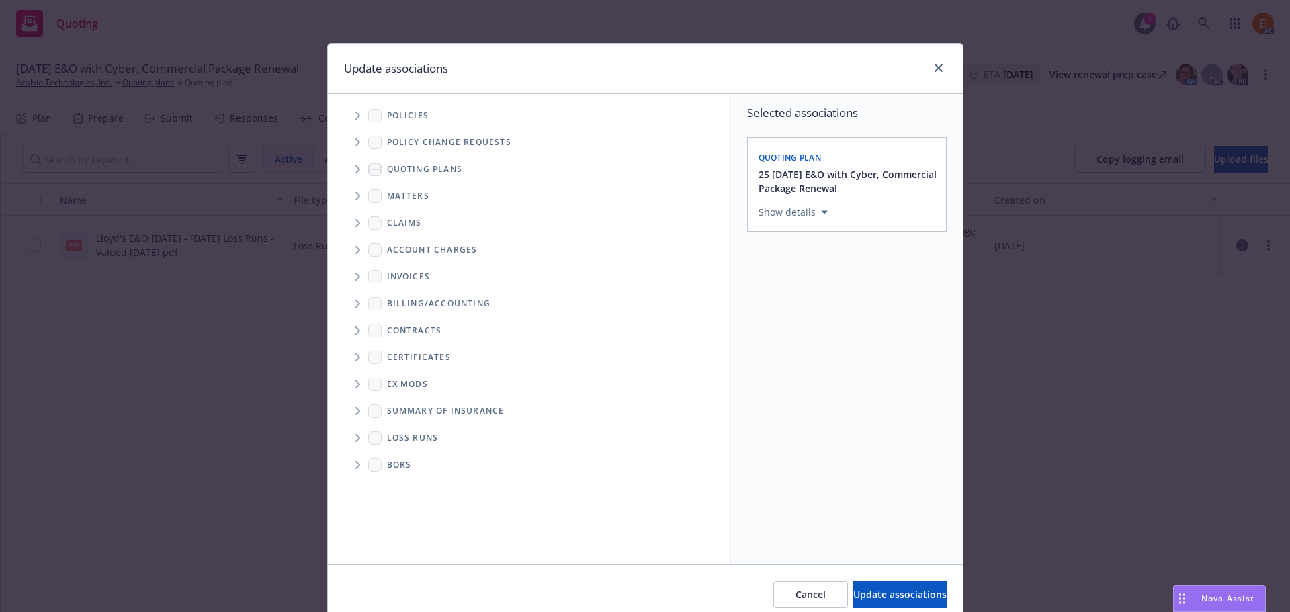
click at [348, 437] on span "Folder Tree Example" at bounding box center [358, 438] width 22 height 22
click at [417, 483] on link "2025" at bounding box center [420, 486] width 22 height 14
checkbox input "true"
click at [887, 585] on button "Update associations" at bounding box center [899, 594] width 93 height 27
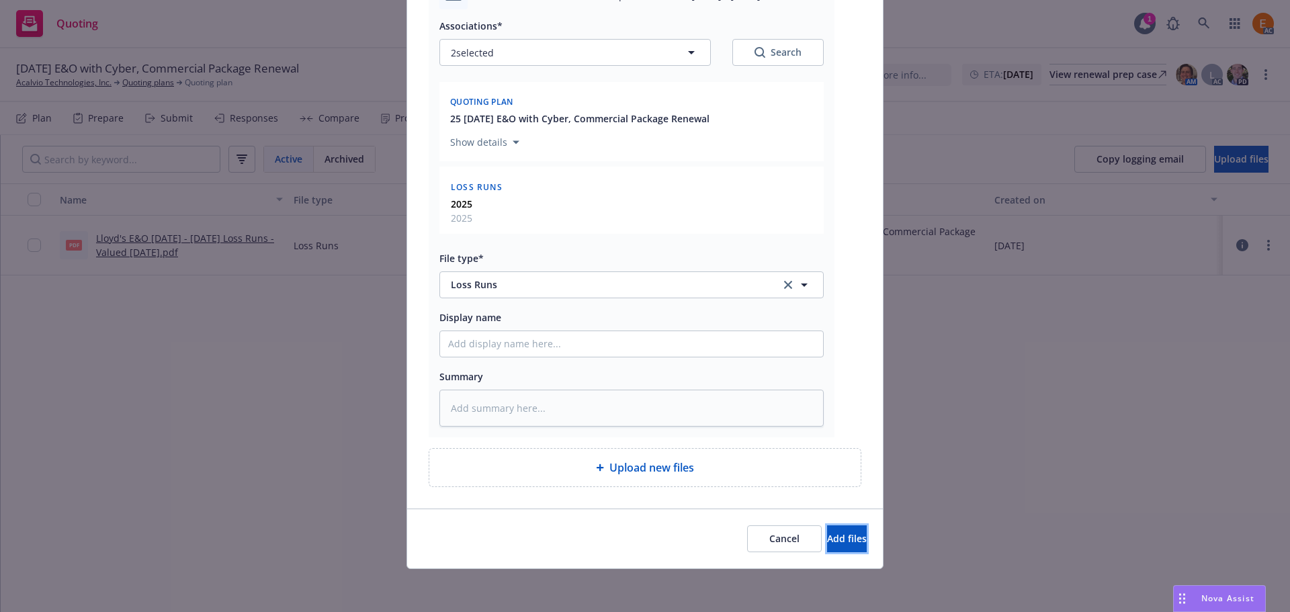
click at [832, 540] on span "Add files" at bounding box center [847, 538] width 40 height 13
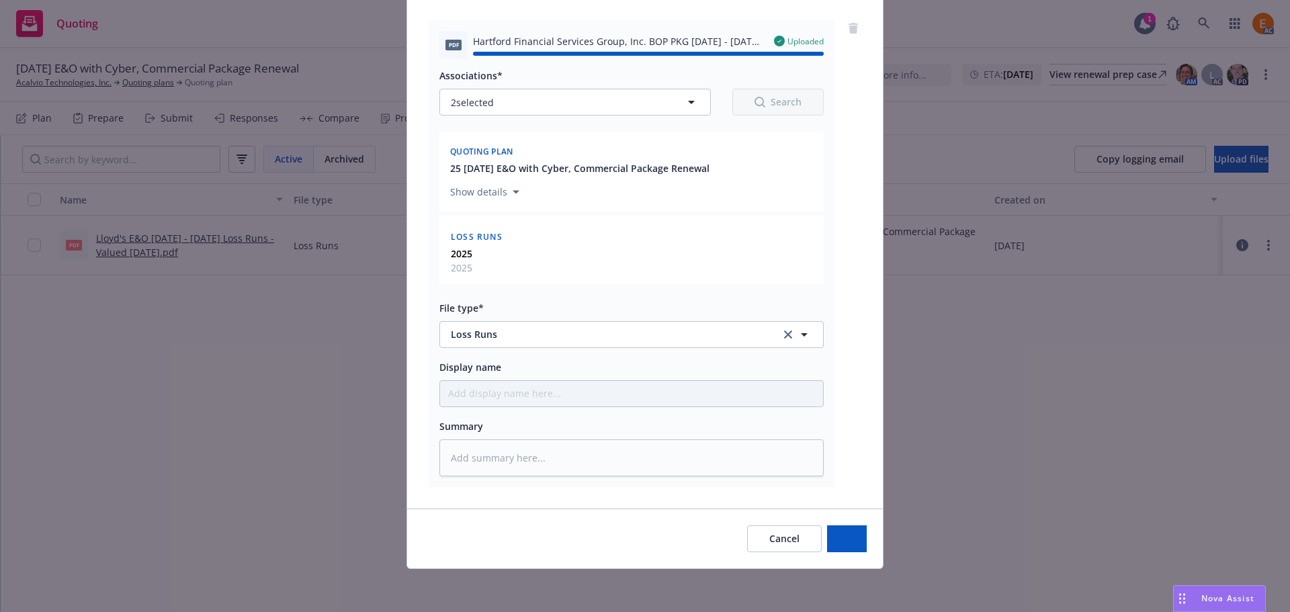
type textarea "x"
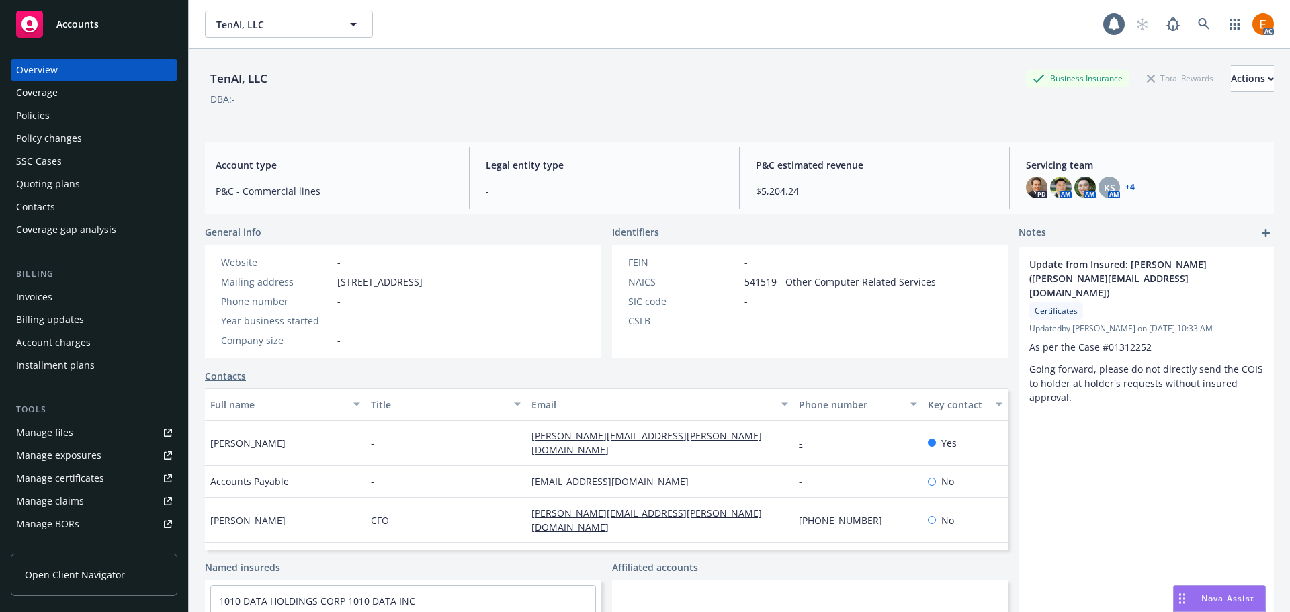
click at [1198, 27] on icon at bounding box center [1204, 24] width 12 height 12
click at [1198, 24] on icon at bounding box center [1204, 24] width 12 height 12
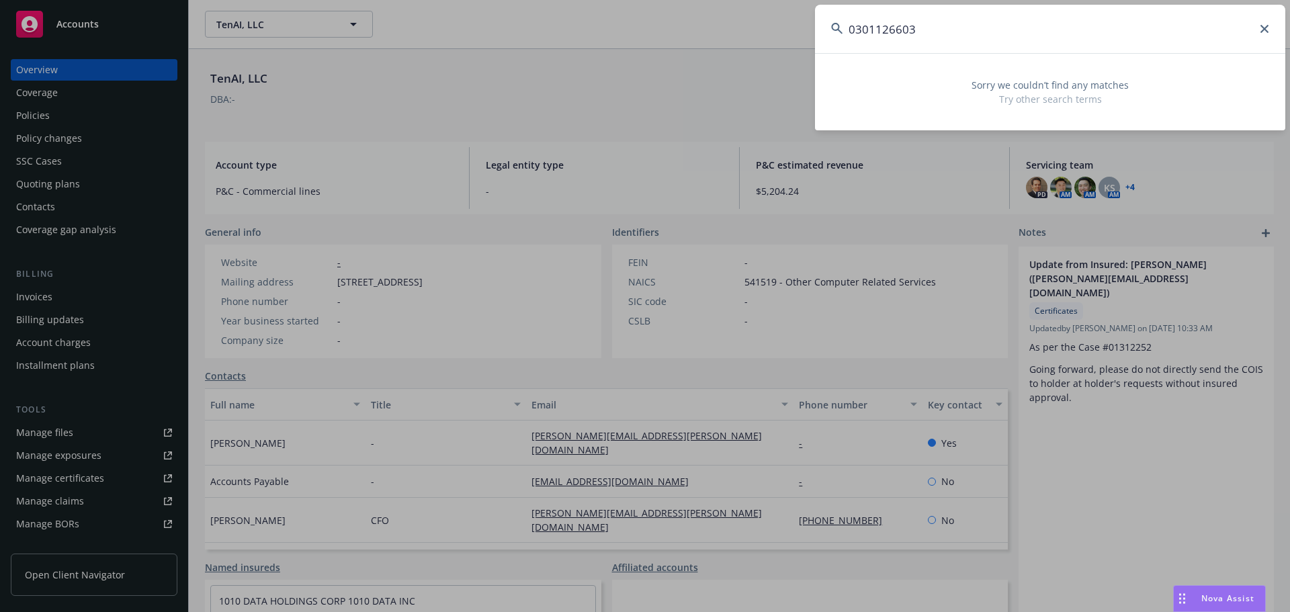
click at [862, 26] on input "0301126603" at bounding box center [1050, 29] width 470 height 48
type input "03 01126603"
